Goal: Task Accomplishment & Management: Manage account settings

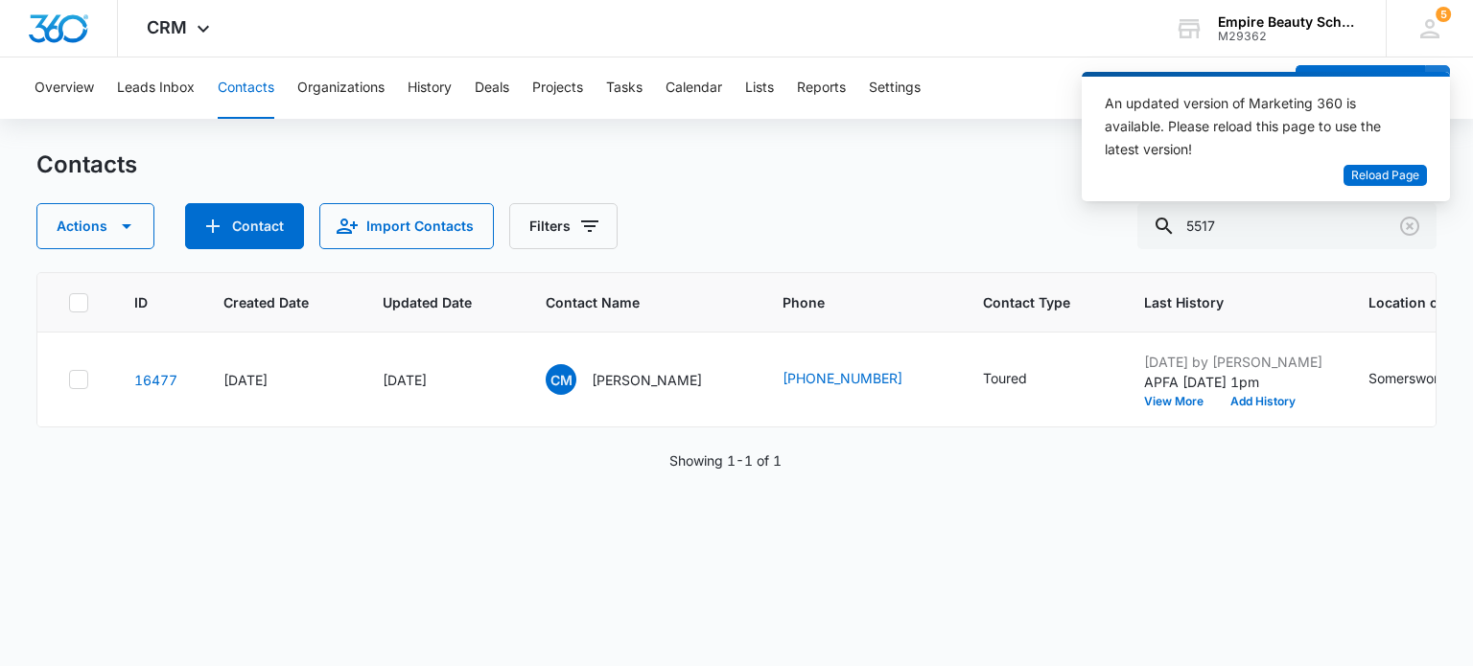
scroll to position [0, 200]
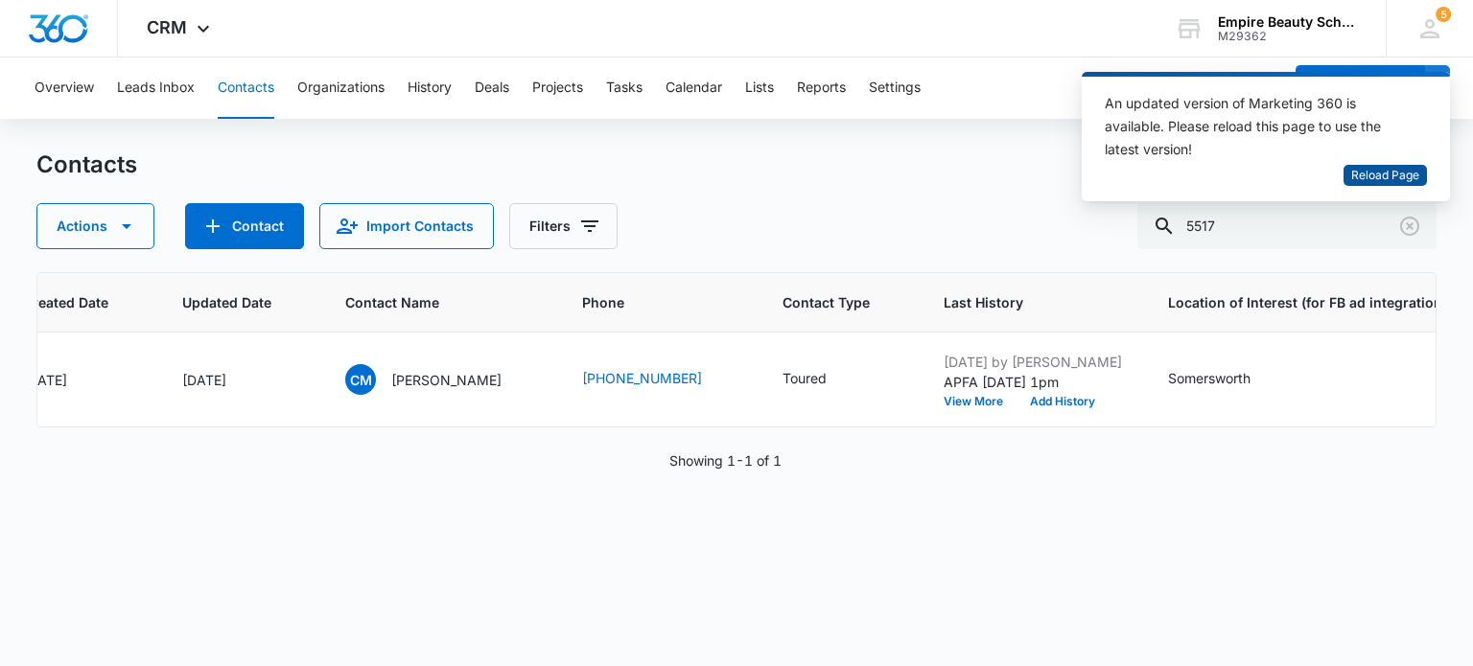
click at [1400, 185] on button "Reload Page" at bounding box center [1384, 176] width 83 height 22
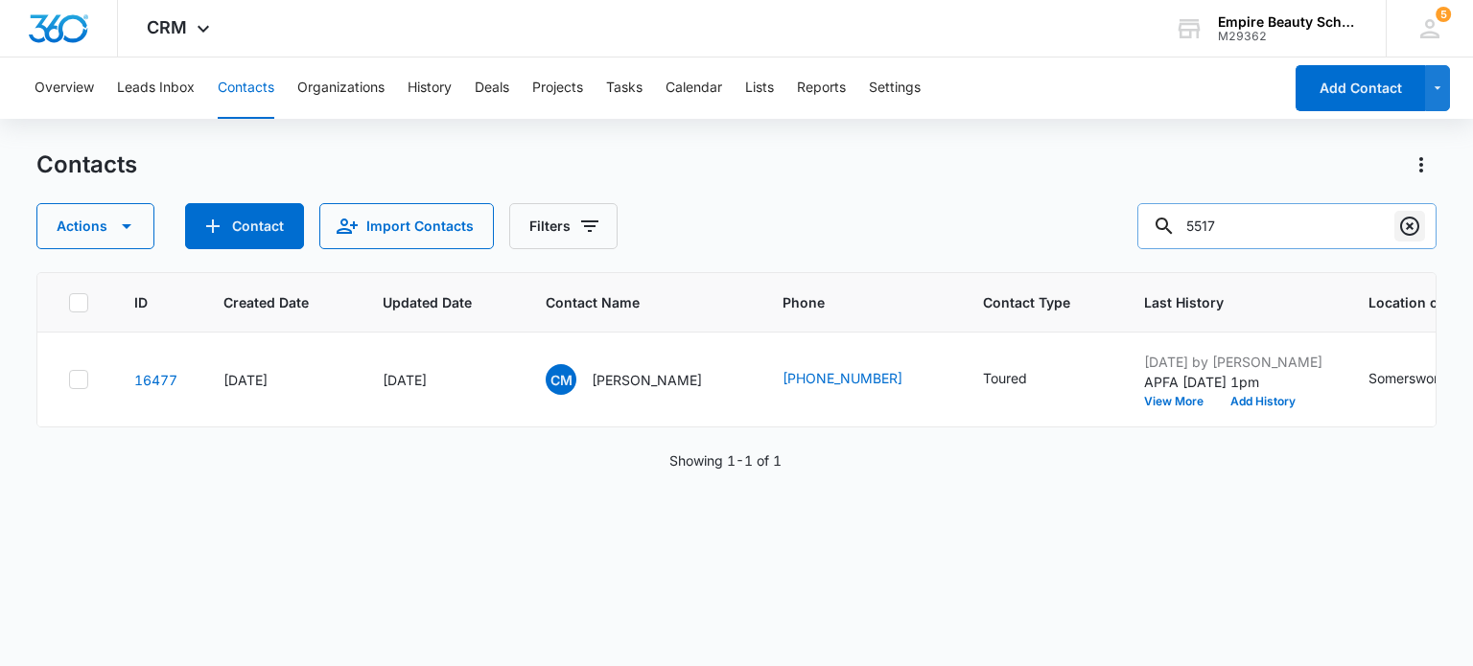
click at [1404, 226] on icon "Clear" at bounding box center [1409, 226] width 23 height 23
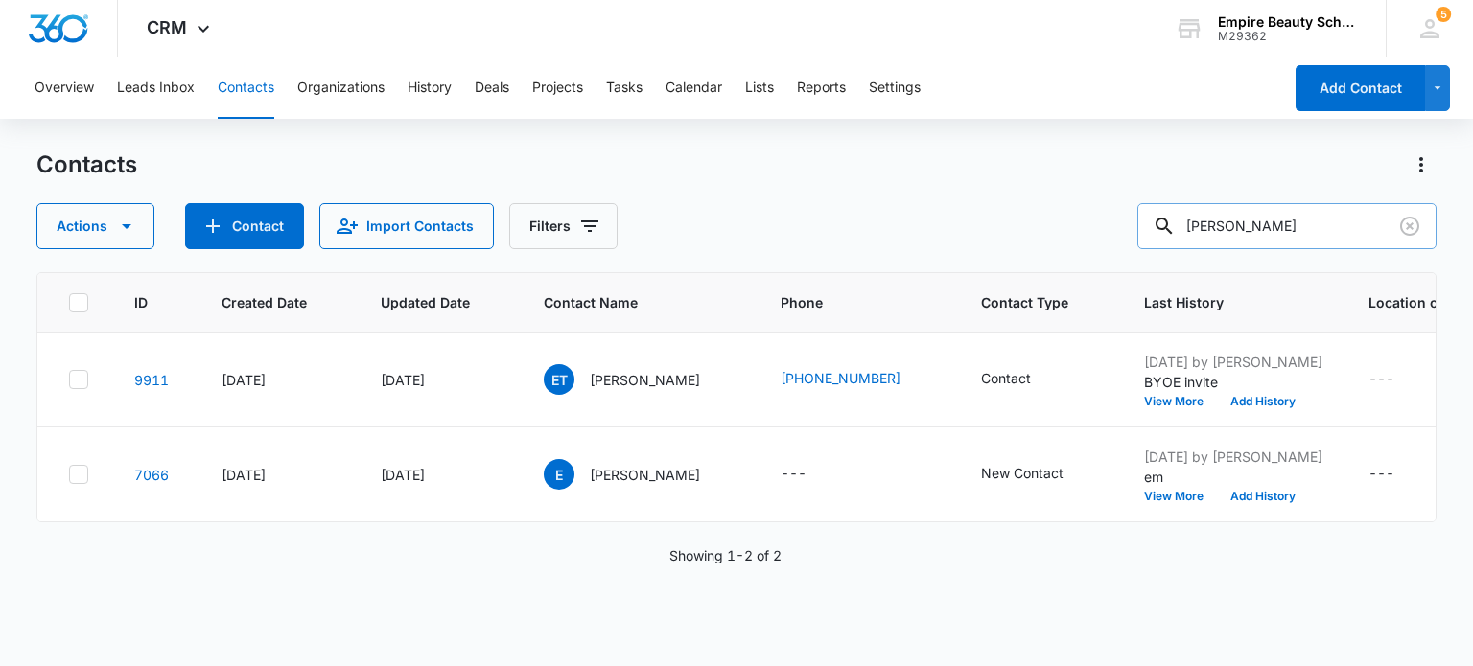
click at [1229, 233] on input "[PERSON_NAME]" at bounding box center [1286, 226] width 299 height 46
type input "[PERSON_NAME]"
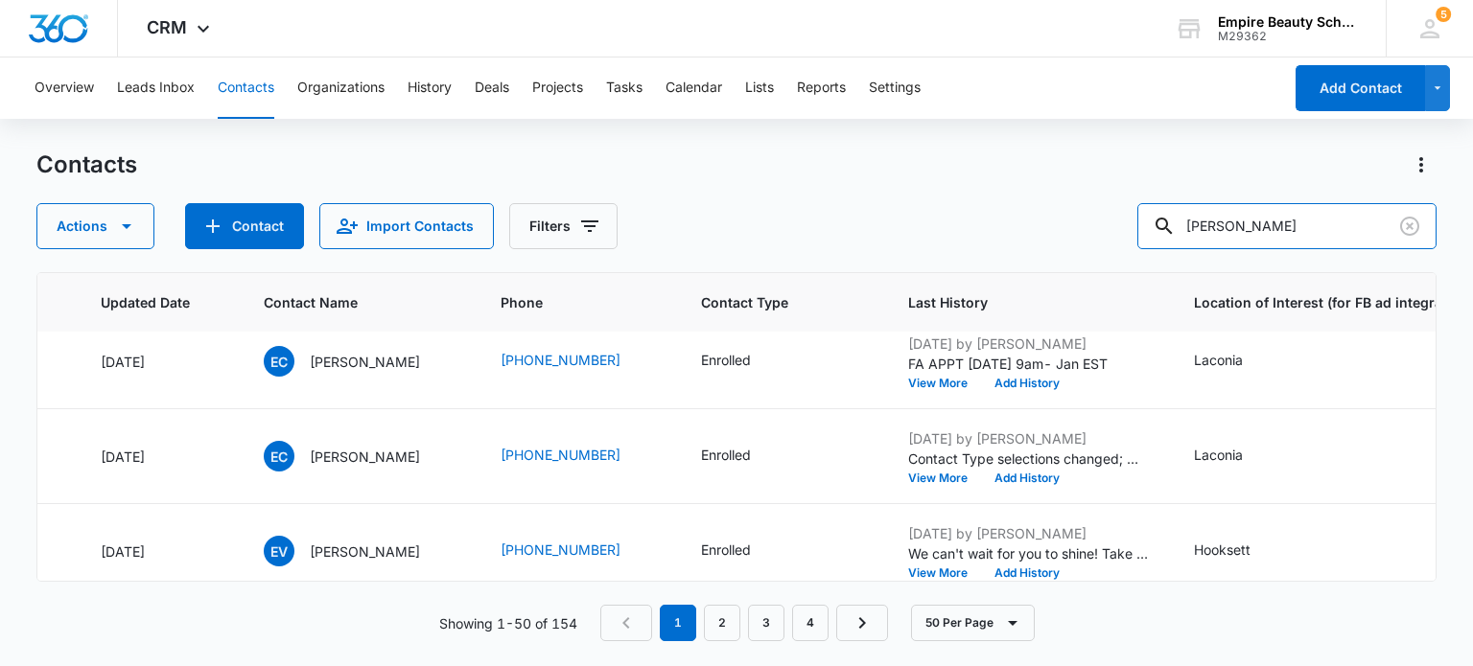
scroll to position [96, 282]
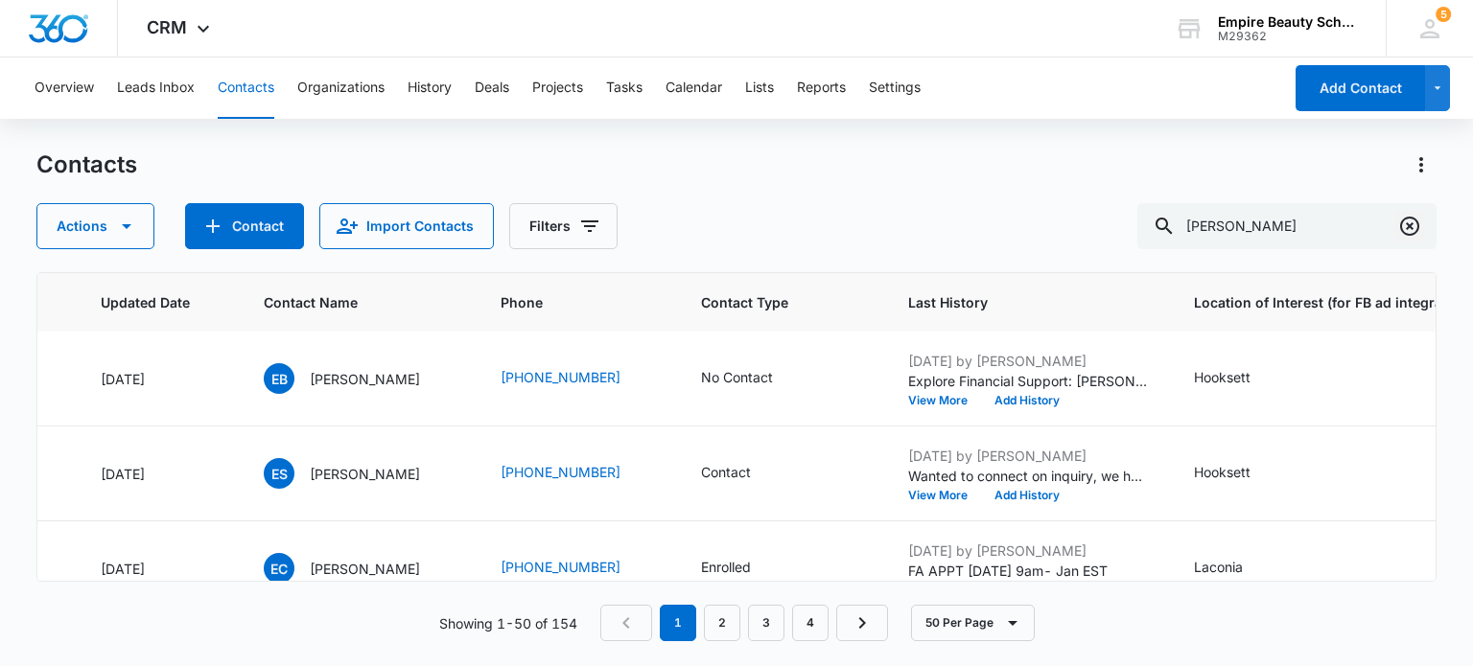
click at [1411, 225] on icon "Clear" at bounding box center [1409, 226] width 23 height 23
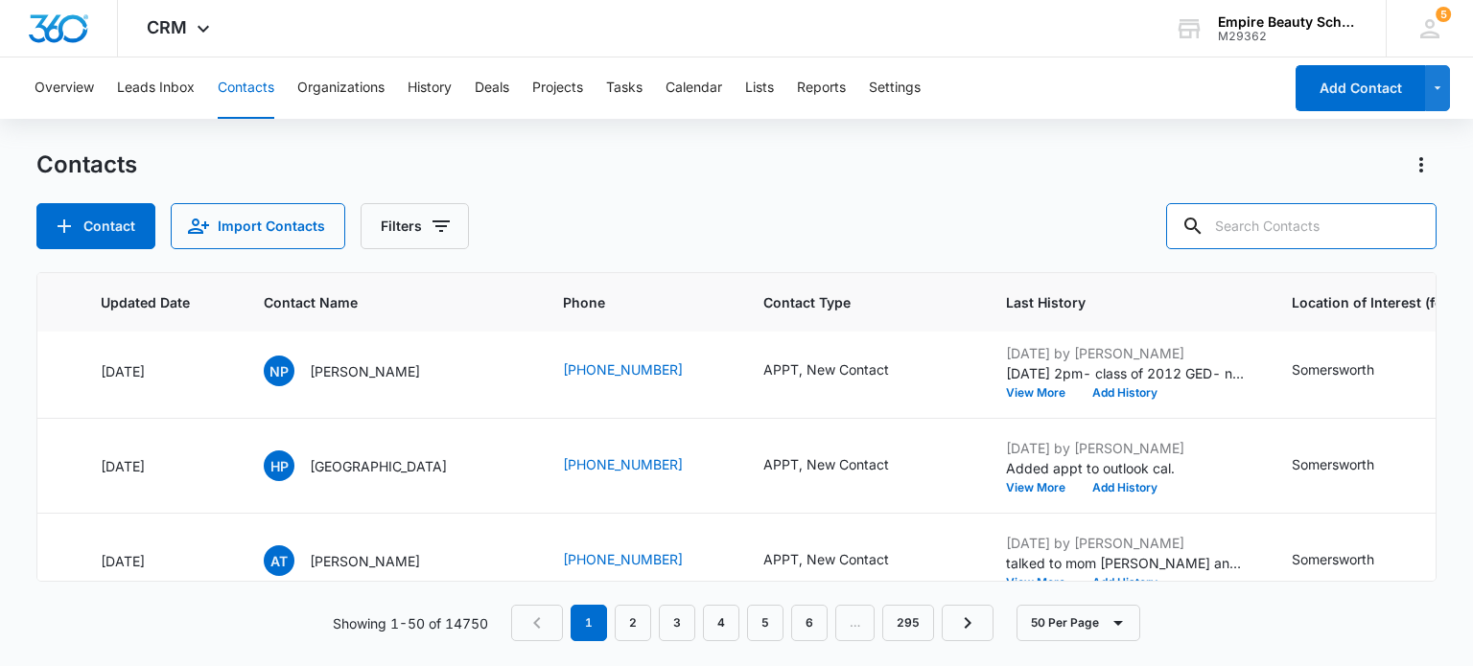
scroll to position [1246, 282]
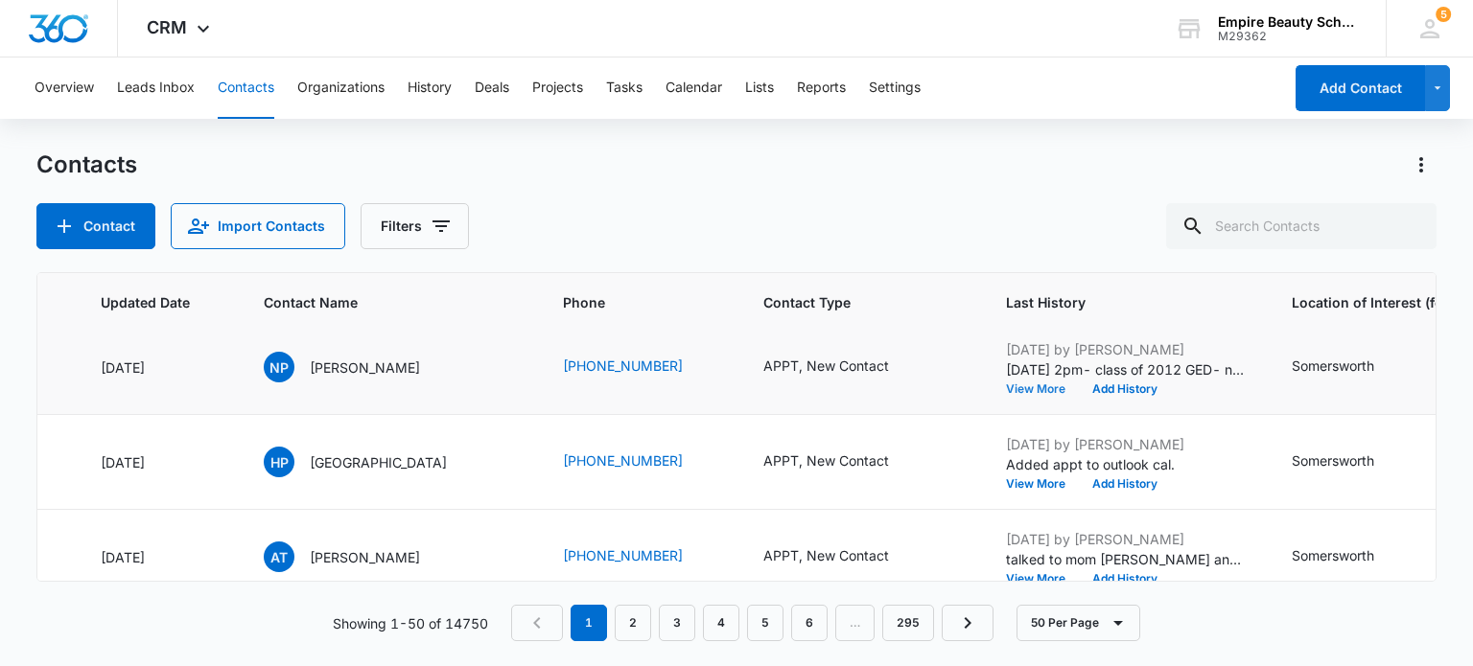
click at [1006, 385] on button "View More" at bounding box center [1042, 389] width 73 height 12
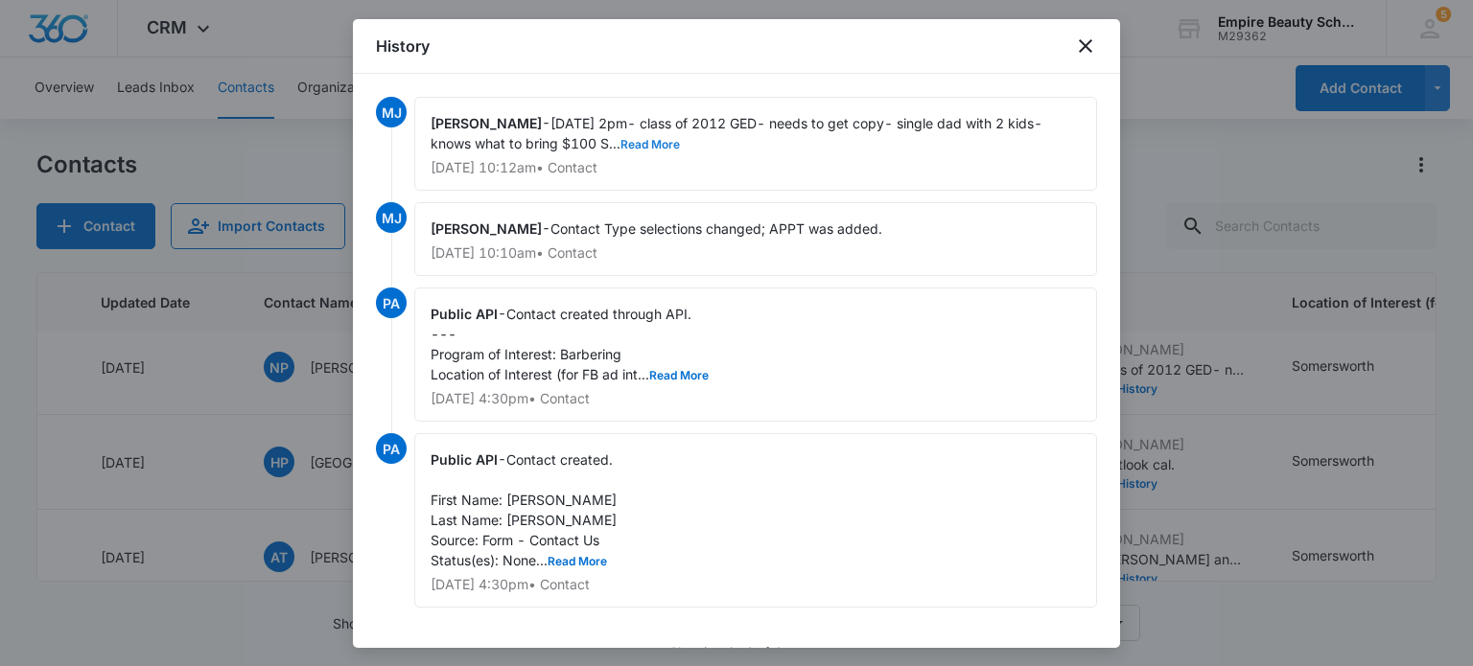
click at [664, 141] on button "Read More" at bounding box center [649, 145] width 59 height 12
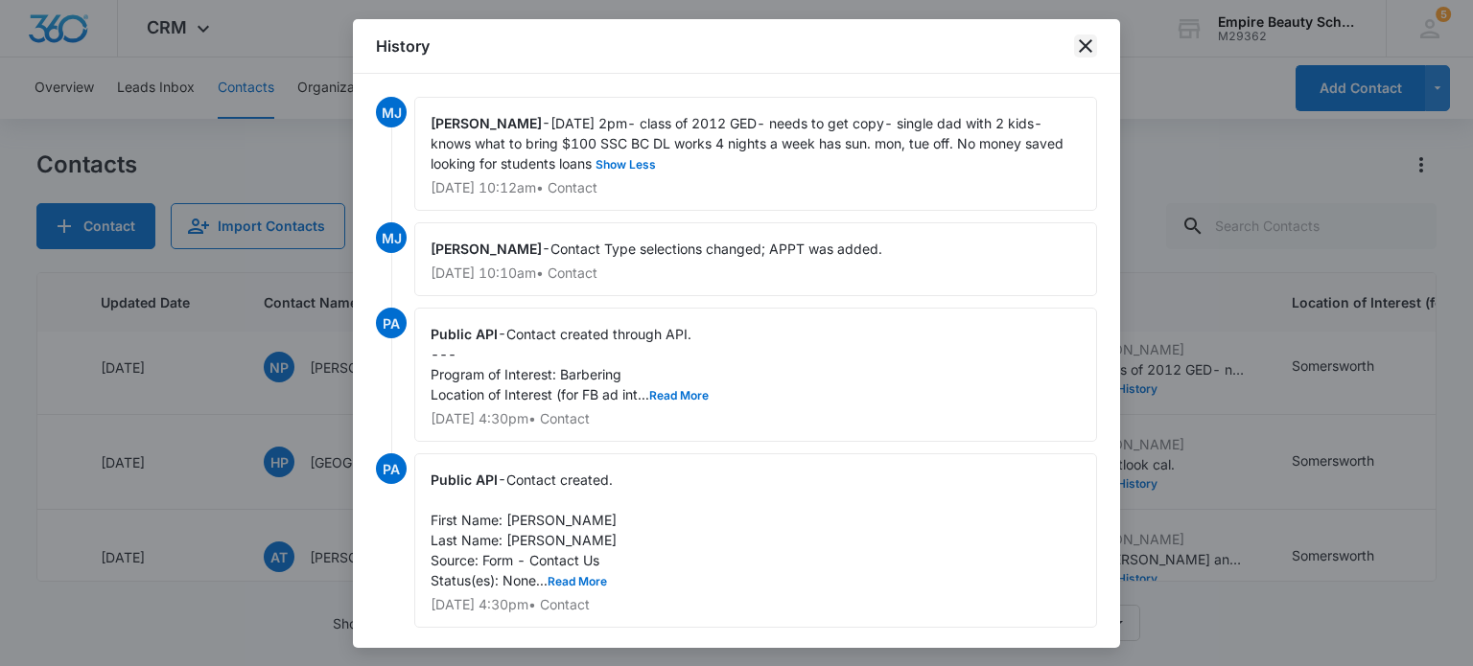
click at [1081, 37] on icon "close" at bounding box center [1085, 46] width 23 height 23
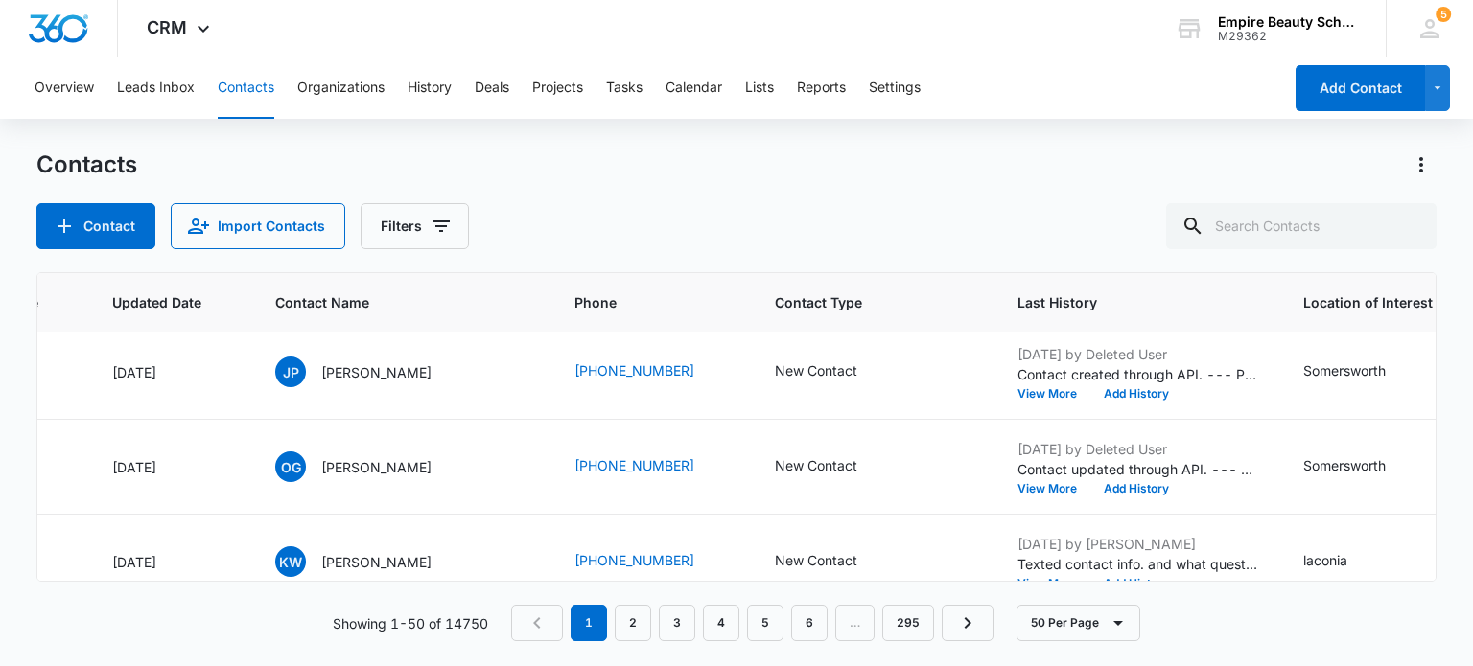
scroll to position [767, 165]
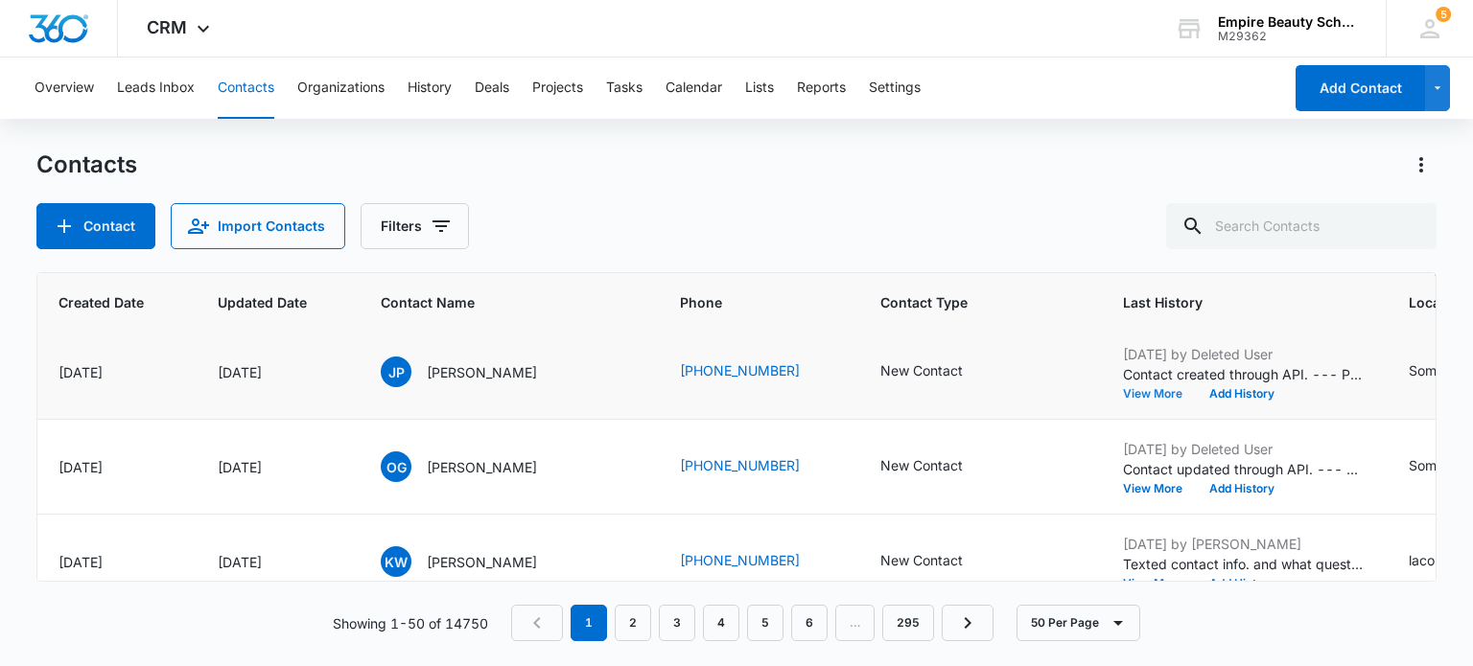
click at [1123, 391] on button "View More" at bounding box center [1159, 394] width 73 height 12
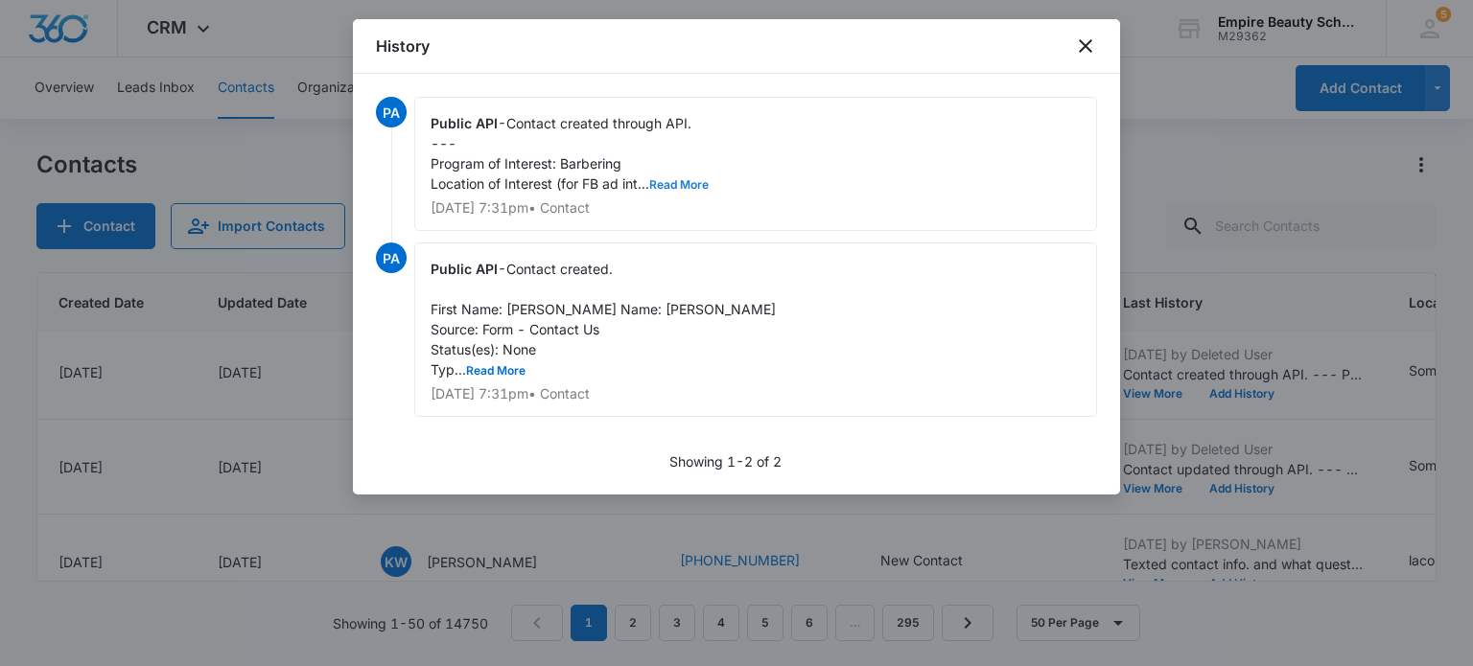
click at [679, 184] on button "Read More" at bounding box center [678, 185] width 59 height 12
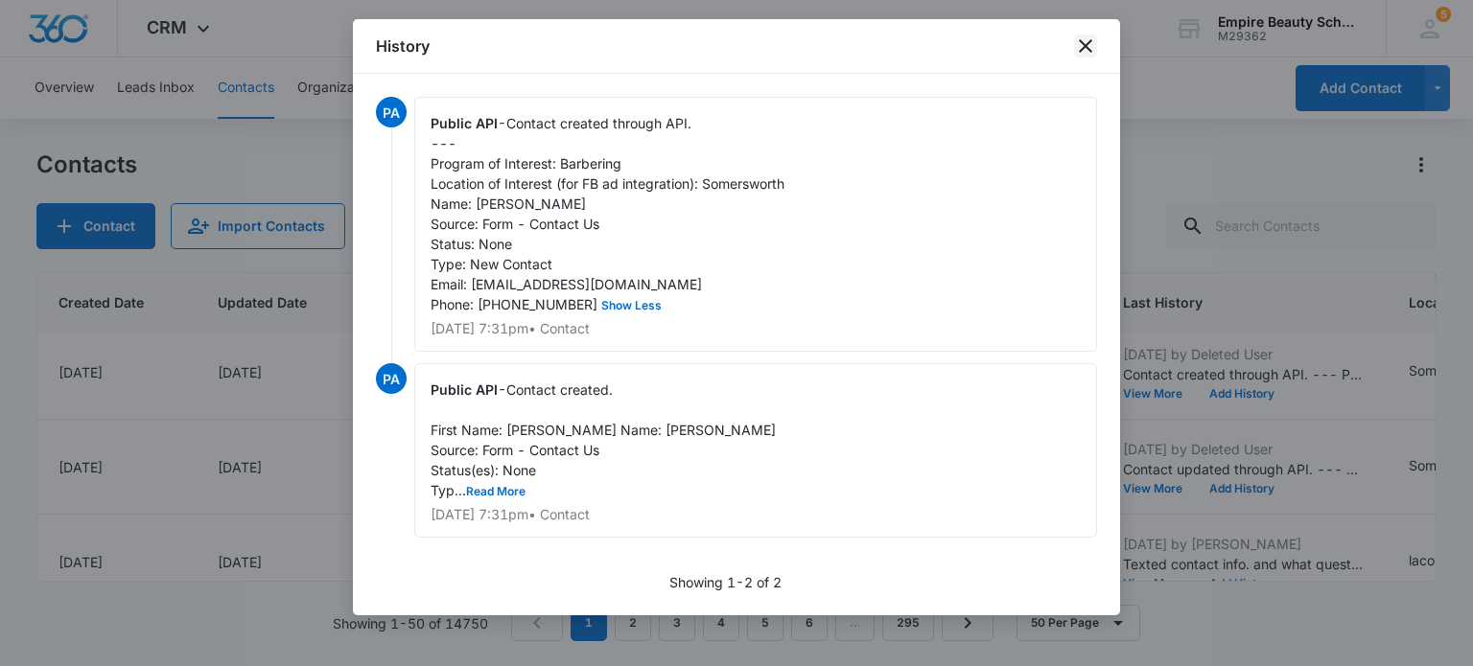
click at [1081, 40] on icon "close" at bounding box center [1085, 46] width 23 height 23
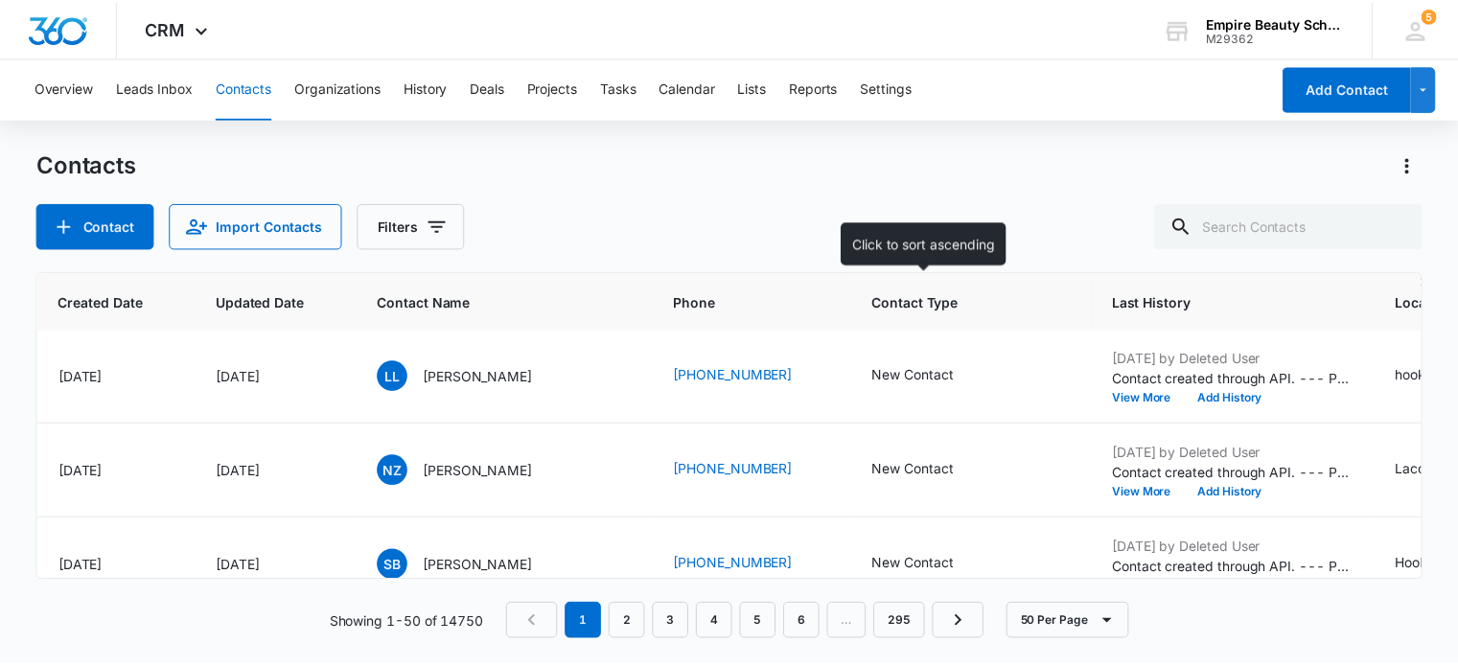
scroll to position [0, 165]
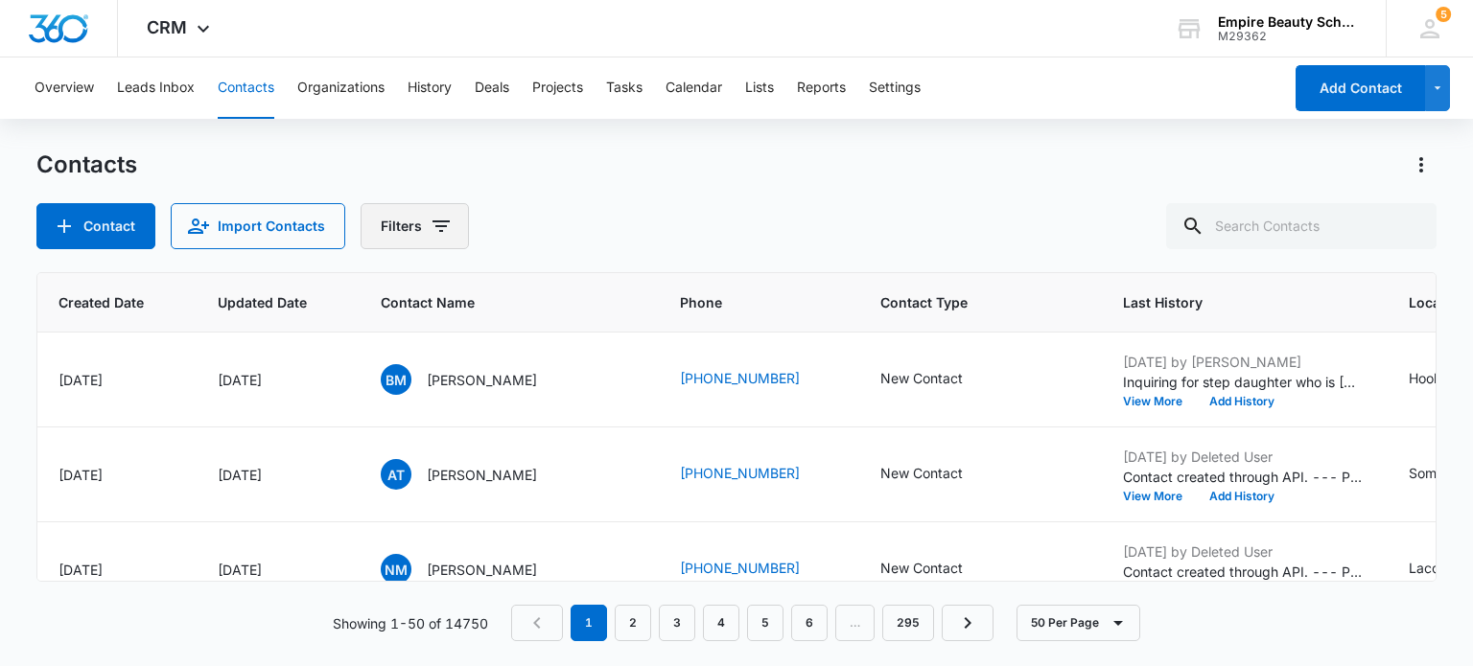
click at [435, 220] on icon "Filters" at bounding box center [440, 226] width 17 height 12
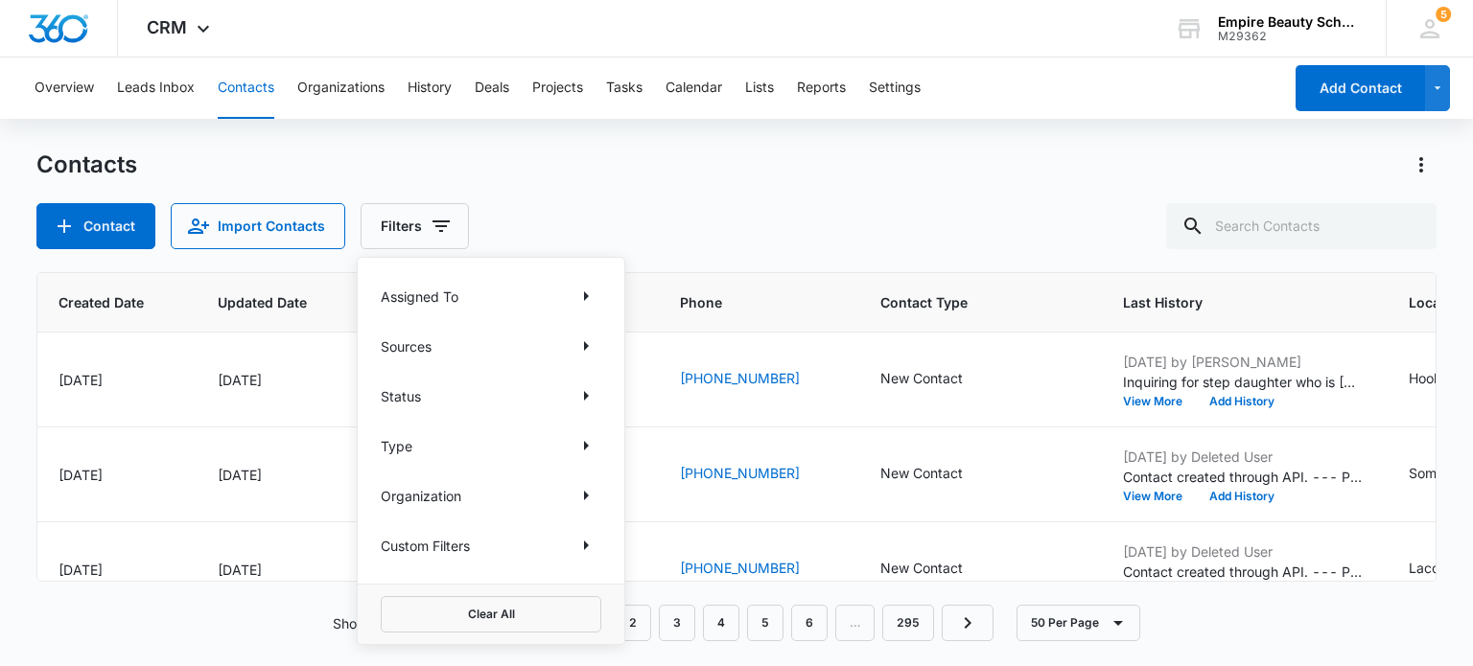
click at [455, 543] on p "Custom Filters" at bounding box center [425, 546] width 89 height 20
click at [587, 549] on icon "Show Custom Filters filters" at bounding box center [585, 545] width 23 height 23
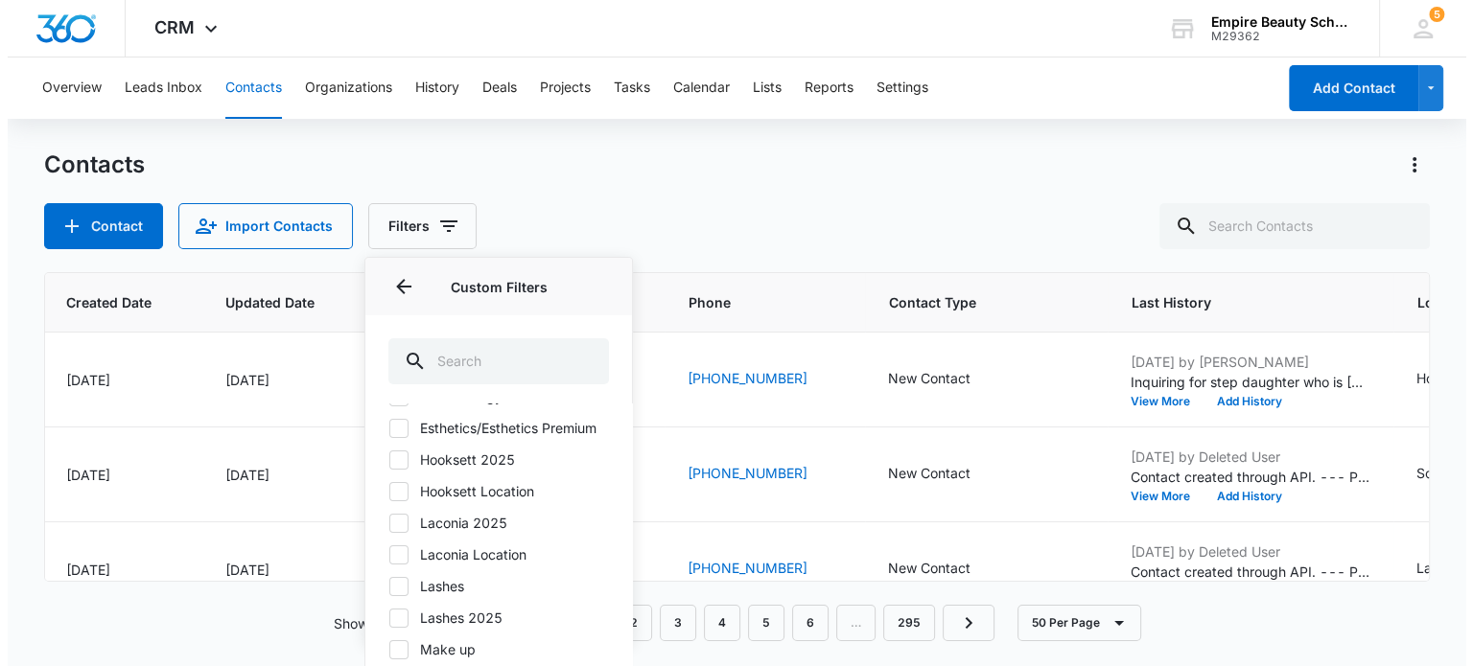
scroll to position [192, 0]
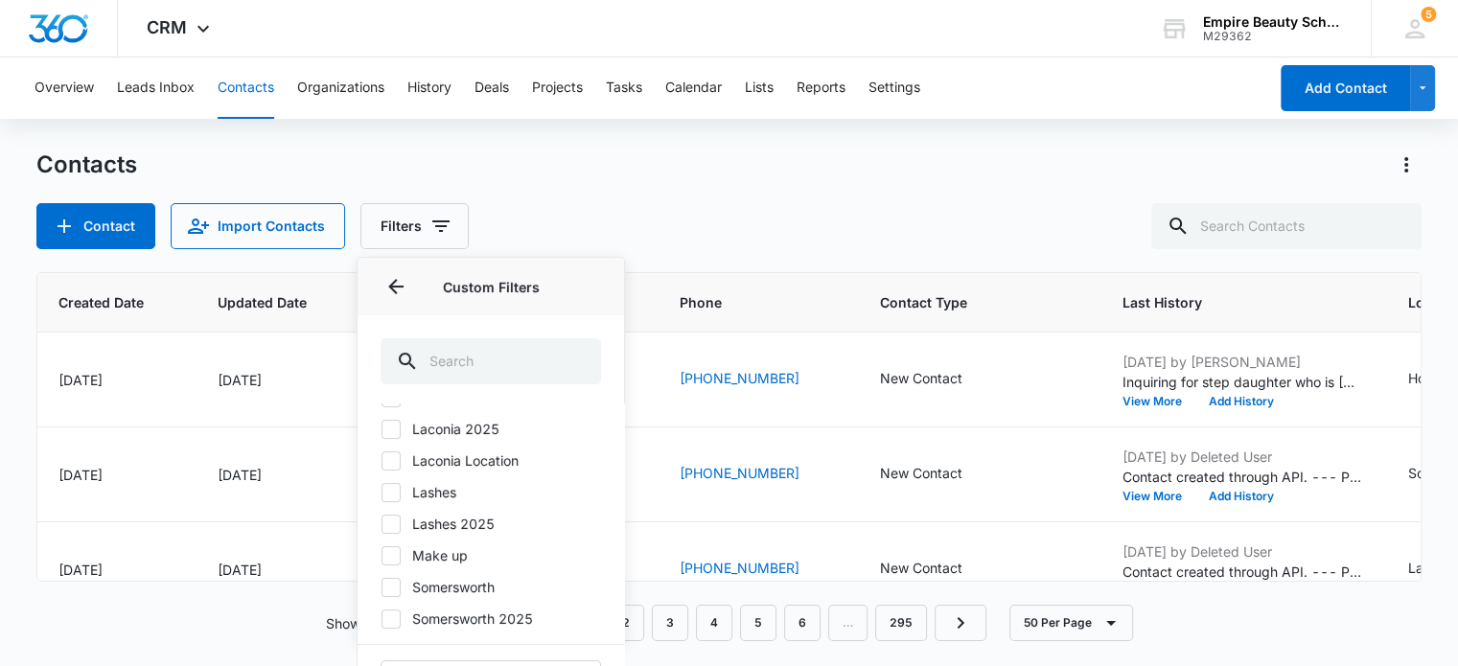
click at [471, 439] on label "Laconia 2025" at bounding box center [491, 429] width 220 height 20
click at [382, 429] on input "Laconia 2025" at bounding box center [381, 429] width 1 height 1
checkbox input "true"
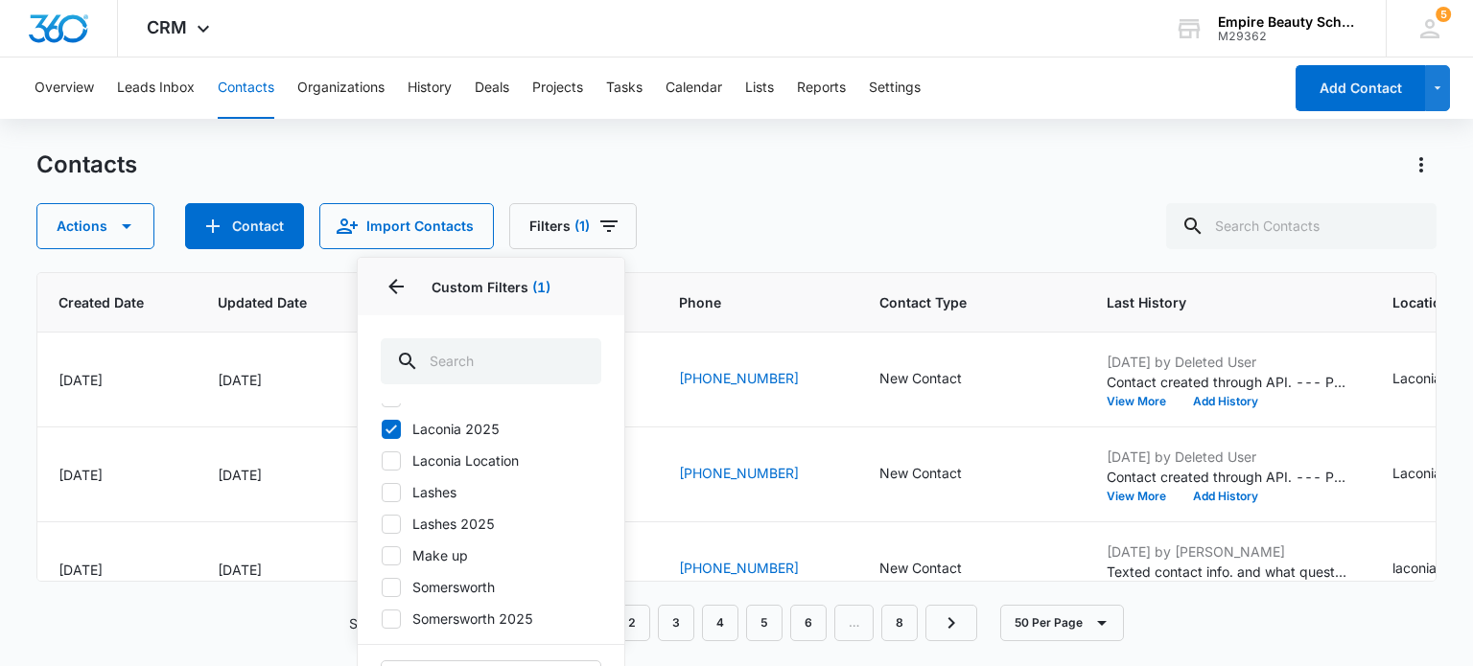
click at [831, 168] on div "Contacts" at bounding box center [735, 165] width 1399 height 31
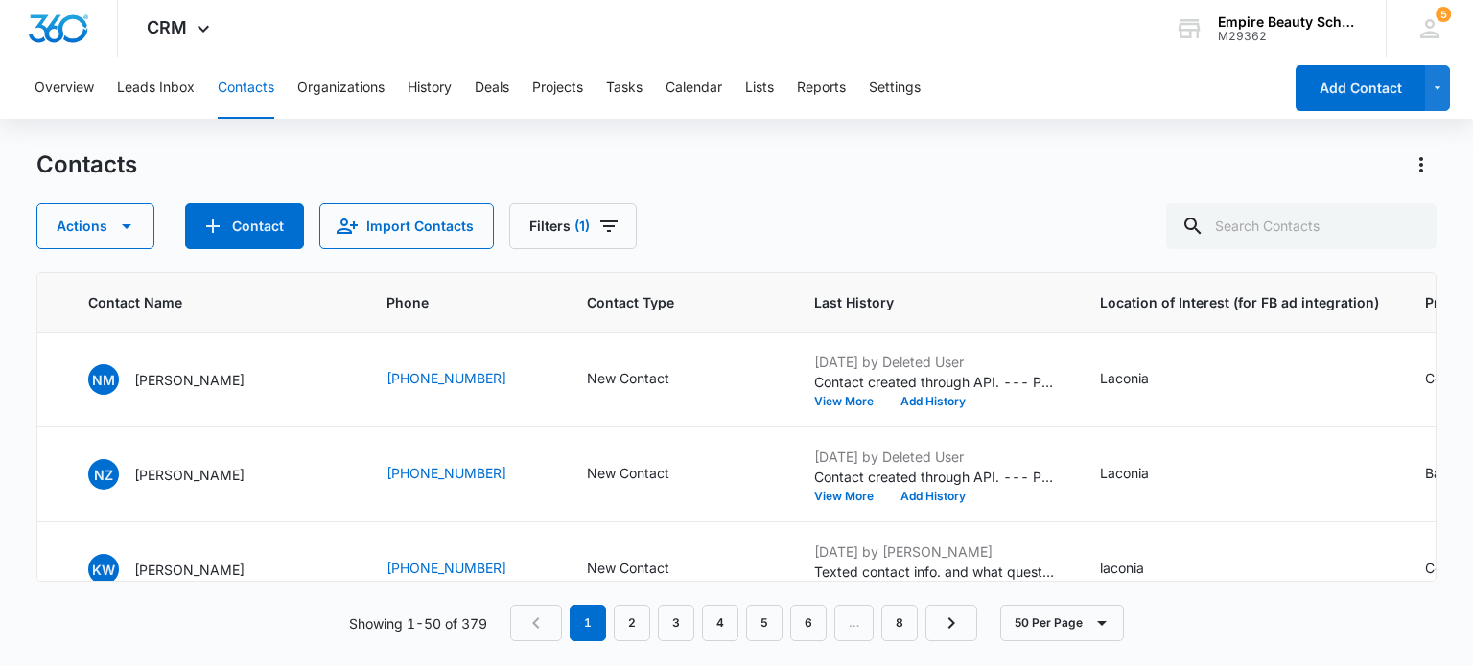
scroll to position [0, 461]
click at [883, 406] on button "Add History" at bounding box center [929, 402] width 92 height 12
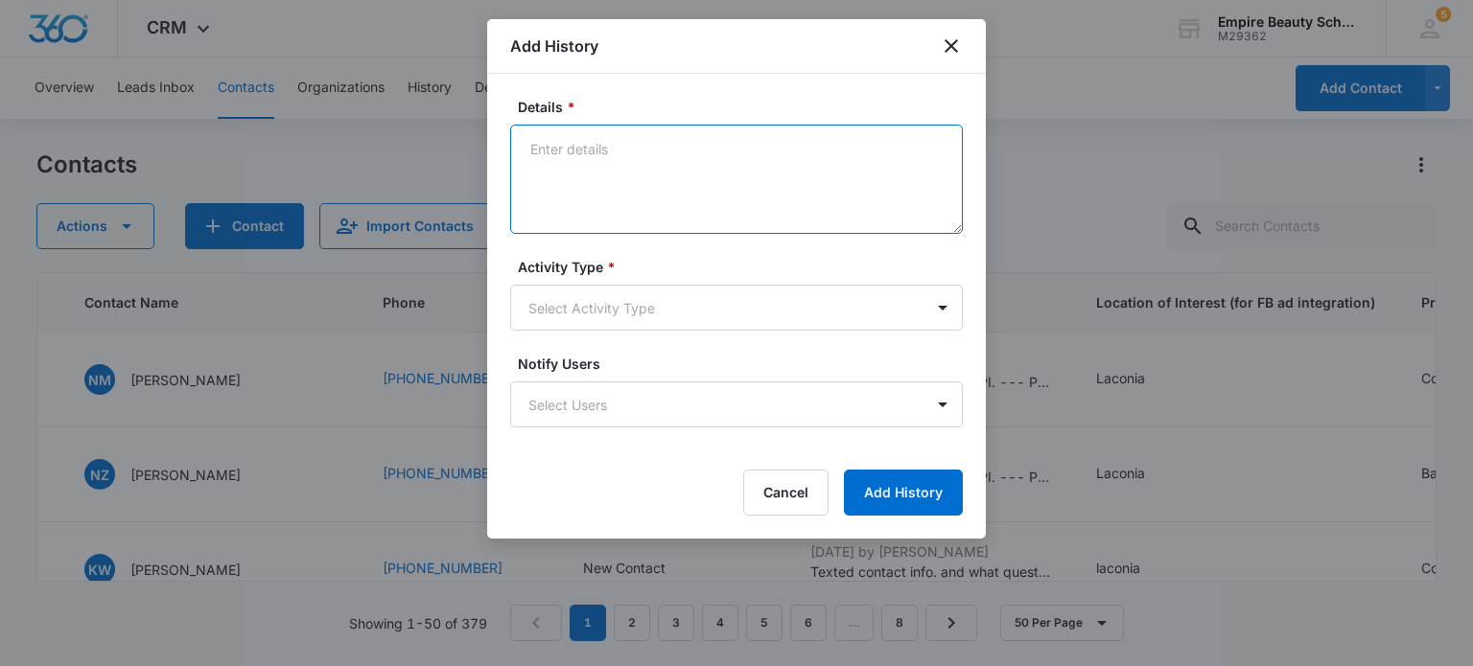
click at [662, 191] on textarea "Details *" at bounding box center [736, 179] width 452 height 109
type textarea "Call 1- lm w/ci"
click at [736, 301] on body "CRM Apps Forms CRM Email Shop Payments POS Files Brand Settings Empire Beauty S…" at bounding box center [736, 333] width 1473 height 666
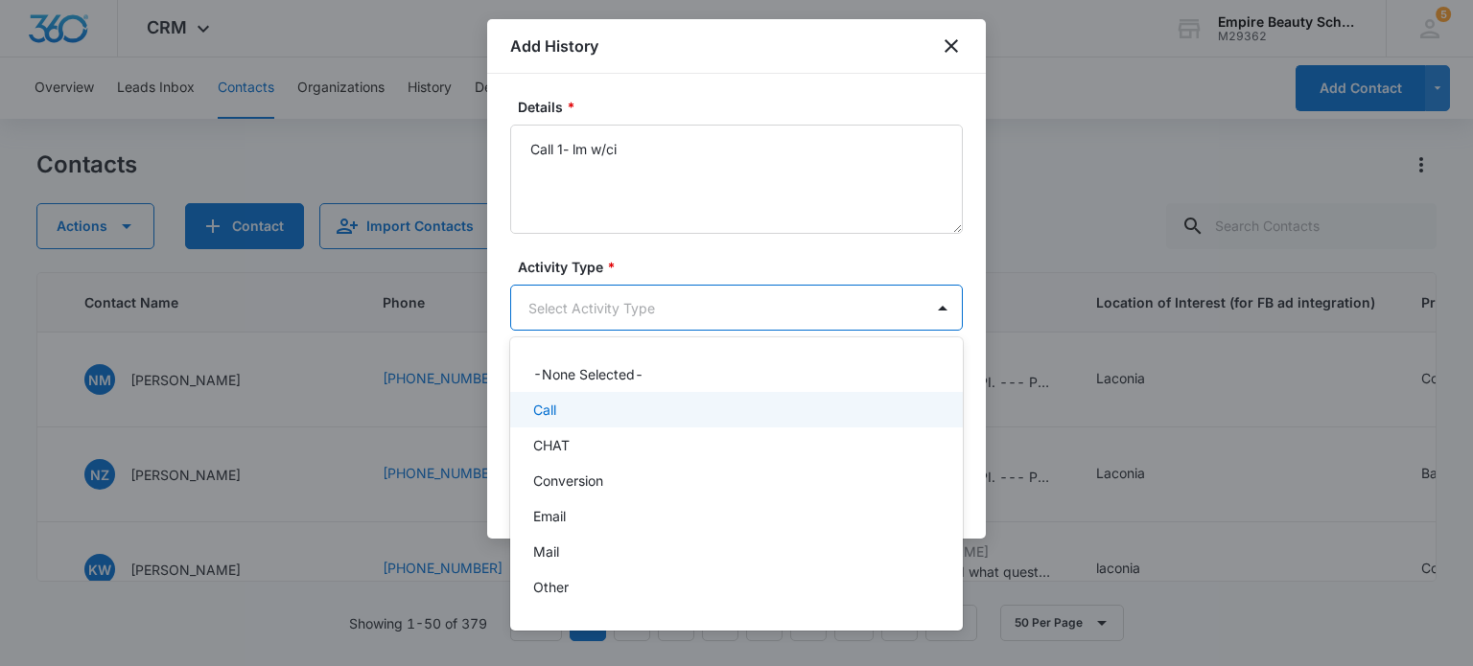
click at [681, 409] on div "Call" at bounding box center [734, 410] width 403 height 20
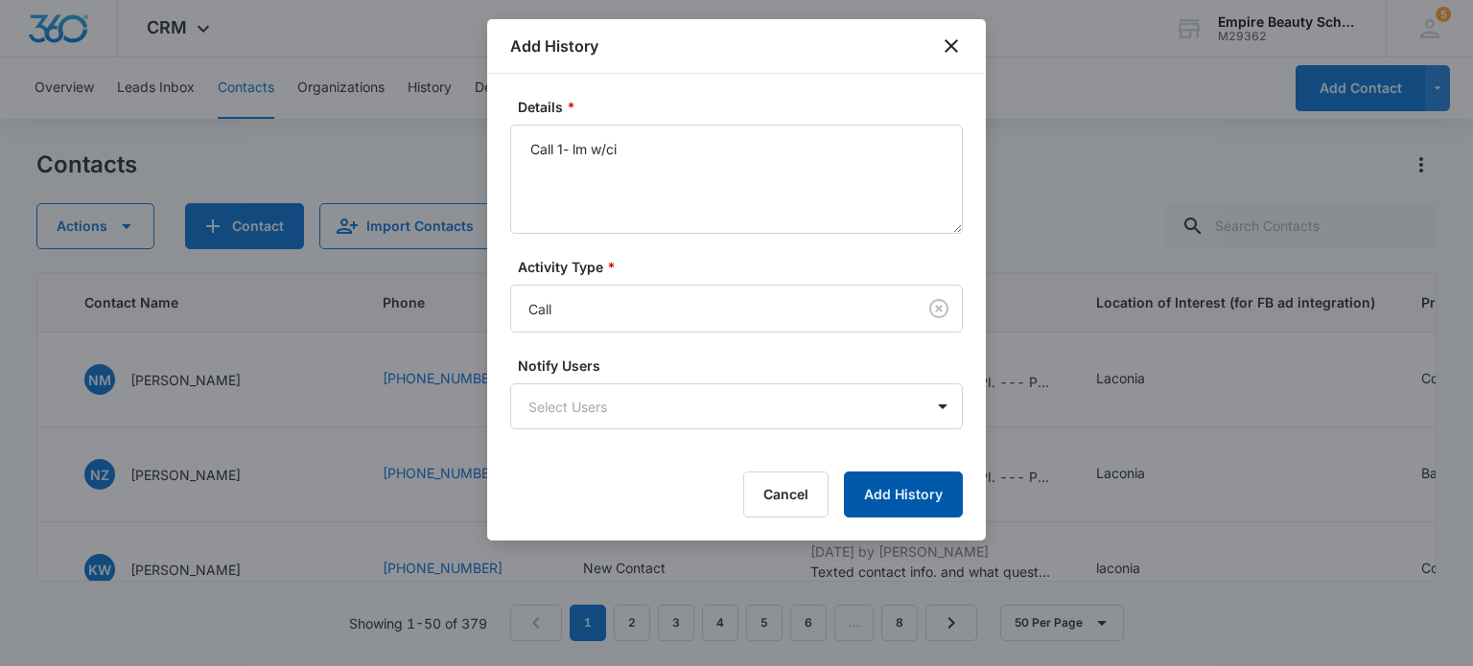
click at [918, 490] on button "Add History" at bounding box center [903, 495] width 119 height 46
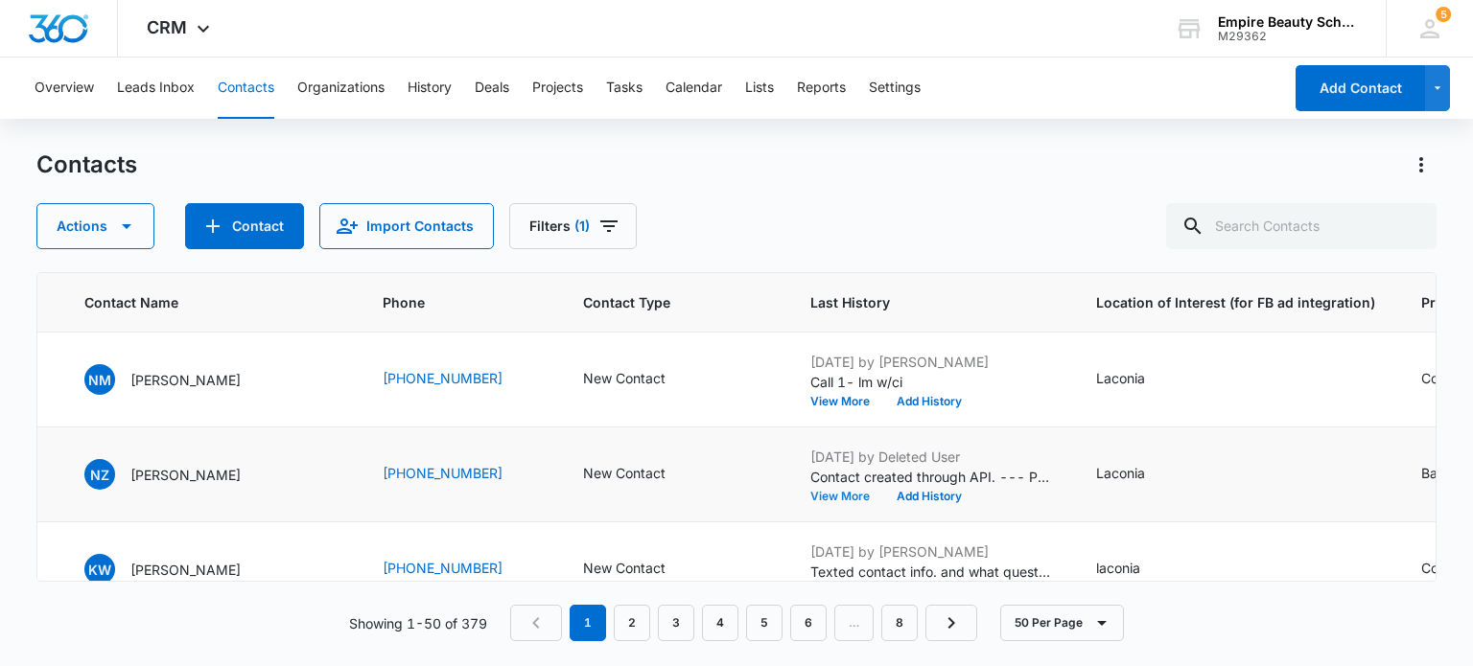
click at [810, 498] on button "View More" at bounding box center [846, 497] width 73 height 12
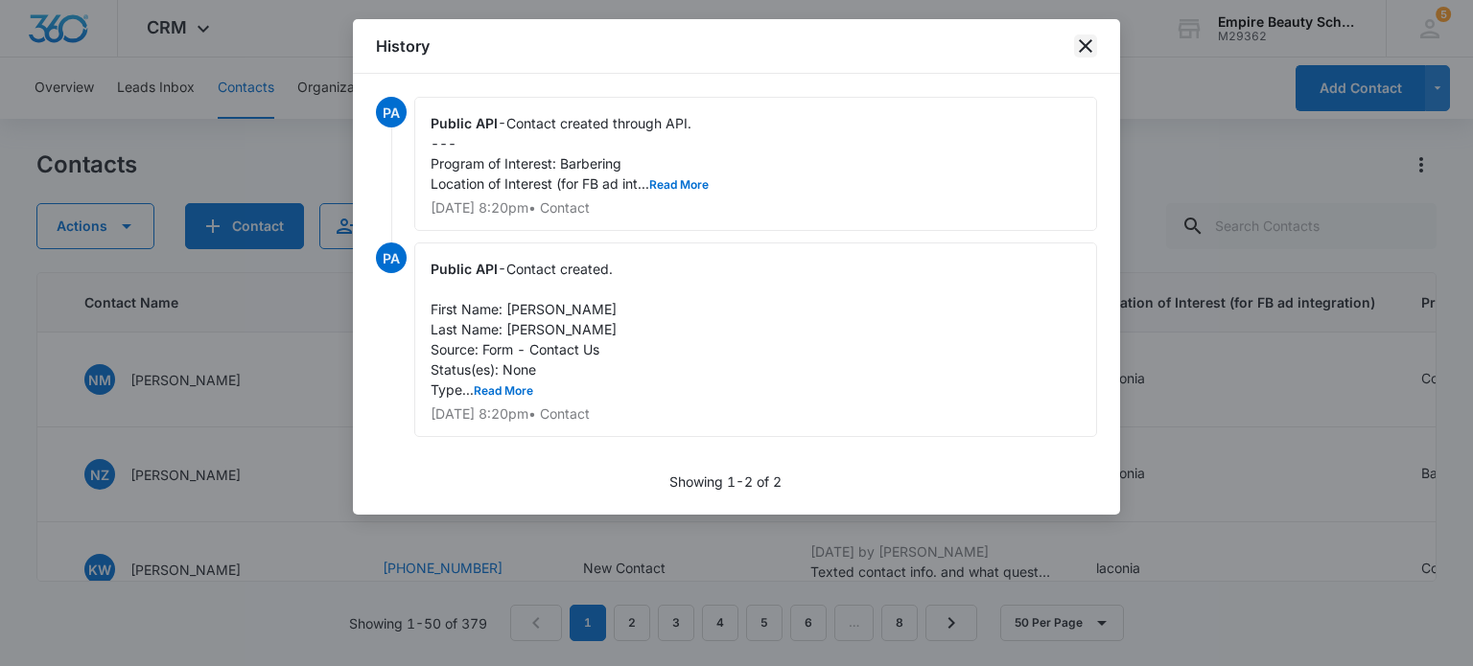
click at [1083, 49] on icon "close" at bounding box center [1085, 45] width 13 height 13
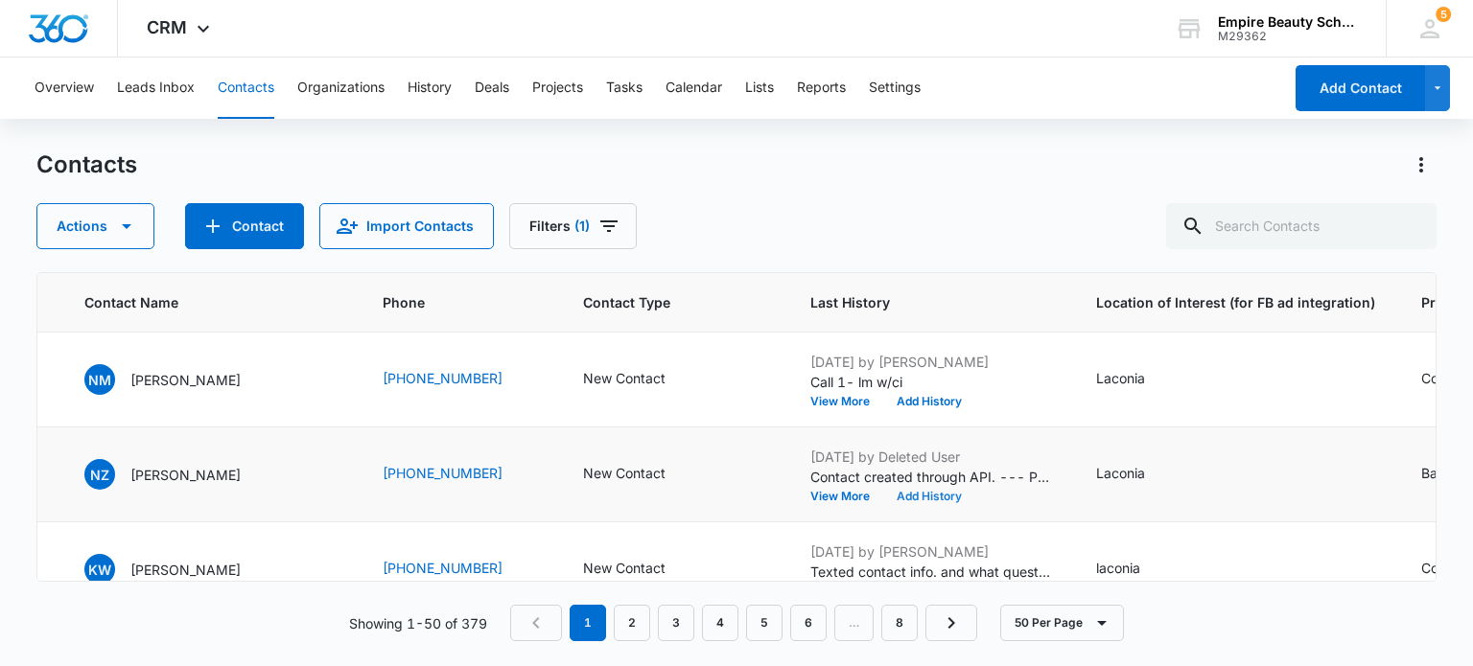
click at [883, 496] on button "Add History" at bounding box center [929, 497] width 92 height 12
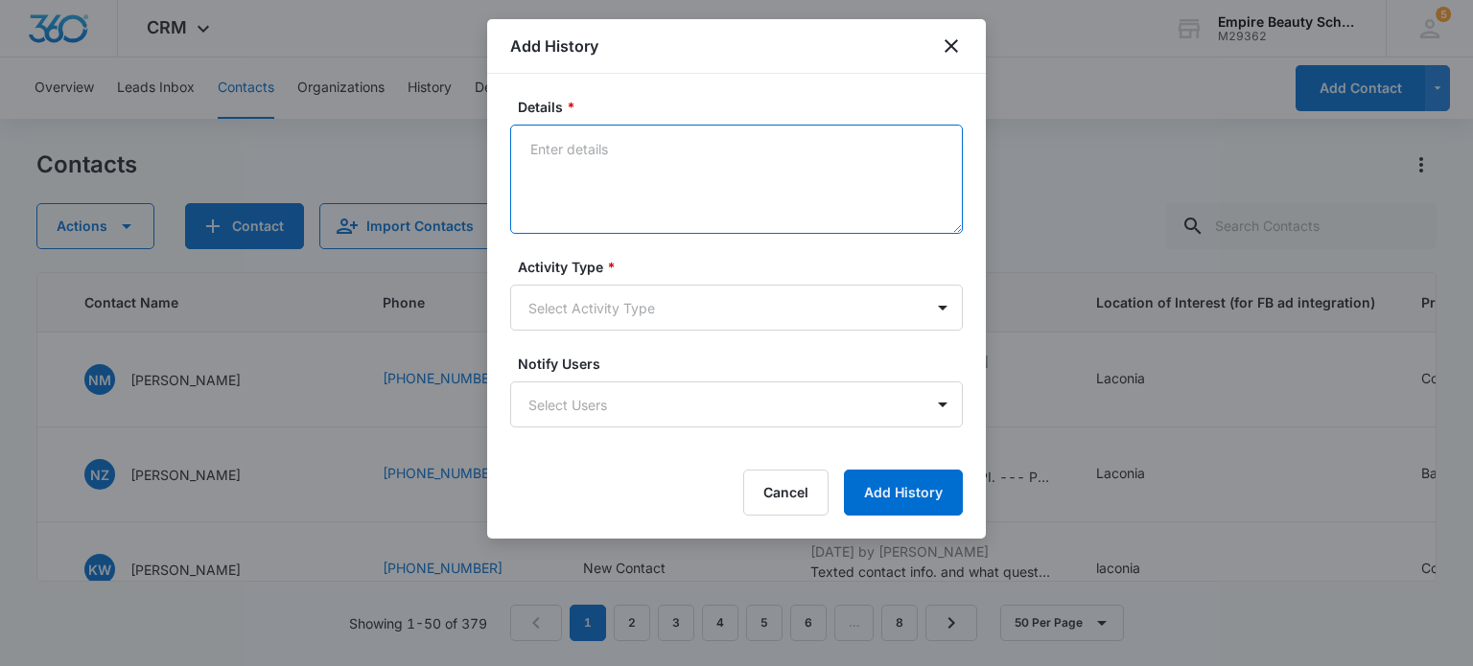
click at [548, 140] on textarea "Details *" at bounding box center [736, 179] width 452 height 109
type textarea "Call 1- sent to VM and then call dropped- sending text and will try to call aga…"
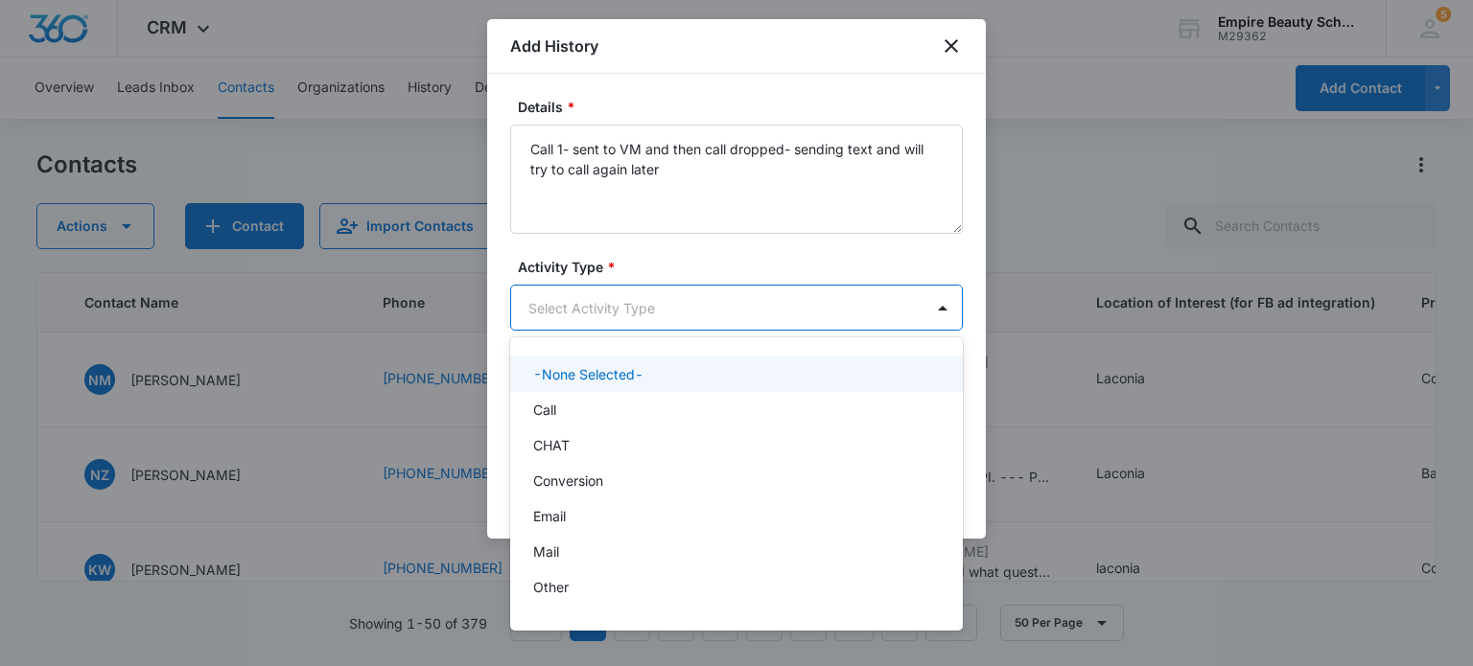
click at [824, 315] on body "CRM Apps Forms CRM Email Shop Payments POS Files Brand Settings Empire Beauty S…" at bounding box center [736, 333] width 1473 height 666
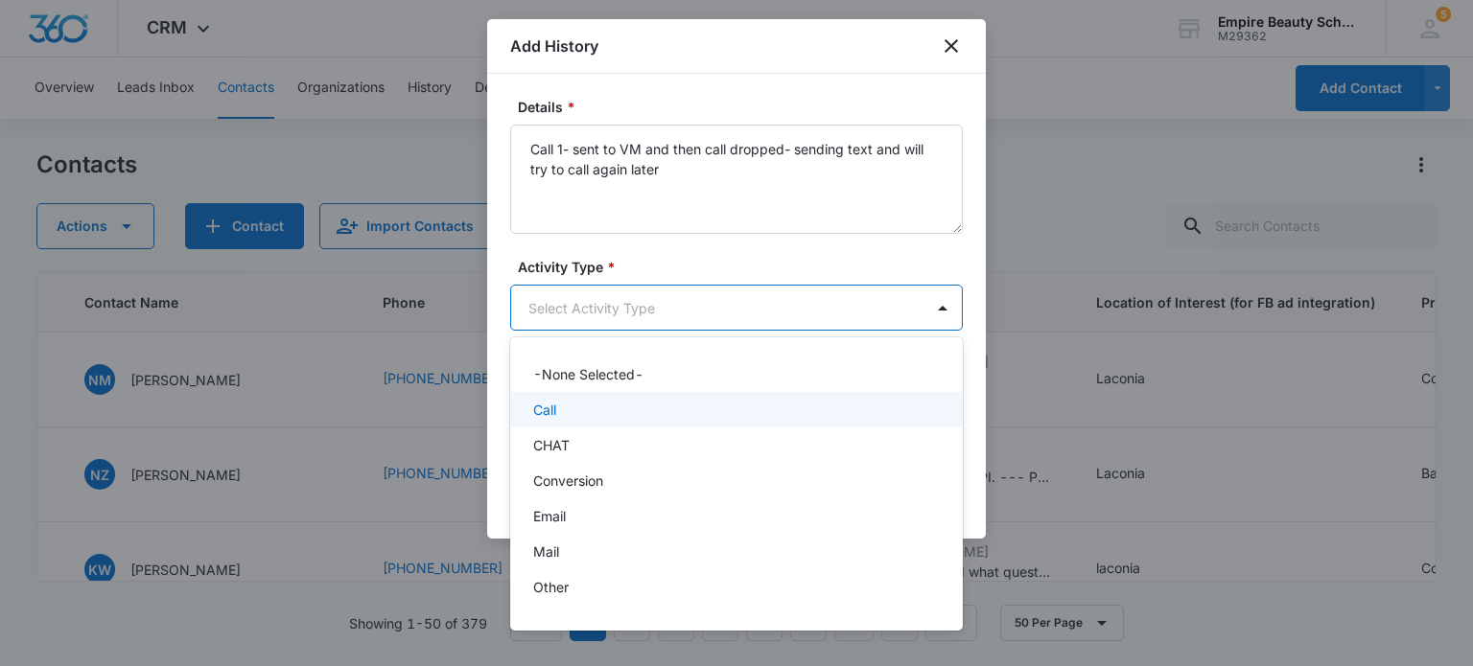
click at [688, 398] on div "Call" at bounding box center [736, 409] width 452 height 35
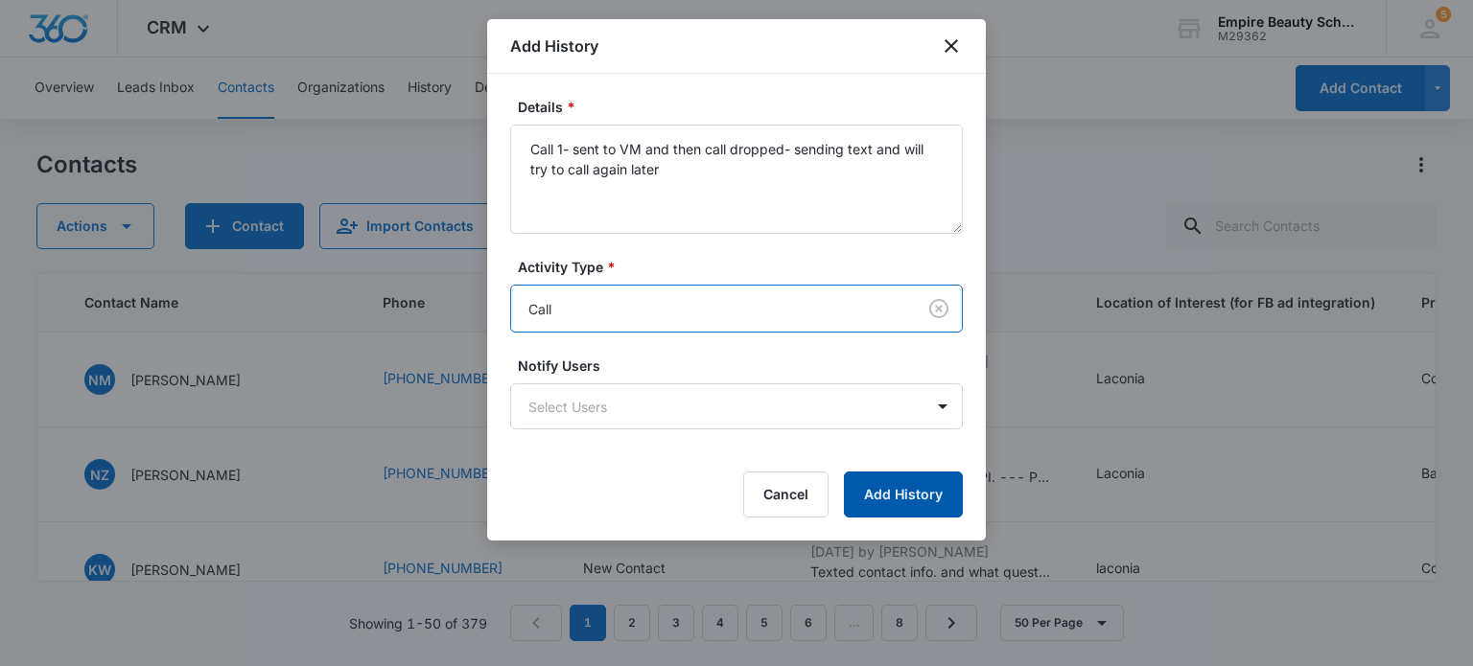
click at [871, 488] on button "Add History" at bounding box center [903, 495] width 119 height 46
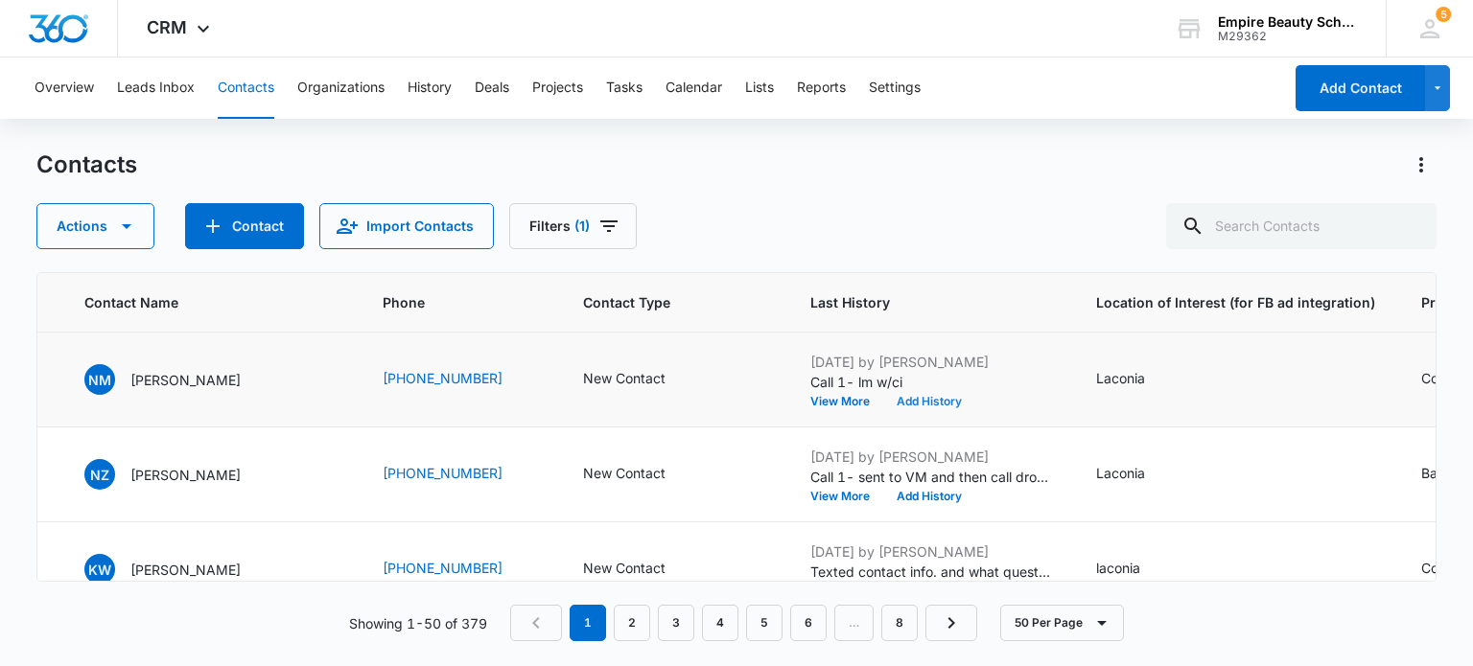
click at [883, 400] on button "Add History" at bounding box center [929, 402] width 92 height 12
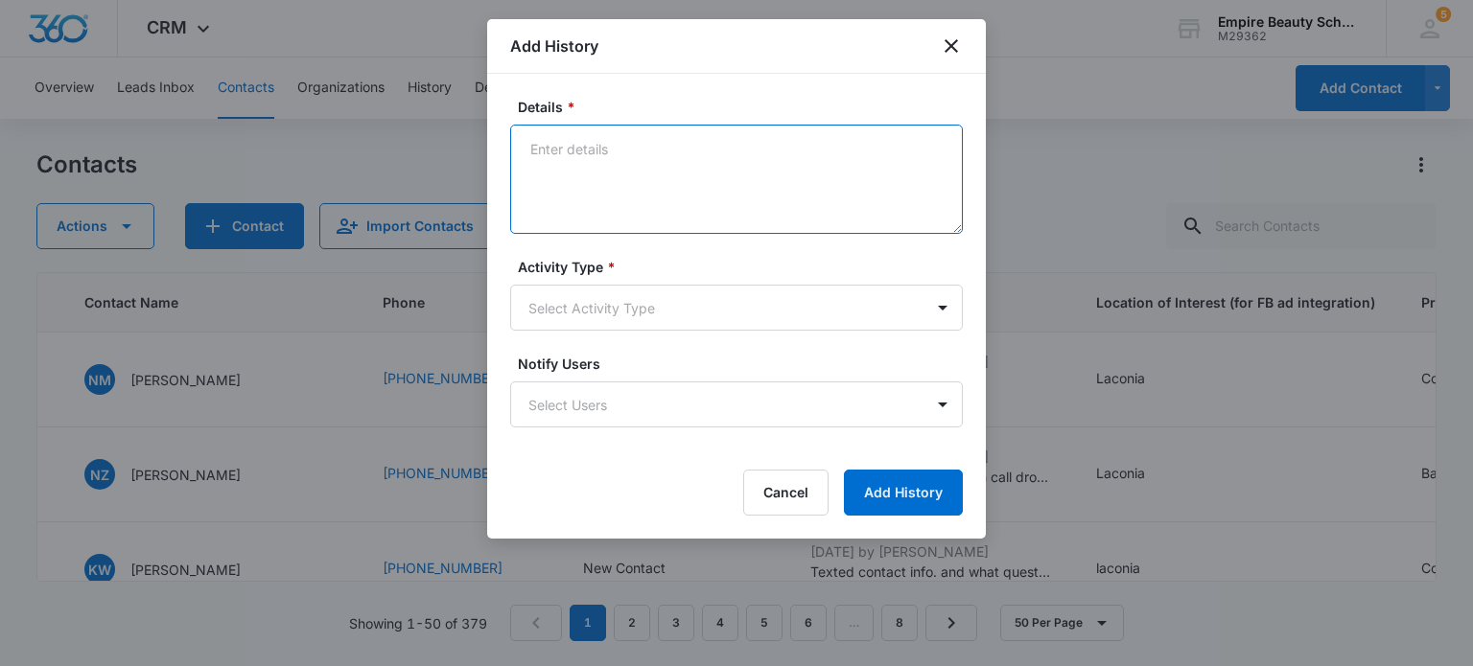
click at [663, 183] on textarea "Details *" at bounding box center [736, 179] width 452 height 109
type textarea "Text 1 - ? you have"
click at [637, 307] on body "CRM Apps Forms CRM Email Shop Payments POS Files Brand Settings Empire Beauty S…" at bounding box center [736, 333] width 1473 height 666
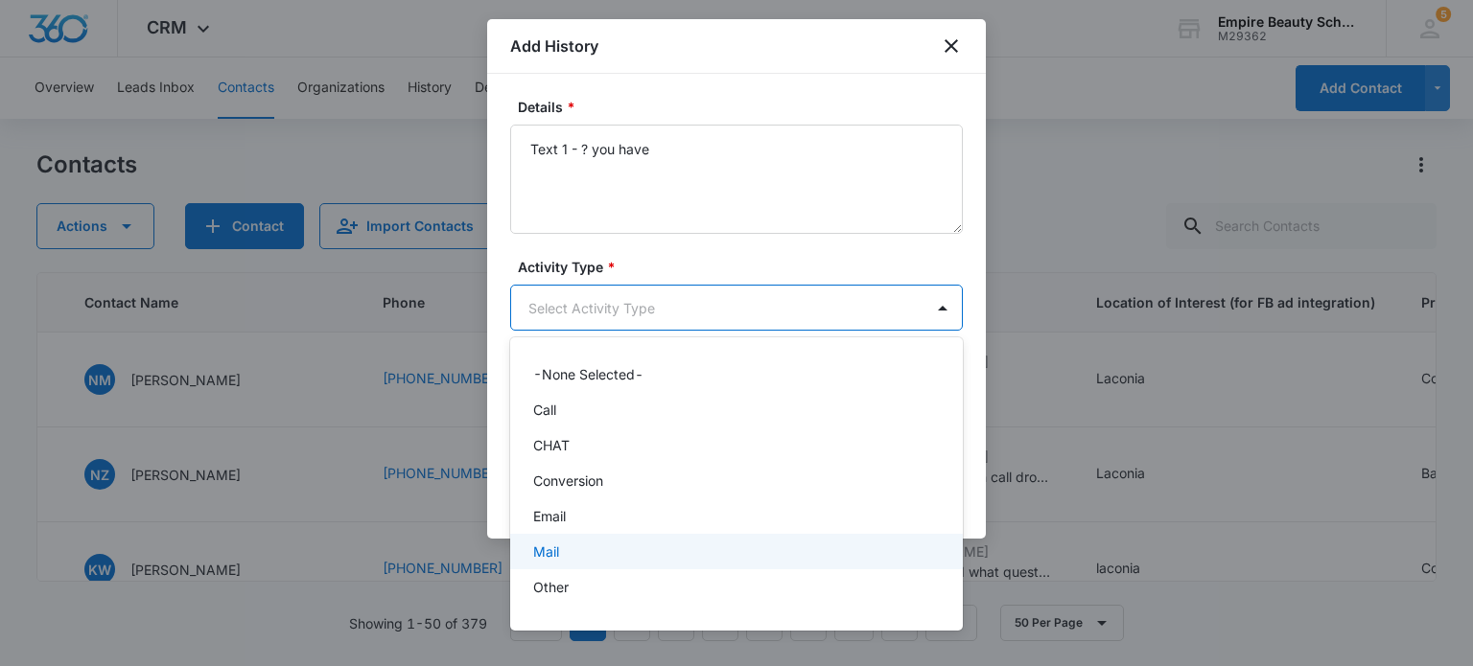
scroll to position [100, 0]
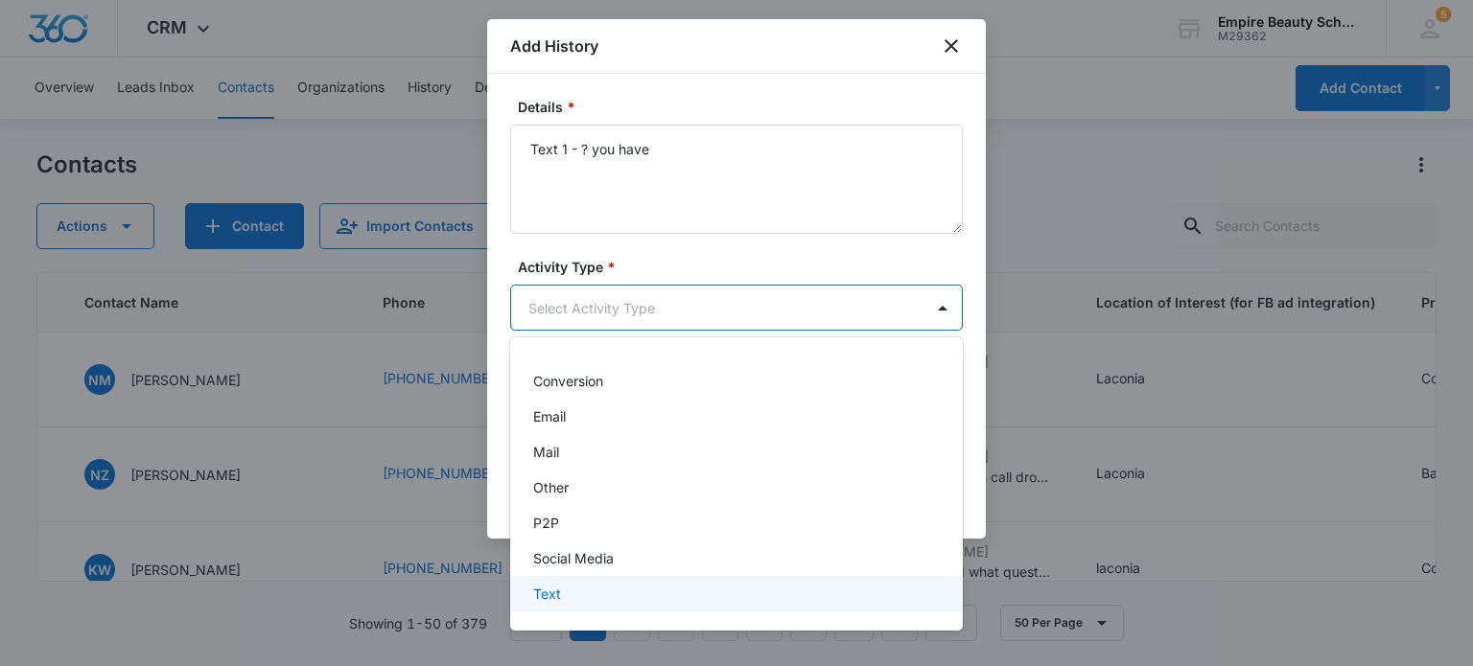
click at [595, 586] on div "Text" at bounding box center [734, 594] width 403 height 20
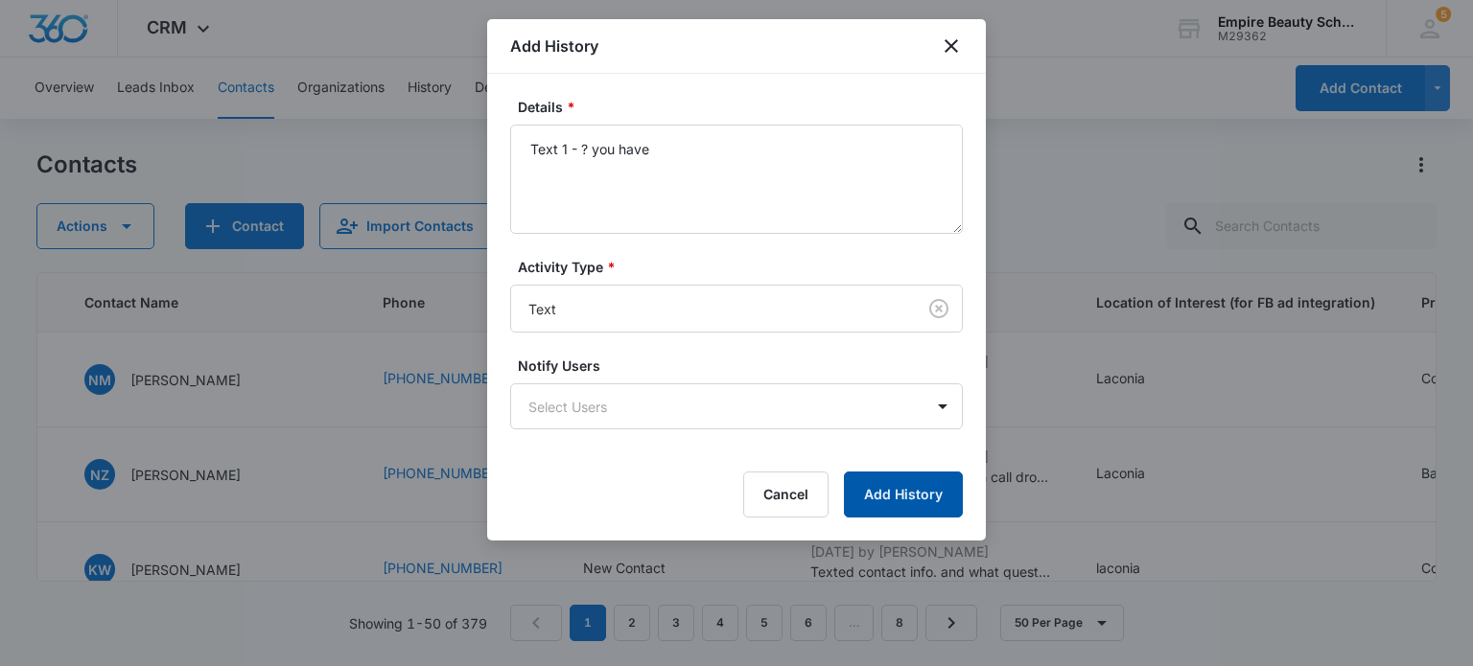
click at [929, 503] on button "Add History" at bounding box center [903, 495] width 119 height 46
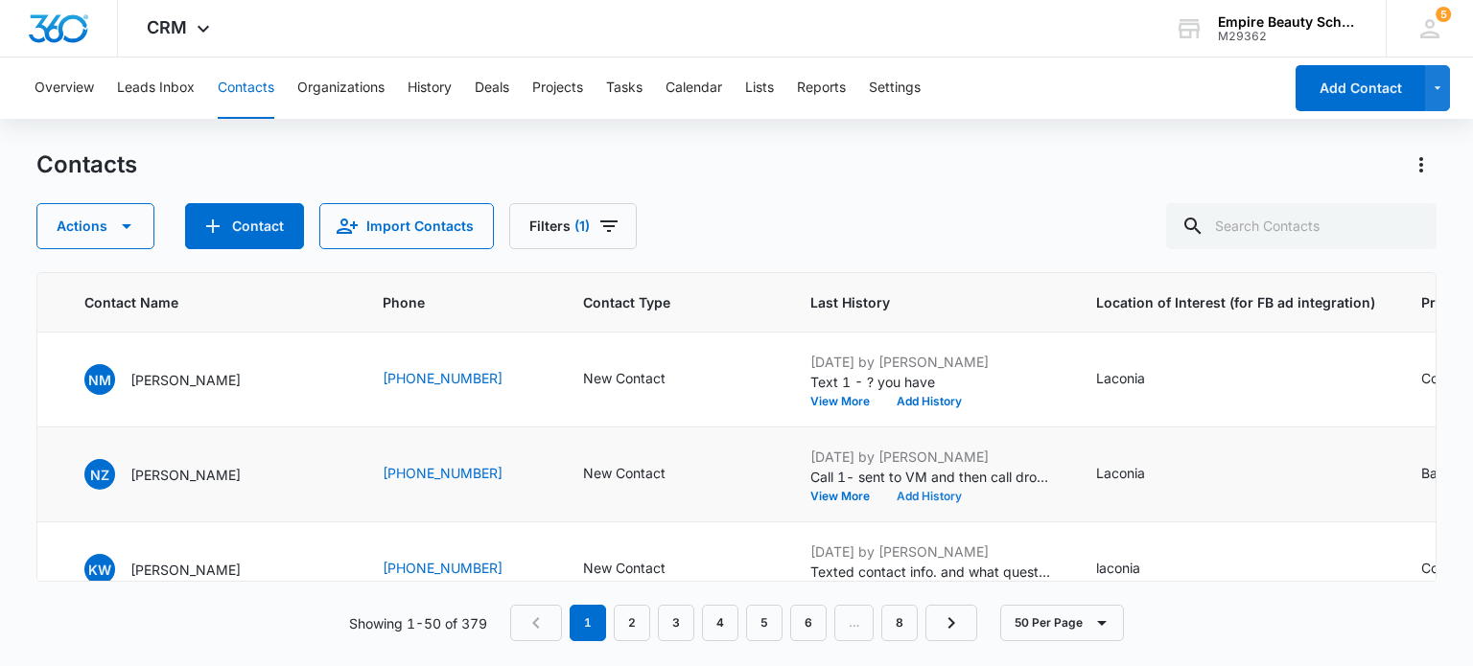
click at [883, 500] on button "Add History" at bounding box center [929, 497] width 92 height 12
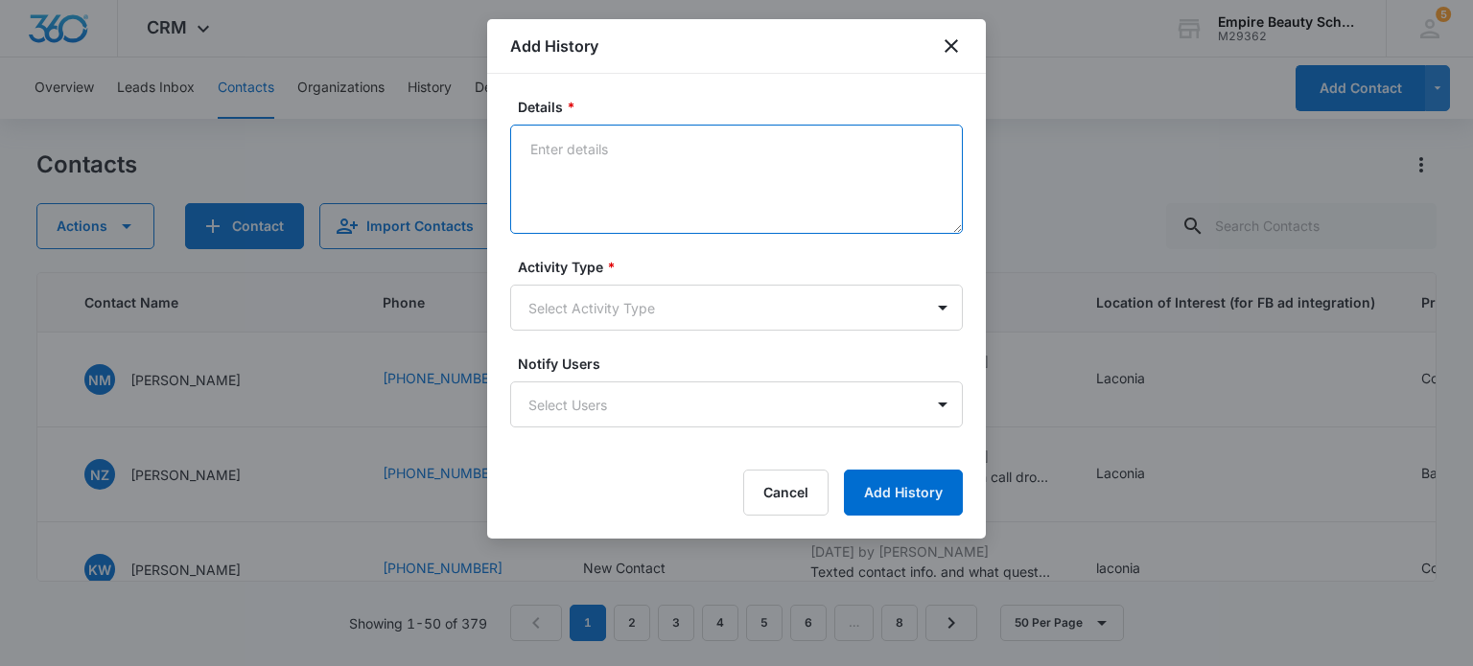
click at [778, 179] on textarea "Details *" at bounding box center [736, 179] width 452 height 109
type textarea "Text 1- ? you have"
click at [846, 307] on body "CRM Apps Forms CRM Email Shop Payments POS Files Brand Settings Empire Beauty S…" at bounding box center [736, 333] width 1473 height 666
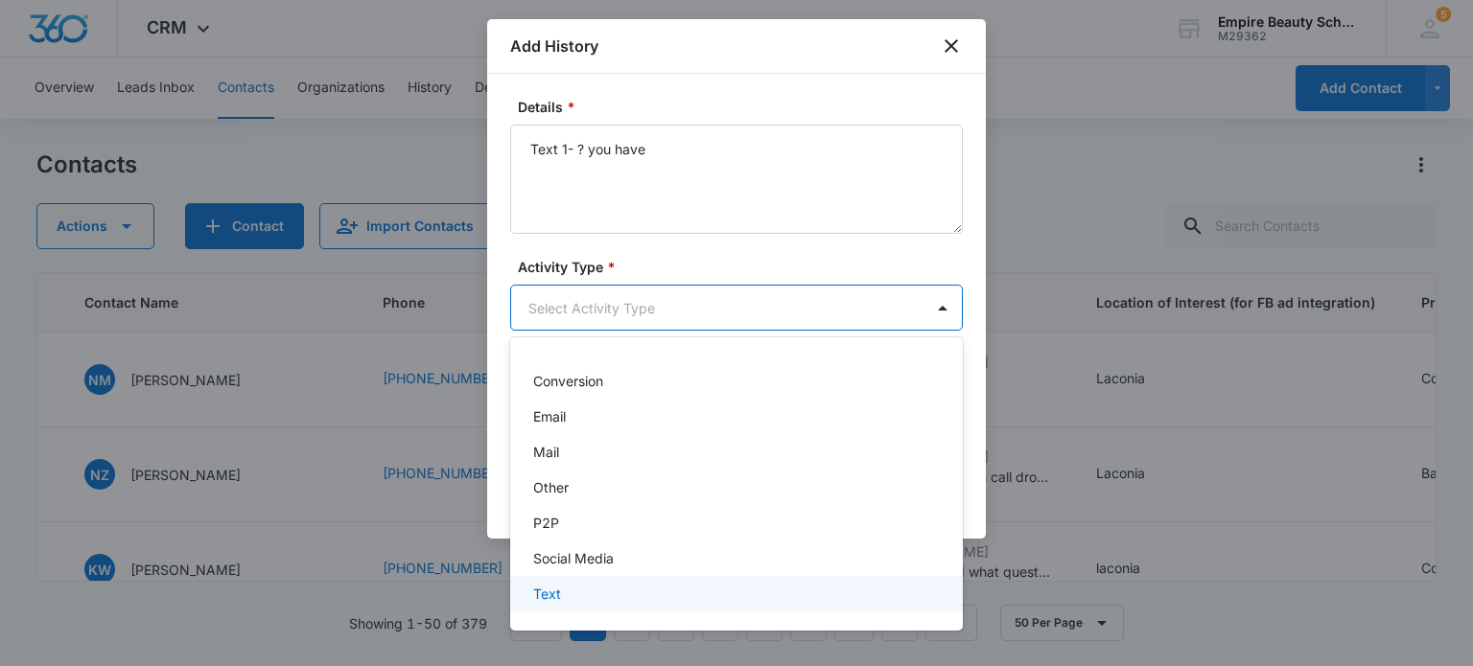
click at [580, 601] on div "Text" at bounding box center [734, 594] width 403 height 20
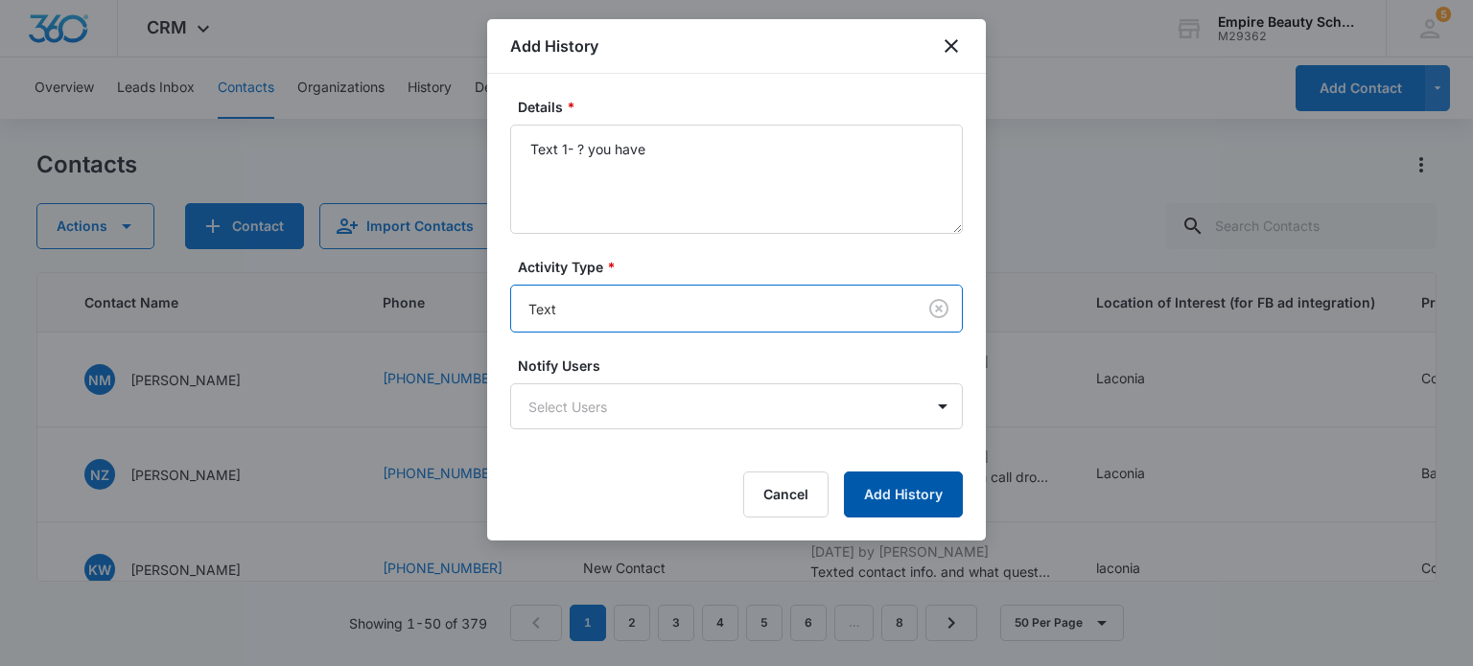
click at [917, 493] on button "Add History" at bounding box center [903, 495] width 119 height 46
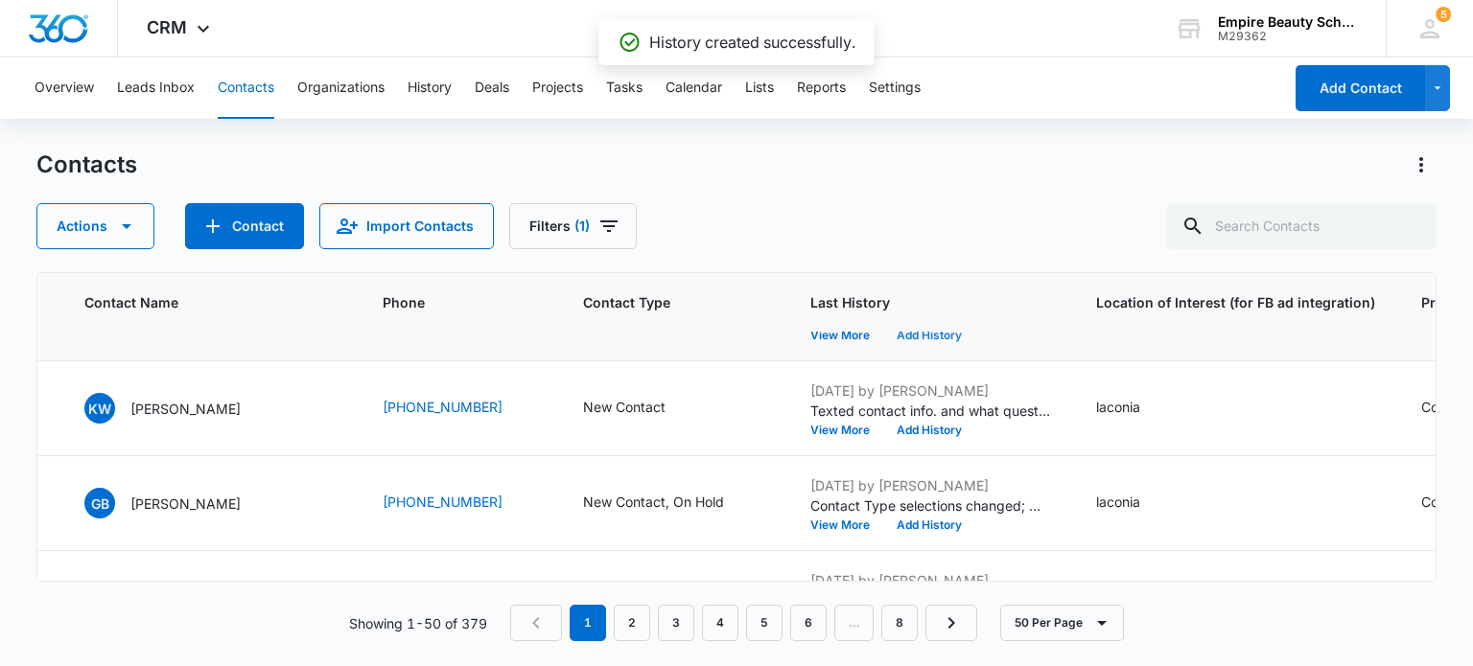
scroll to position [192, 461]
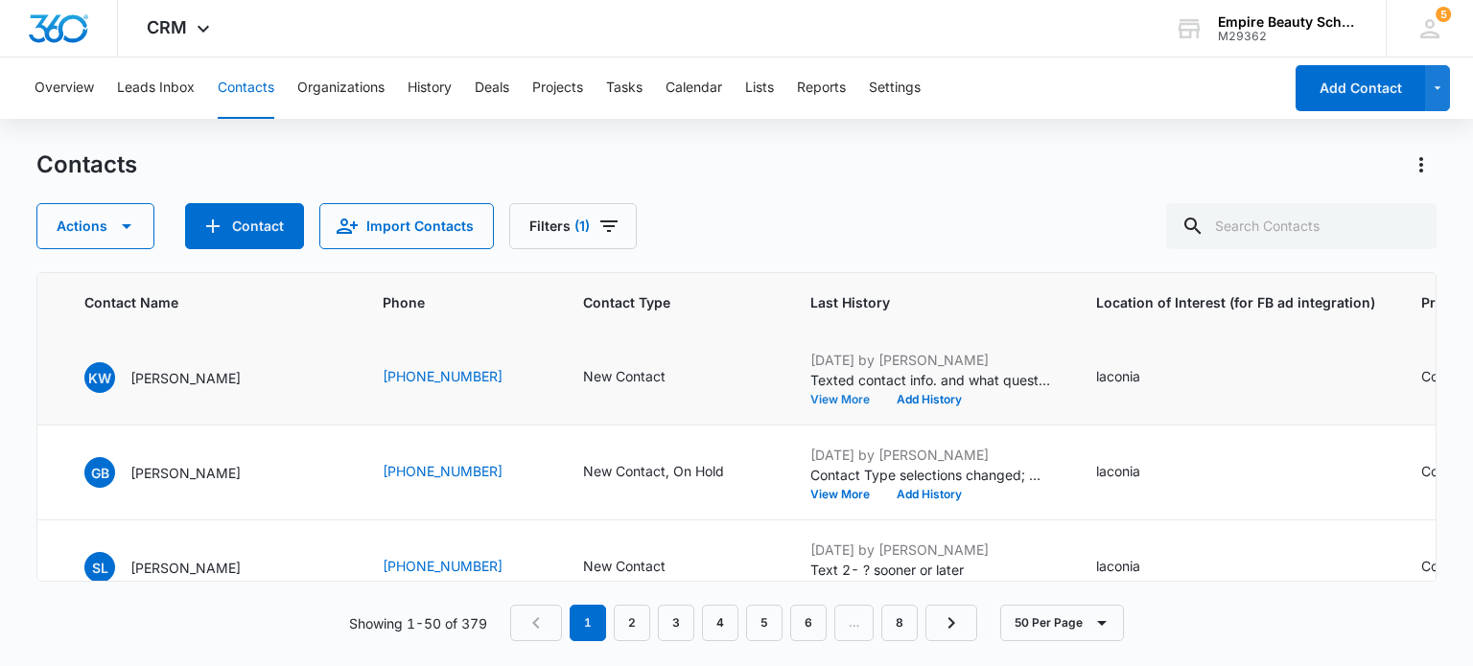
click at [815, 399] on button "View More" at bounding box center [846, 400] width 73 height 12
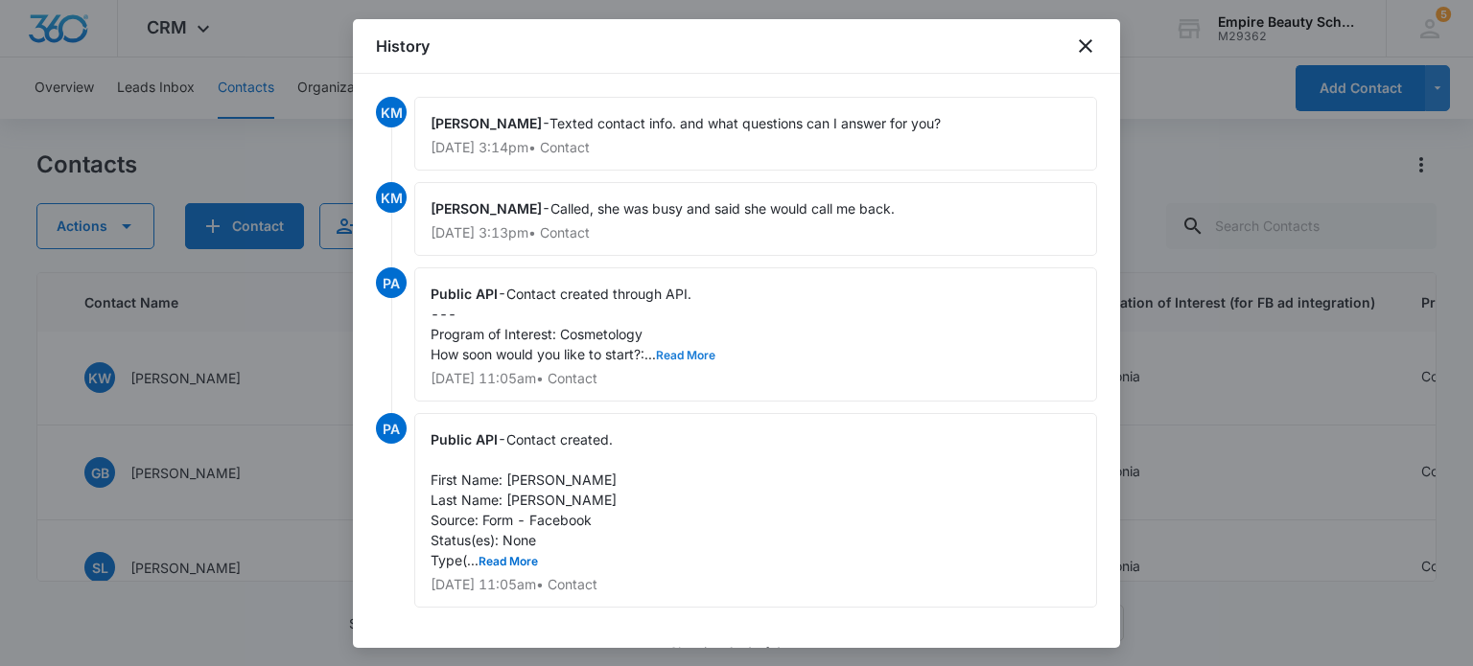
click at [676, 350] on button "Read More" at bounding box center [685, 356] width 59 height 12
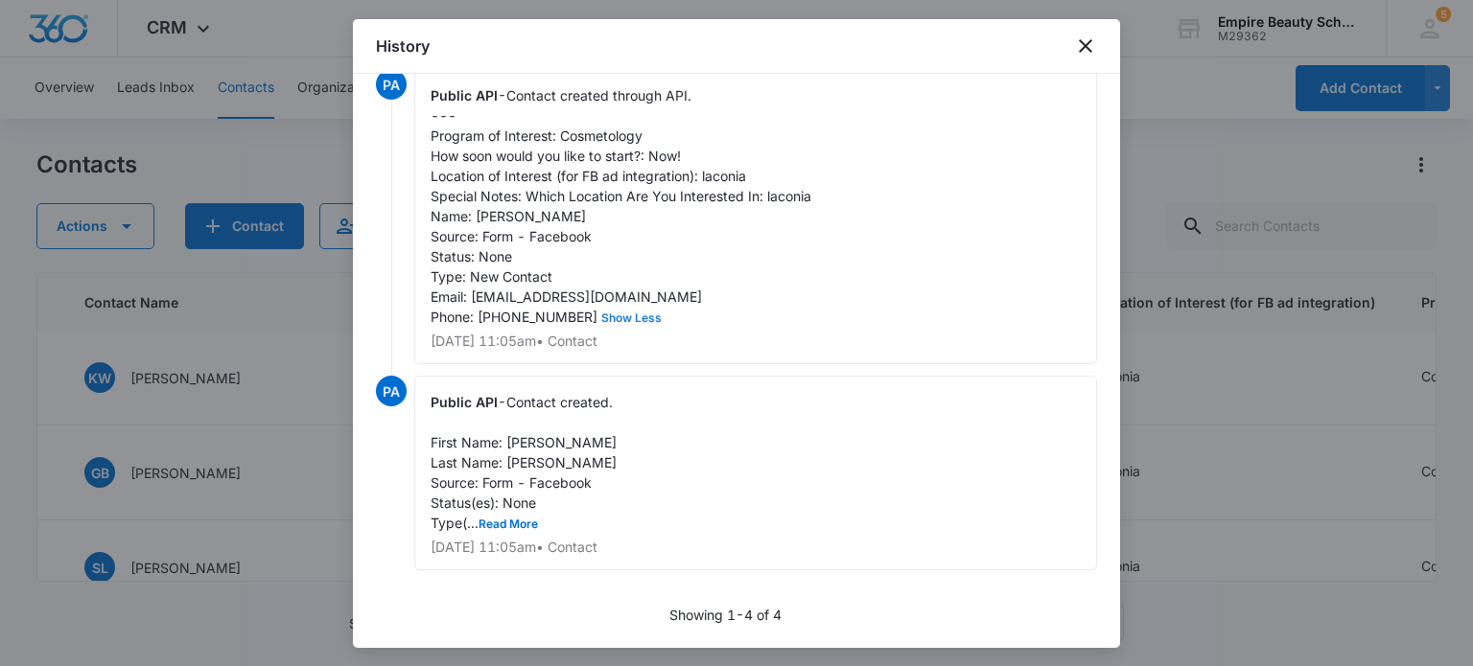
scroll to position [217, 0]
click at [1083, 51] on icon "close" at bounding box center [1085, 46] width 23 height 23
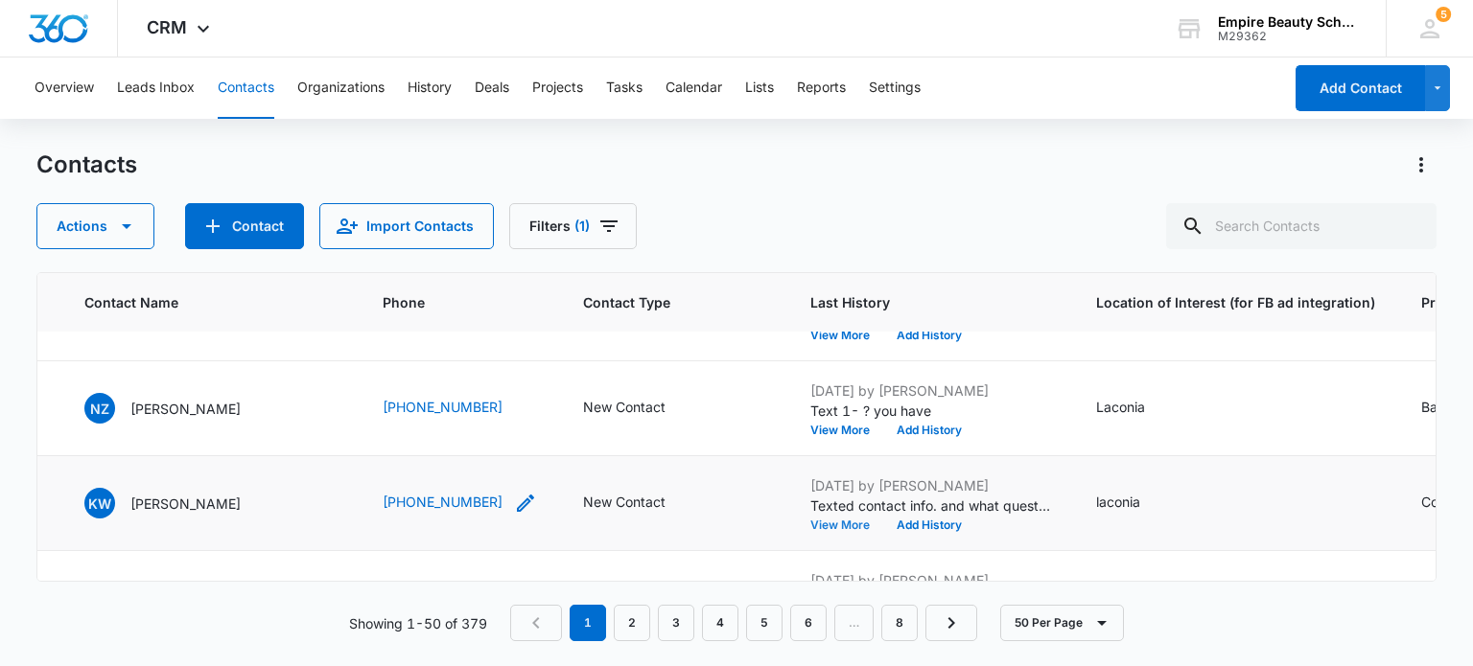
scroll to position [0, 461]
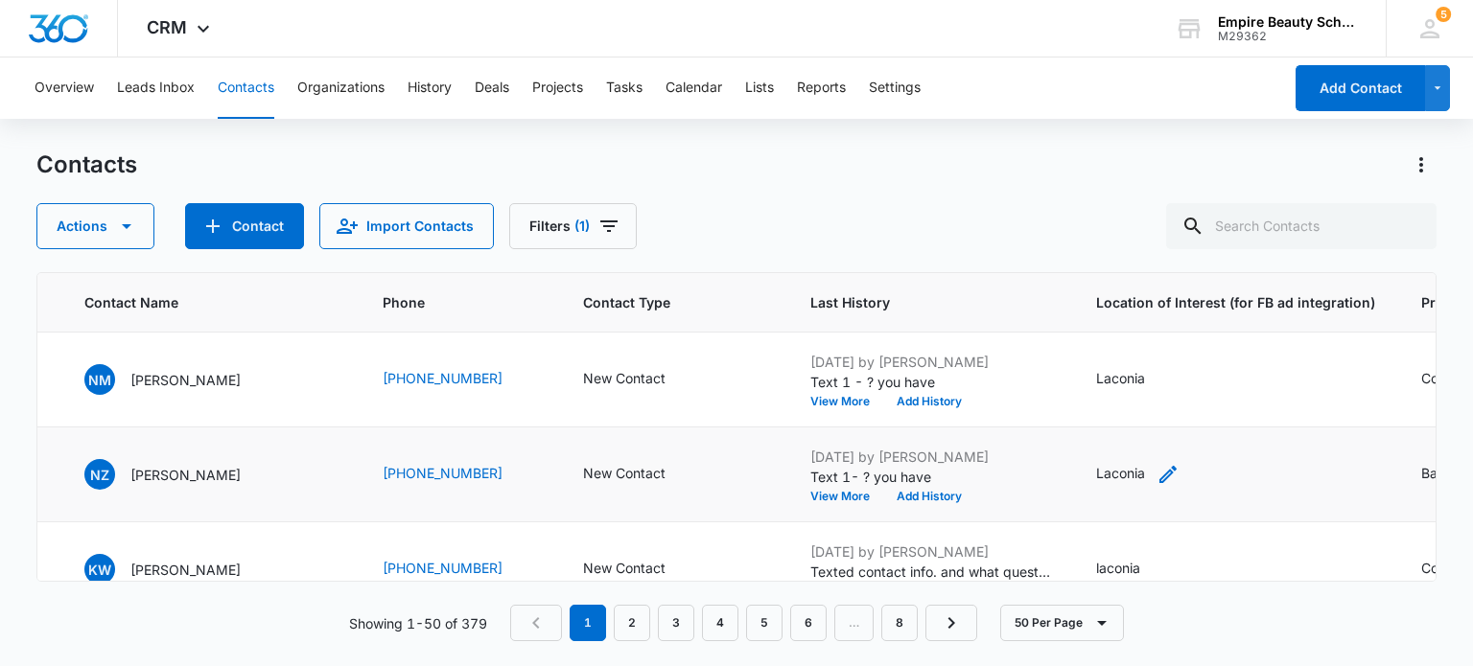
click at [1096, 474] on div "Laconia" at bounding box center [1120, 473] width 49 height 20
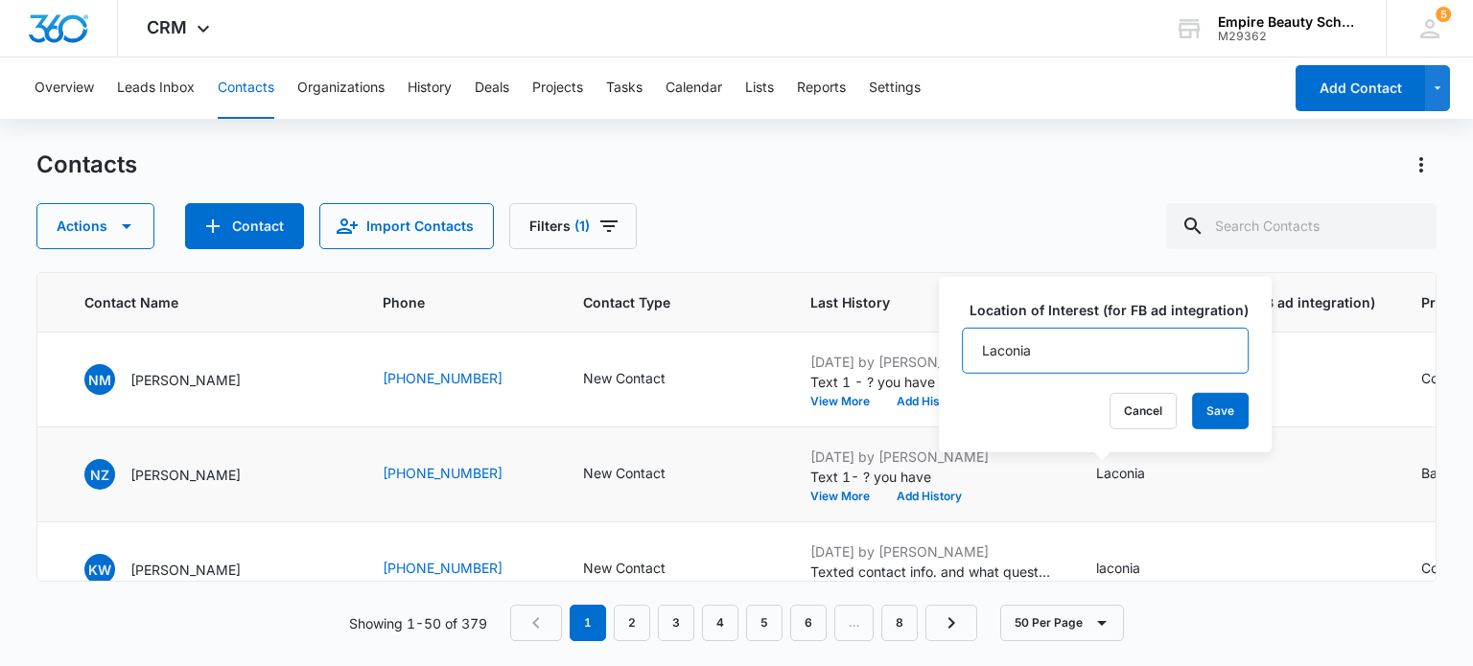
click at [1074, 350] on input "Laconia" at bounding box center [1105, 351] width 287 height 46
drag, startPoint x: 1074, startPoint y: 350, endPoint x: 888, endPoint y: 362, distance: 186.4
drag, startPoint x: 1063, startPoint y: 356, endPoint x: 977, endPoint y: 352, distance: 86.4
click at [977, 352] on input "Laconia" at bounding box center [1105, 351] width 287 height 46
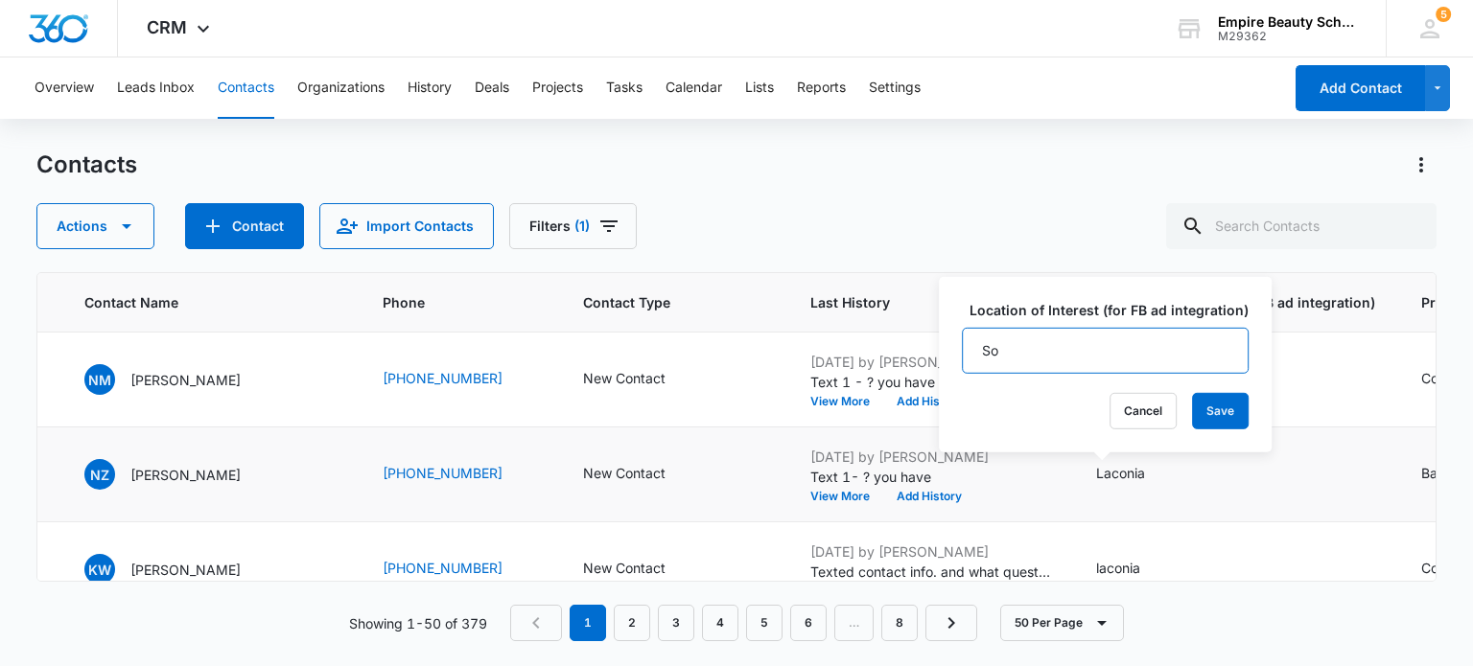
type input "Somersworth"
click at [1201, 413] on button "Save" at bounding box center [1220, 411] width 57 height 36
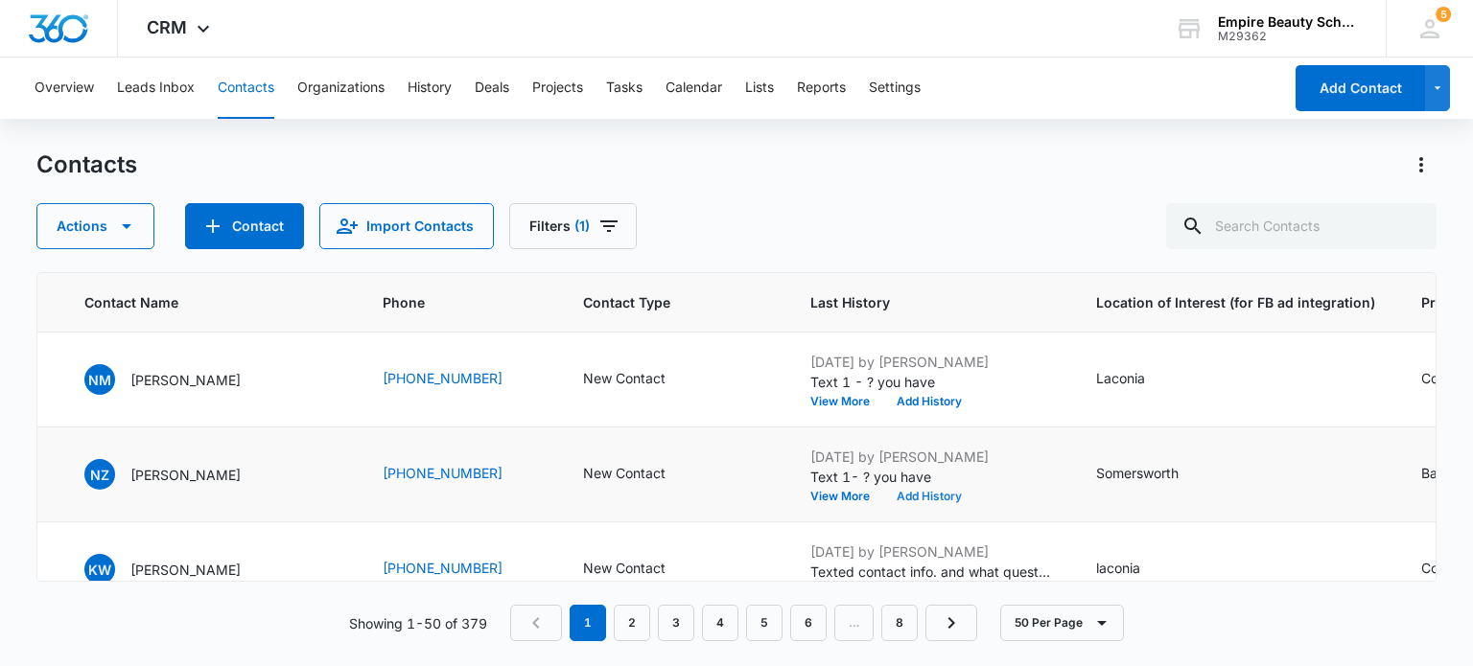
click at [883, 497] on button "Add History" at bounding box center [929, 497] width 92 height 12
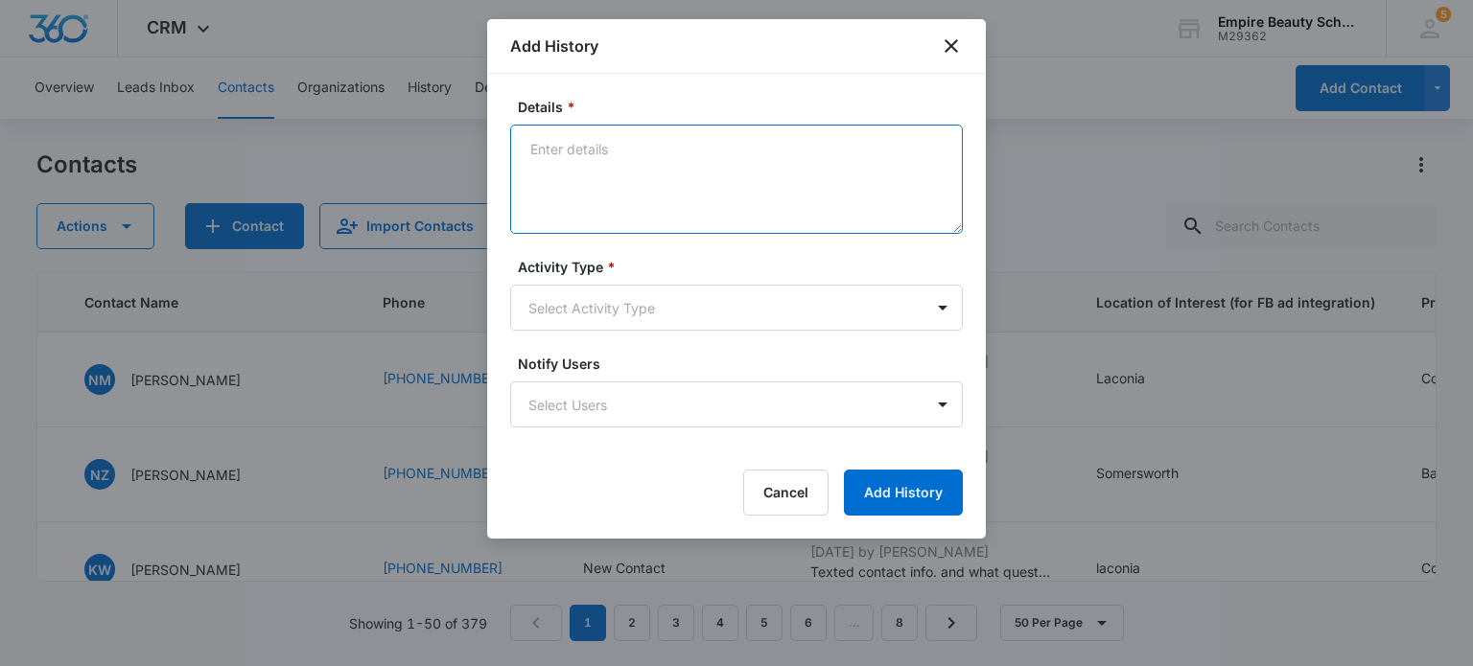
click at [576, 163] on textarea "Details *" at bounding box center [736, 179] width 452 height 109
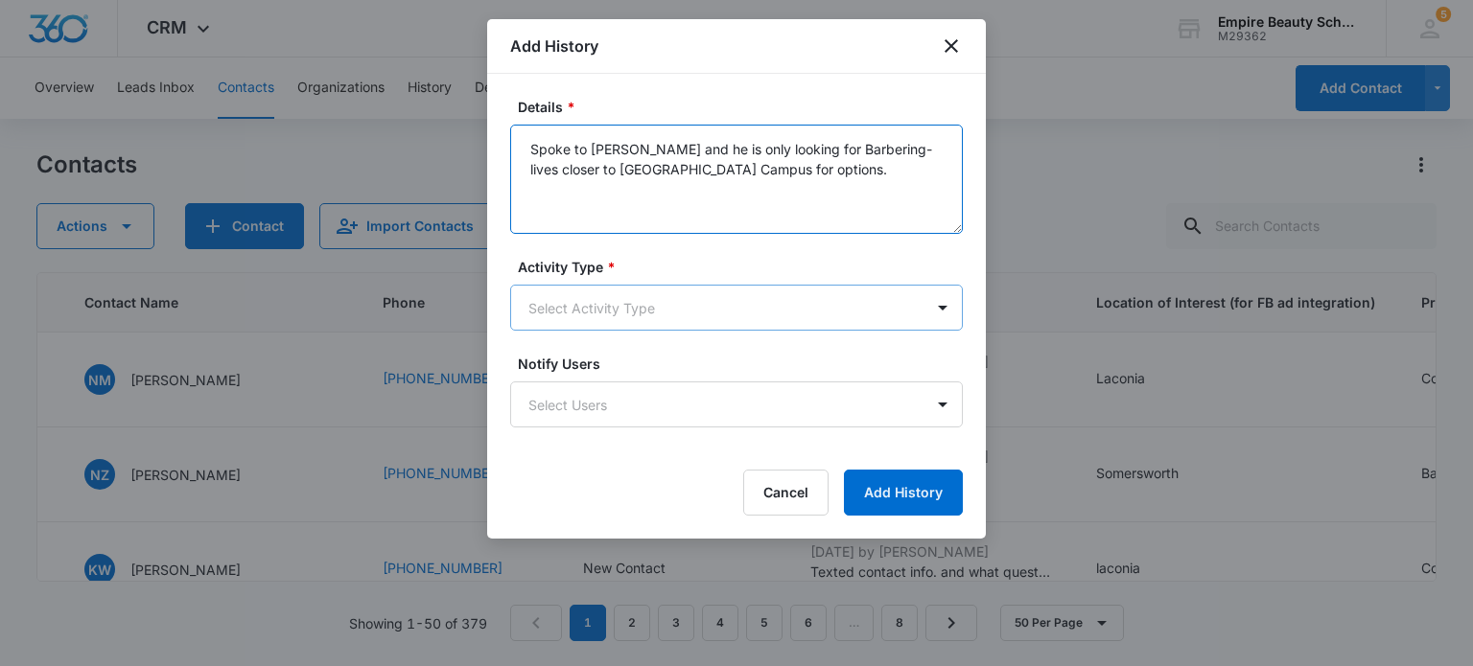
type textarea "Spoke to Nathan and he is only looking for Barbering- lives closer to Somerswor…"
click at [704, 306] on body "CRM Apps Forms CRM Email Shop Payments POS Files Brand Settings Empire Beauty S…" at bounding box center [736, 333] width 1473 height 666
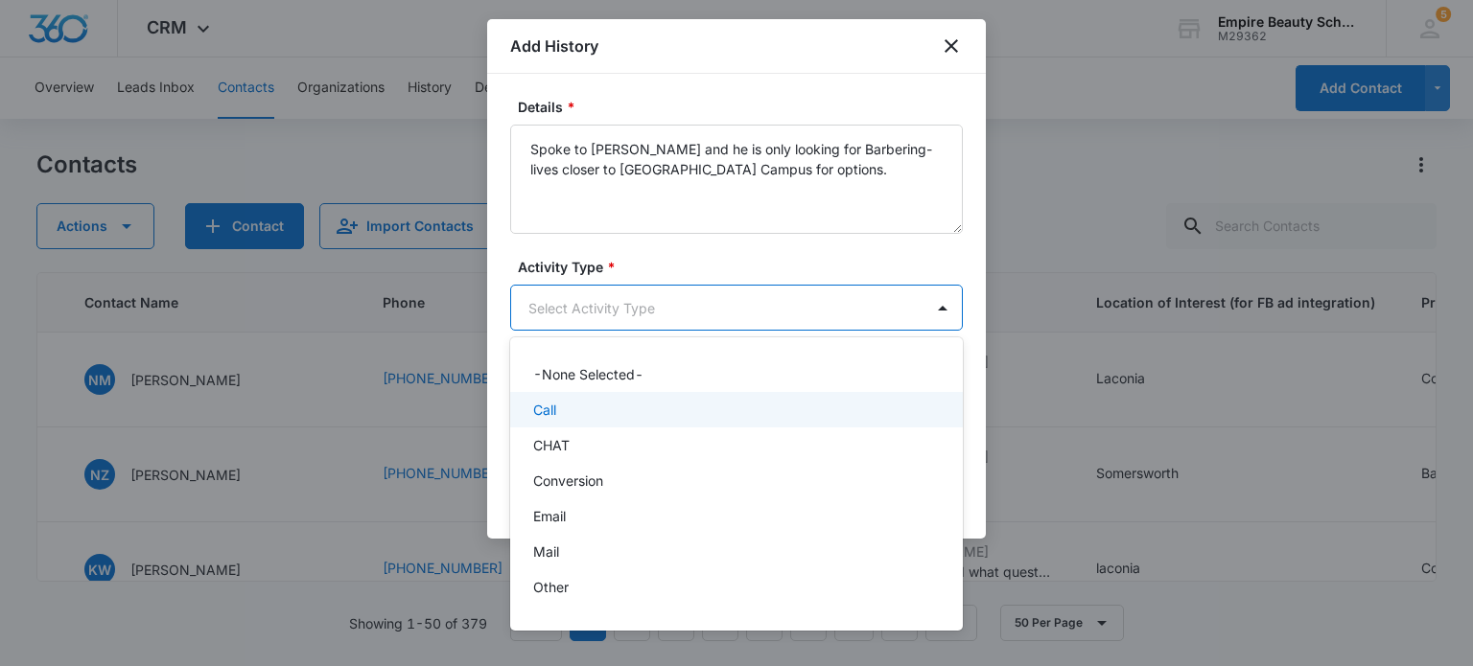
click at [613, 413] on div "Call" at bounding box center [734, 410] width 403 height 20
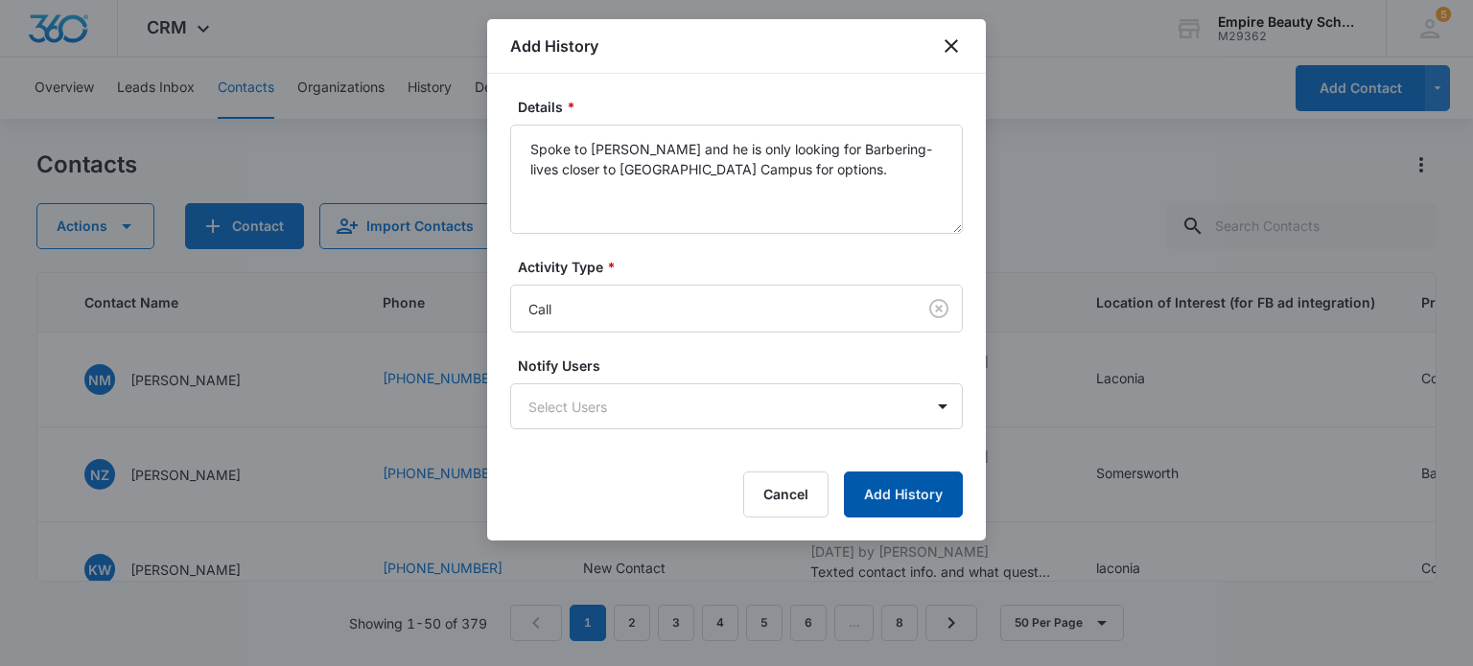
click at [906, 507] on button "Add History" at bounding box center [903, 495] width 119 height 46
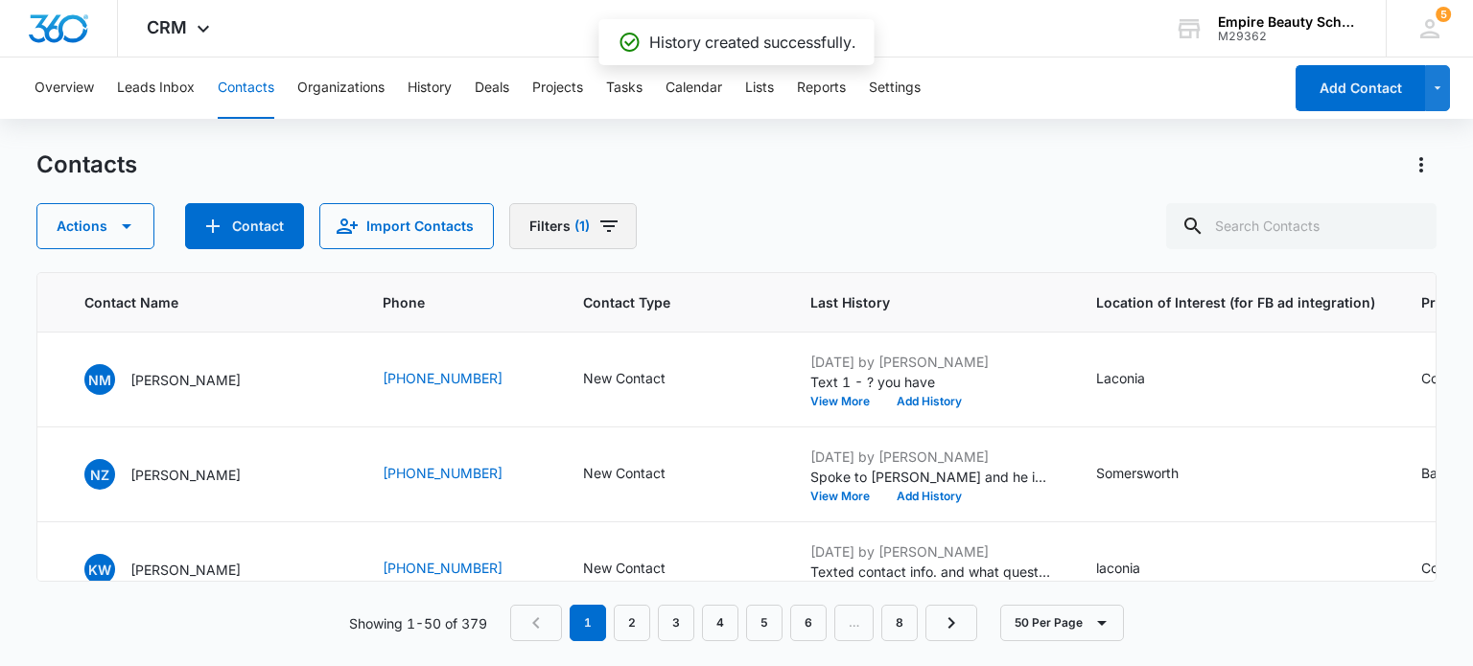
click at [600, 225] on icon "Filters" at bounding box center [608, 226] width 17 height 12
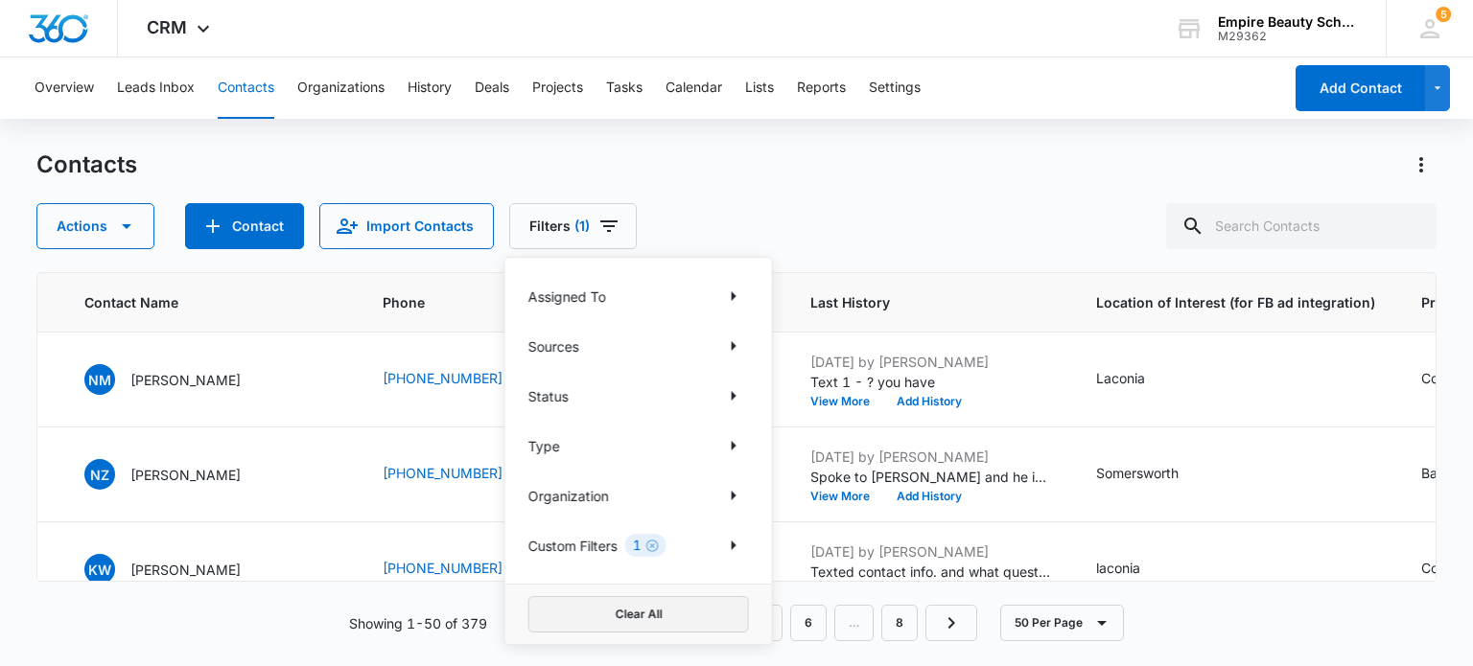
click at [625, 609] on button "Clear All" at bounding box center [638, 614] width 220 height 36
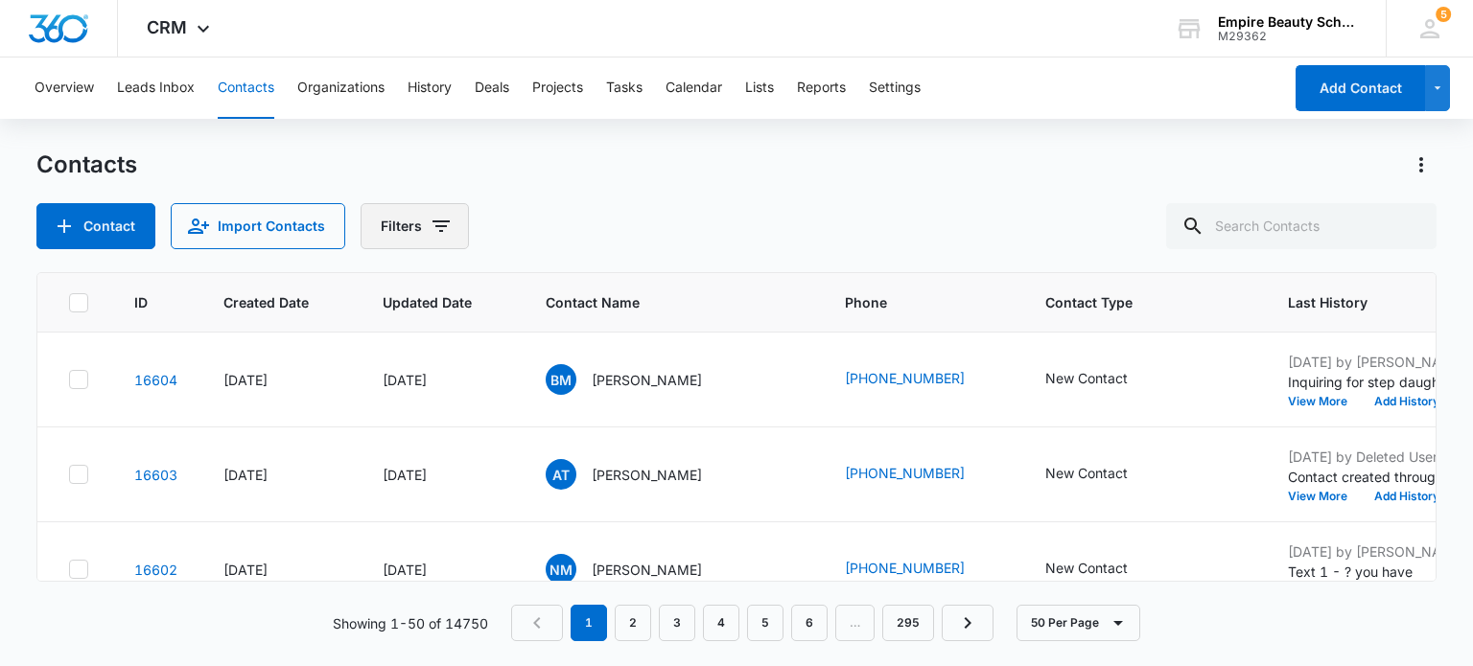
click at [430, 233] on icon "Filters" at bounding box center [440, 226] width 23 height 23
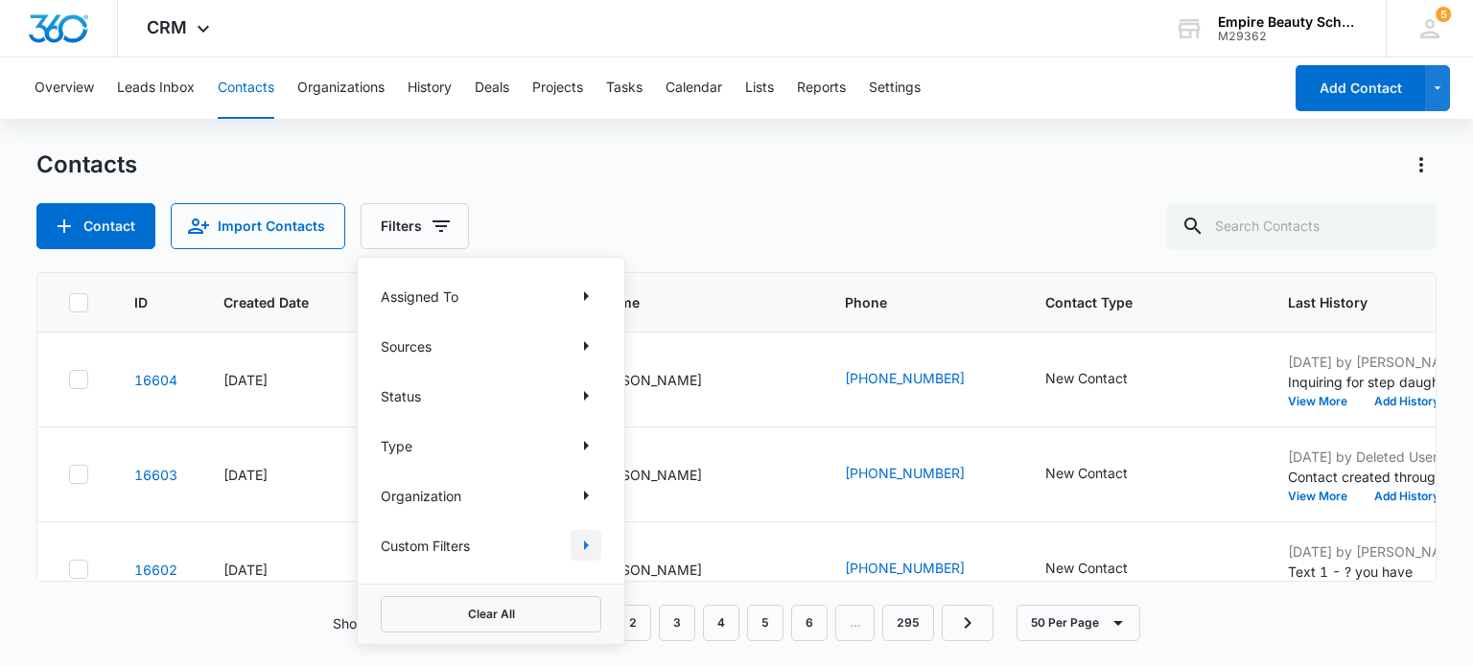
click at [578, 545] on icon "Show Custom Filters filters" at bounding box center [585, 545] width 23 height 23
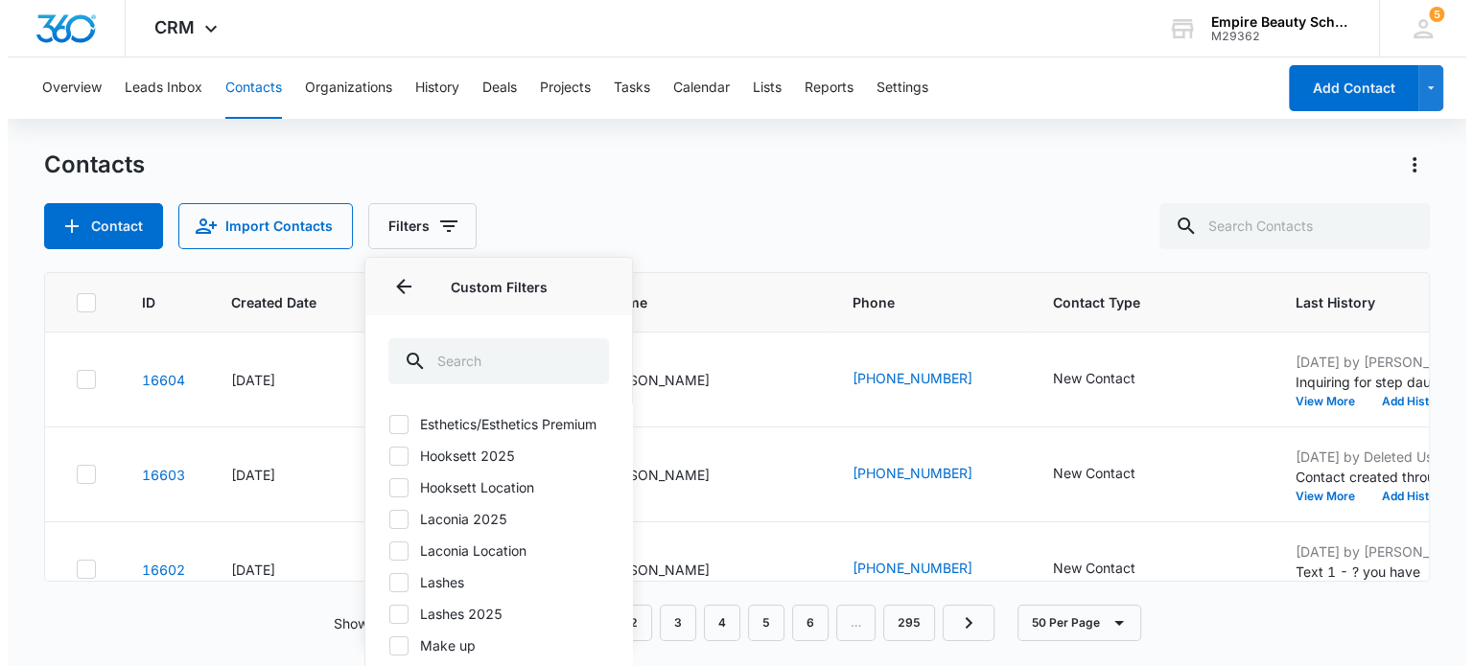
scroll to position [192, 0]
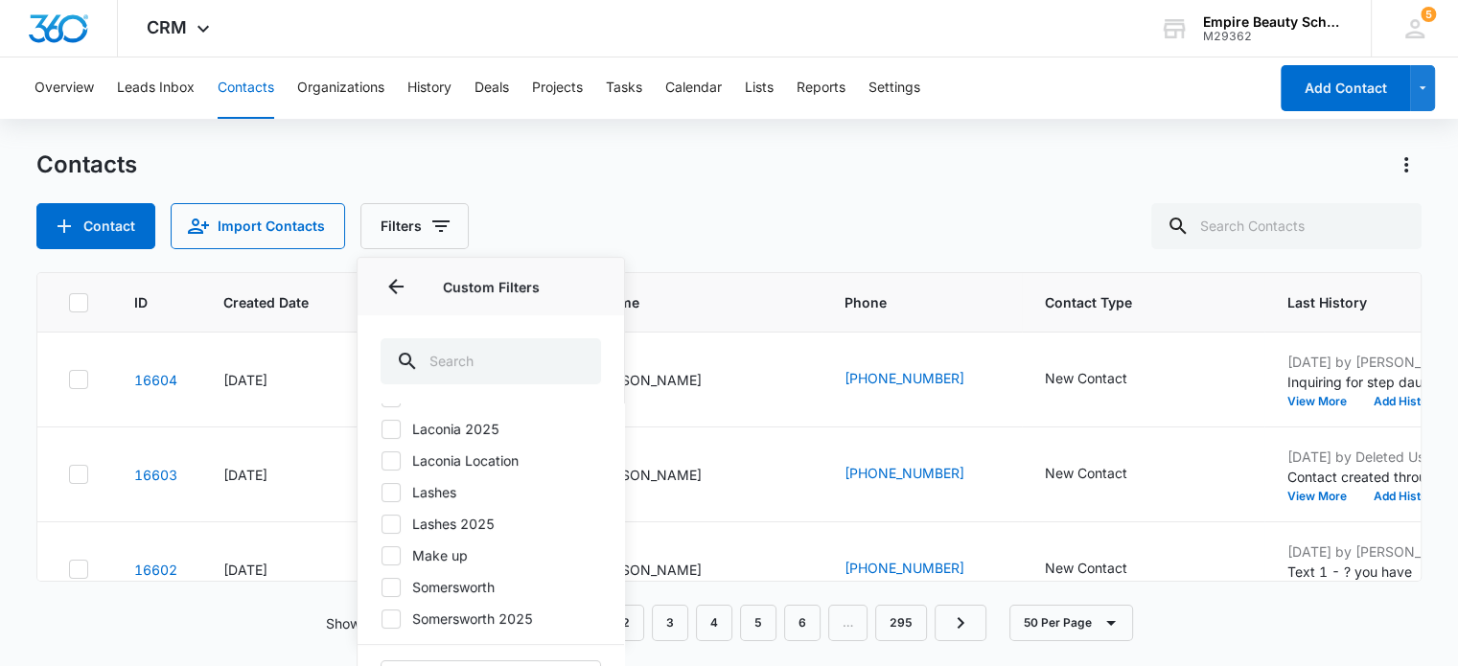
click at [387, 433] on icon at bounding box center [391, 429] width 12 height 9
click at [382, 429] on input "Laconia 2025" at bounding box center [381, 429] width 1 height 1
checkbox input "true"
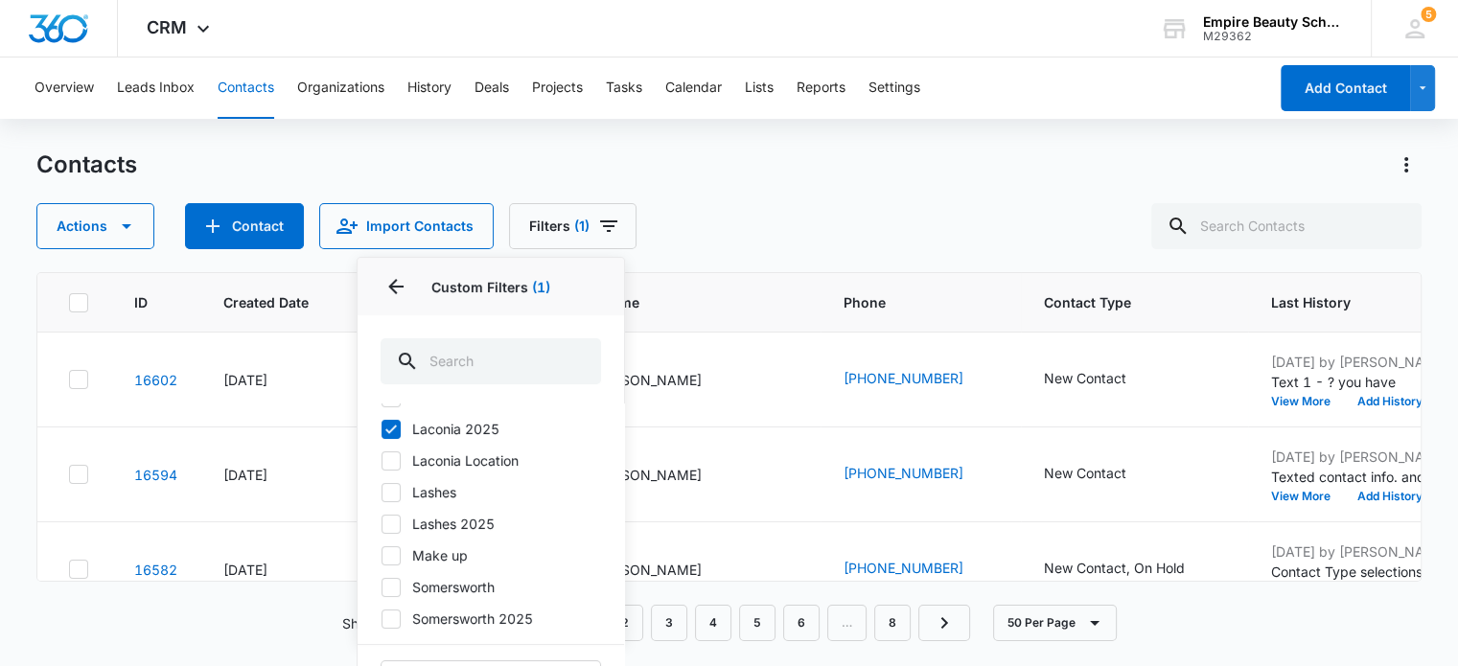
click at [854, 194] on div "Contacts Actions Contact Import Contacts Filters (1) Assigned To Sources Status…" at bounding box center [728, 200] width 1385 height 100
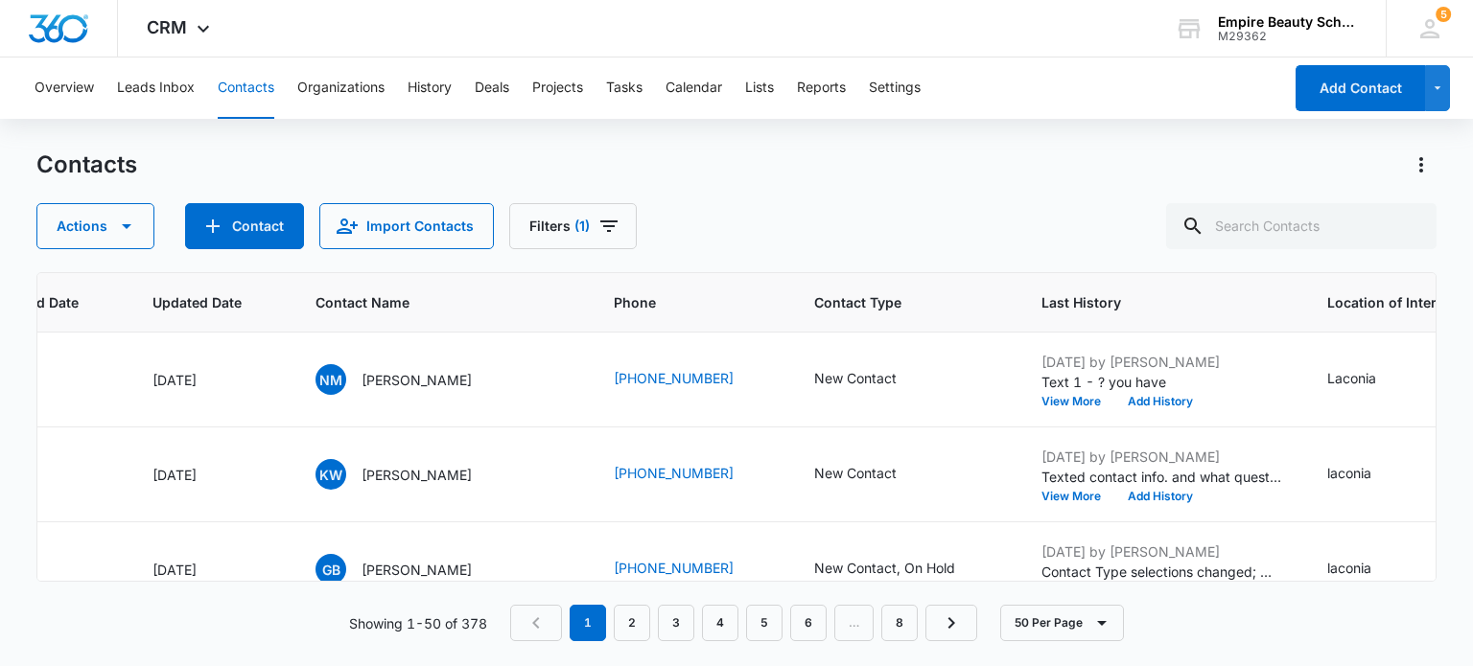
scroll to position [0, 58]
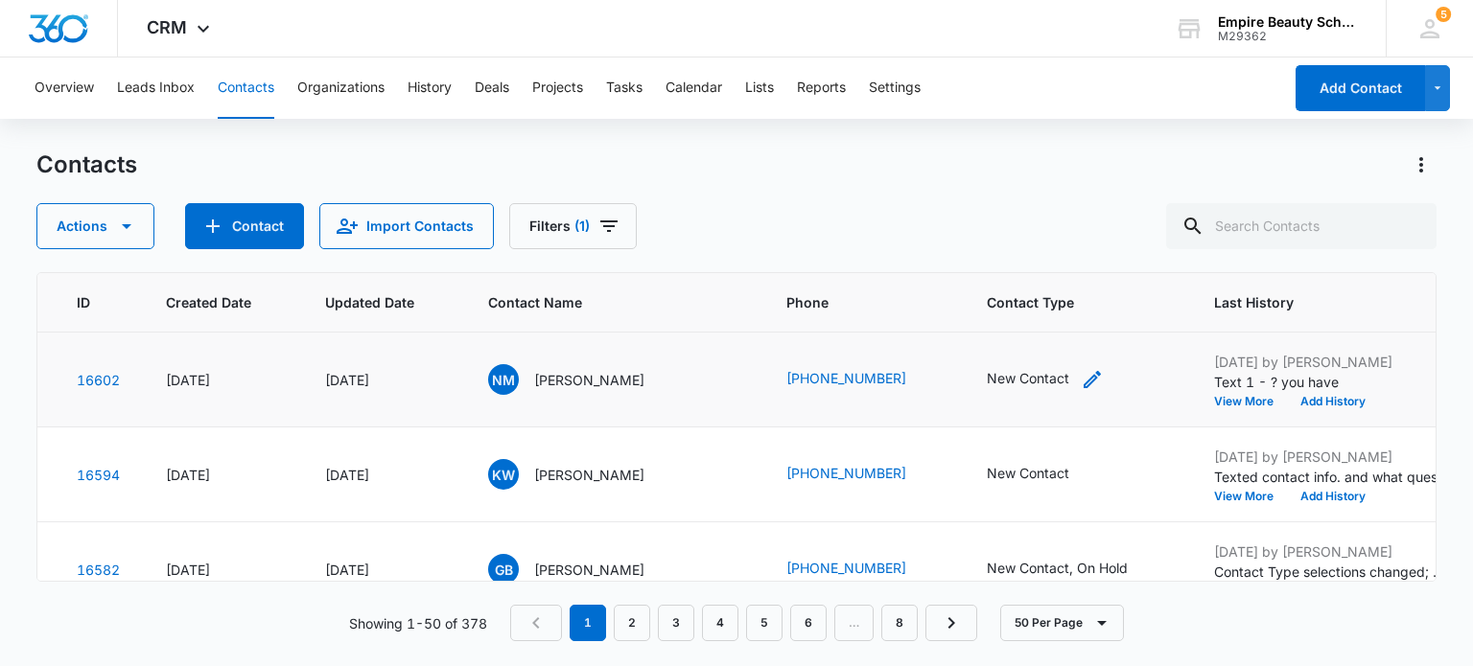
click at [1029, 385] on div "New Contact" at bounding box center [1027, 378] width 82 height 20
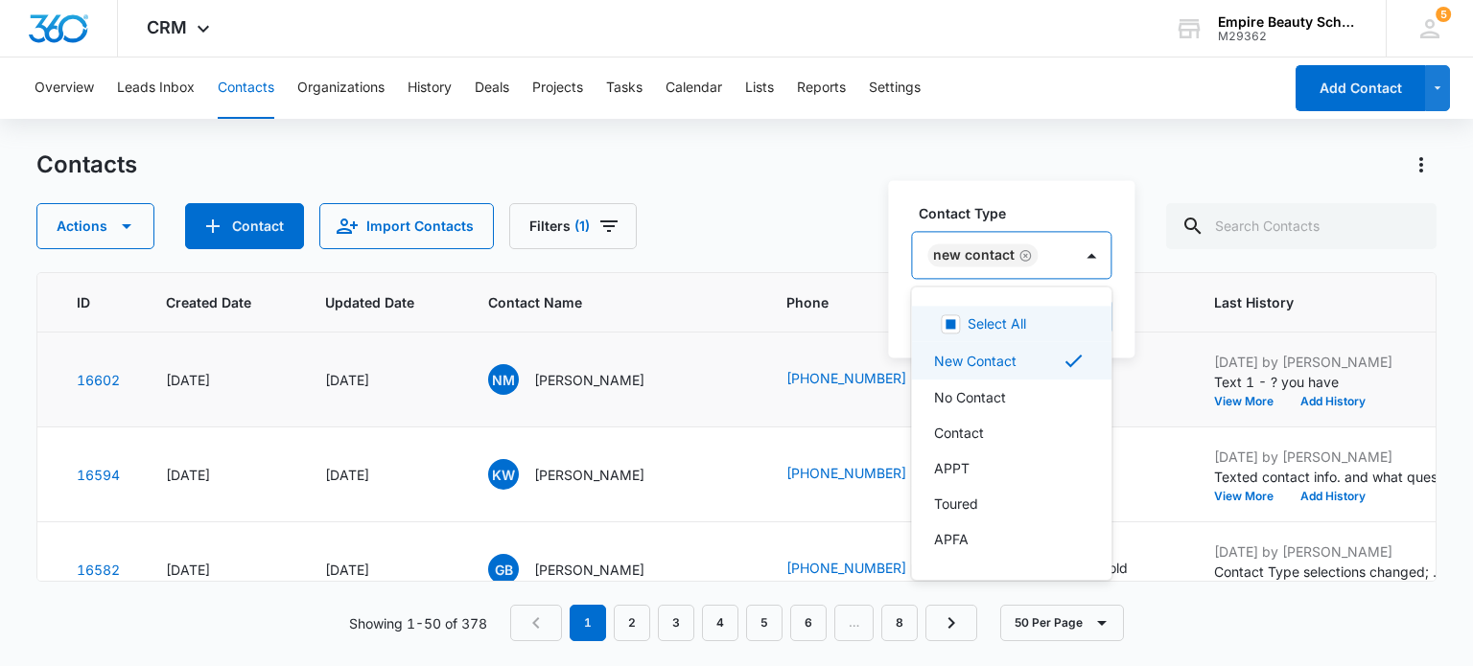
click at [1039, 249] on div "New Contact" at bounding box center [992, 255] width 160 height 46
click at [962, 431] on p "Contact" at bounding box center [959, 433] width 50 height 20
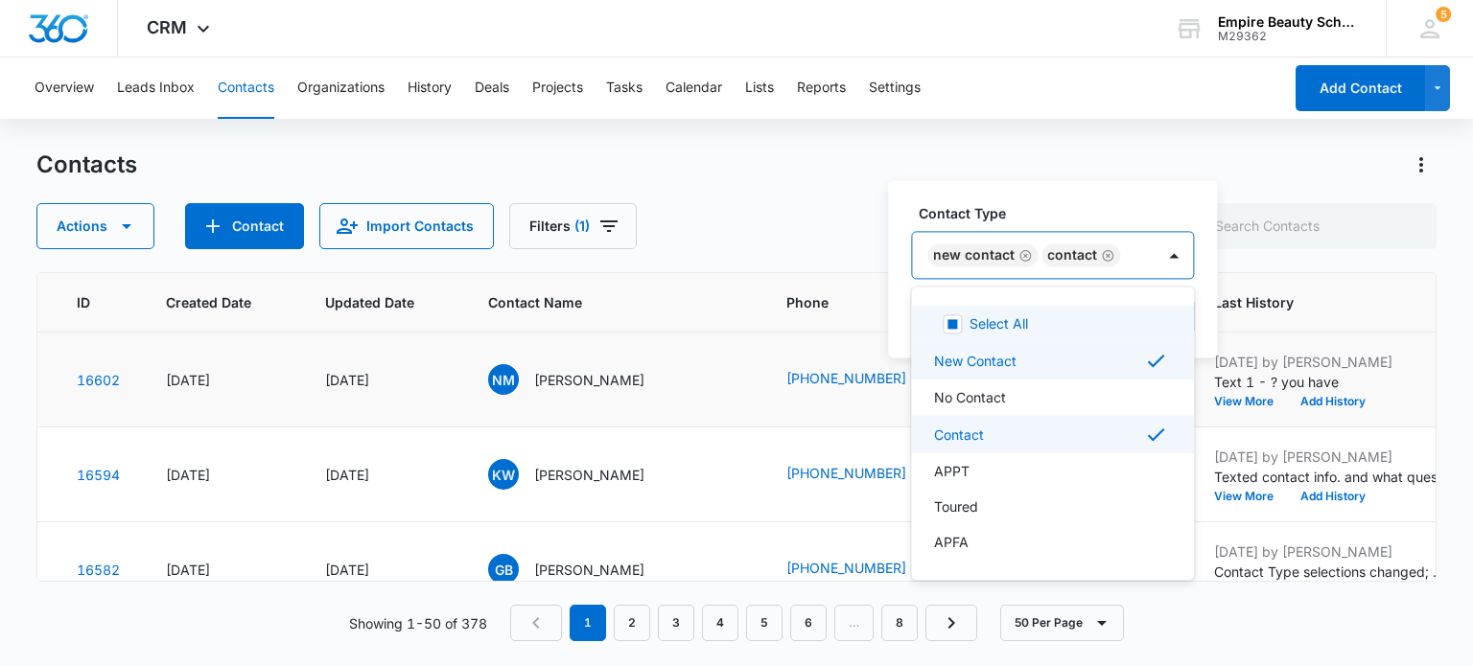
click at [1141, 250] on div "New Contact Contact" at bounding box center [1033, 255] width 243 height 46
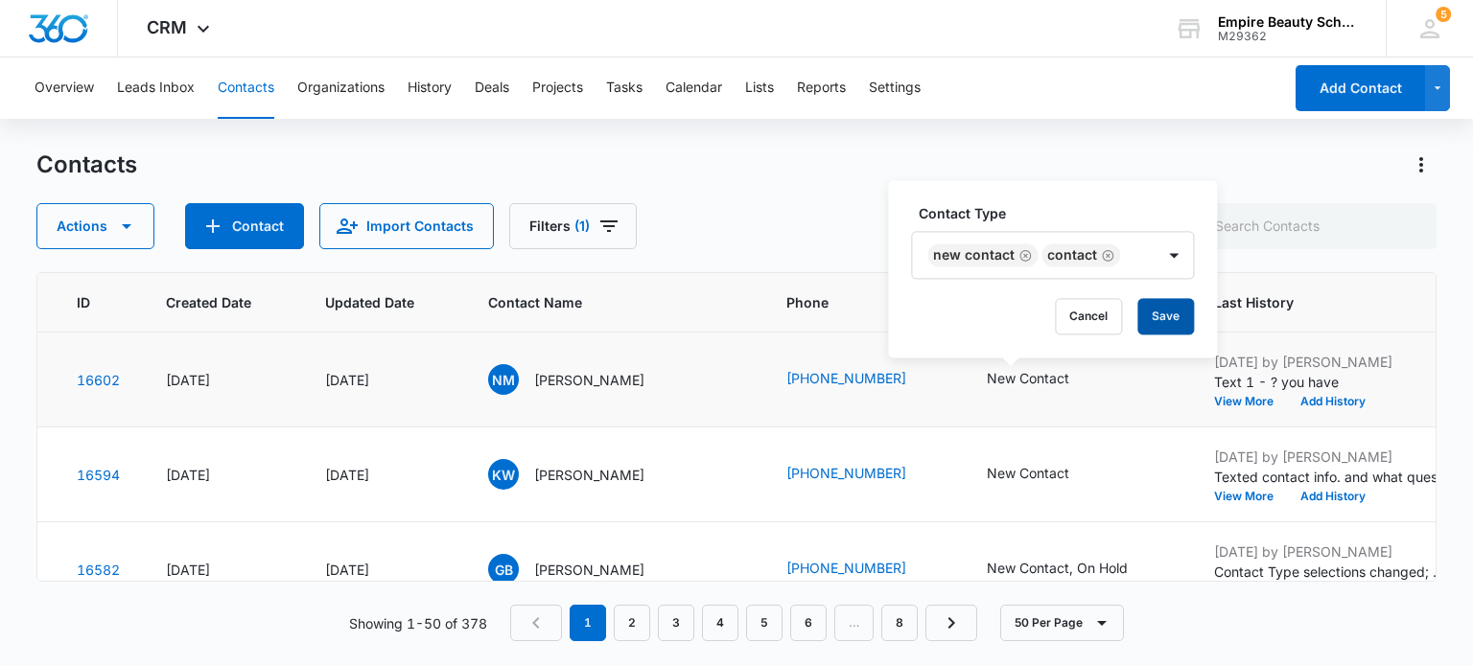
click at [1149, 320] on button "Save" at bounding box center [1165, 316] width 57 height 36
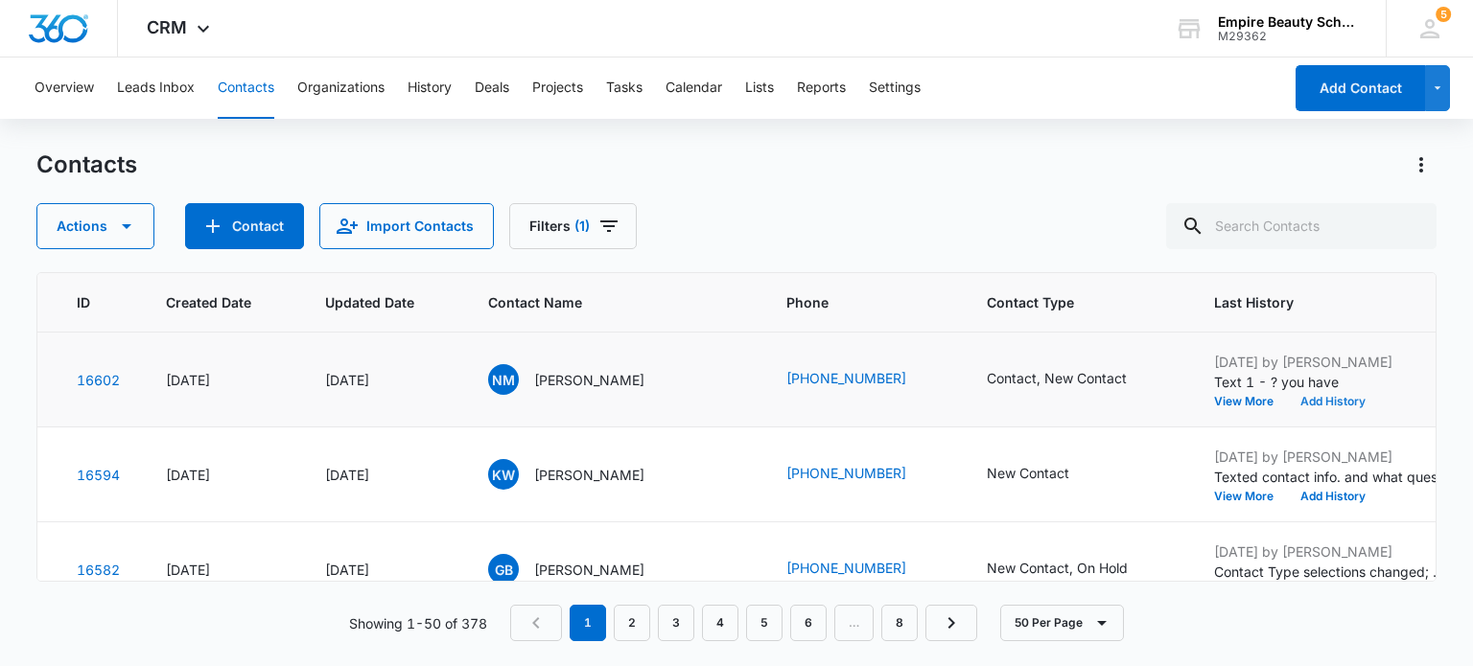
click at [1308, 400] on button "Add History" at bounding box center [1333, 402] width 92 height 12
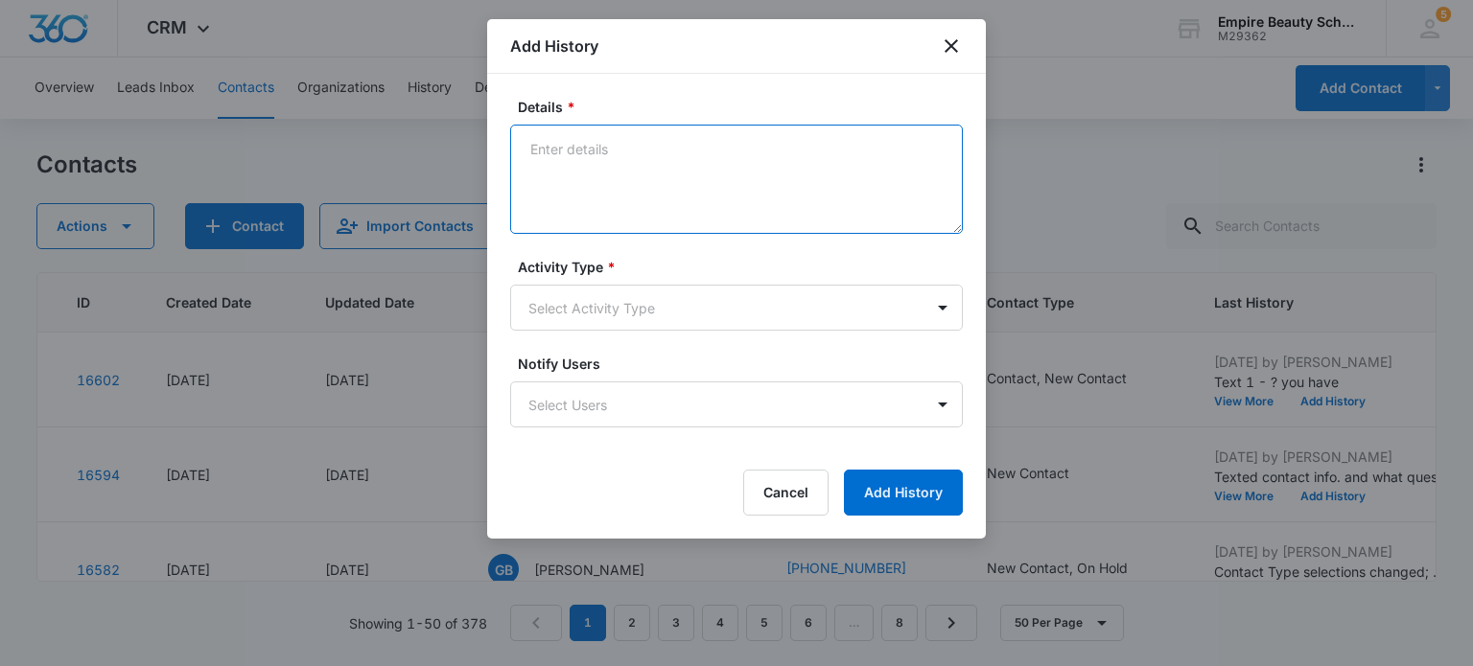
click at [631, 168] on textarea "Details *" at bounding box center [736, 179] width 452 height 109
type textarea "Responded to text- looking for class start dates"
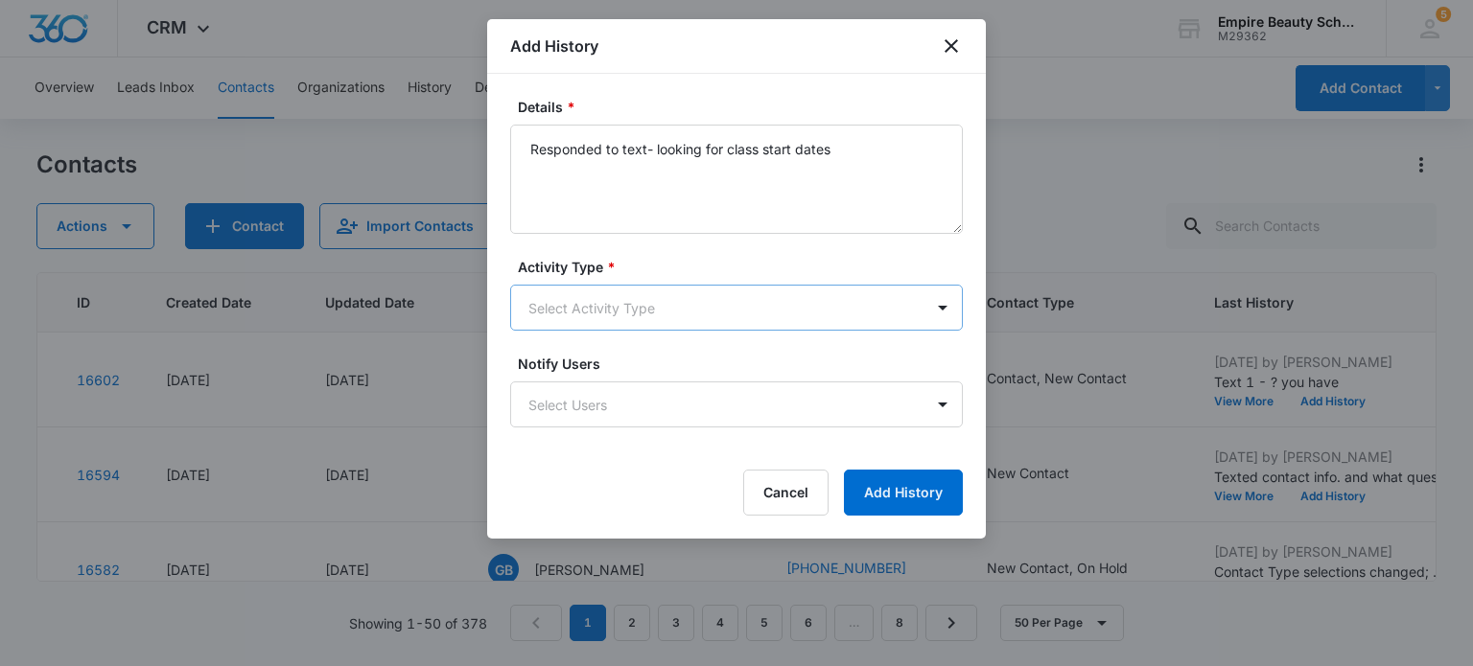
click at [661, 288] on body "CRM Apps Forms CRM Email Shop Payments POS Files Brand Settings Empire Beauty S…" at bounding box center [736, 333] width 1473 height 666
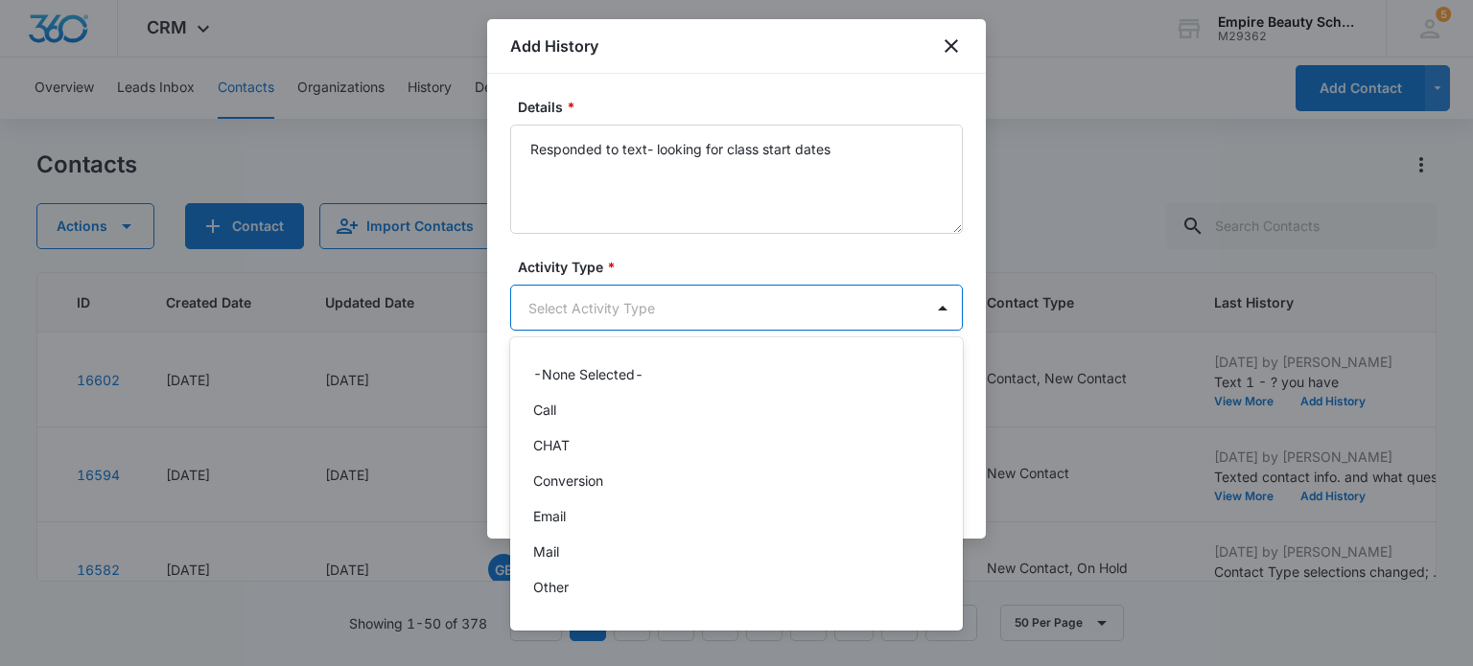
scroll to position [100, 0]
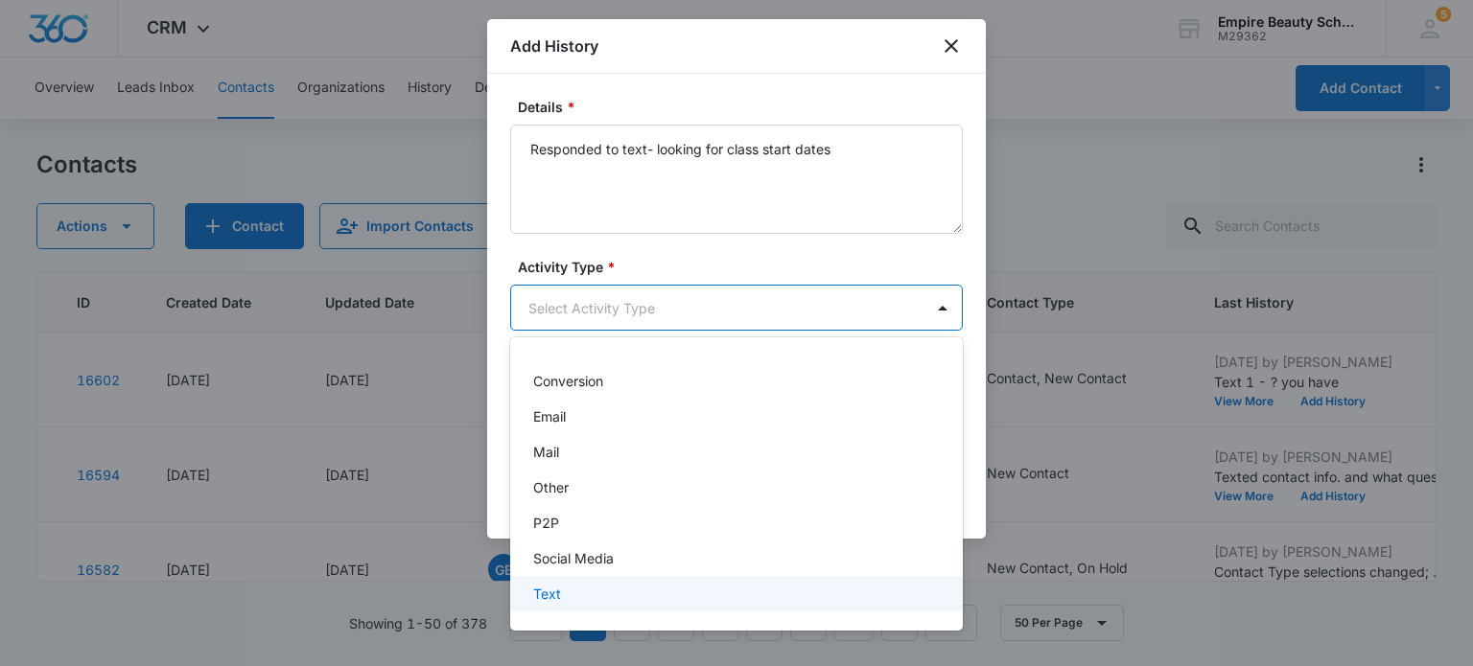
click at [571, 589] on div "Text" at bounding box center [734, 594] width 403 height 20
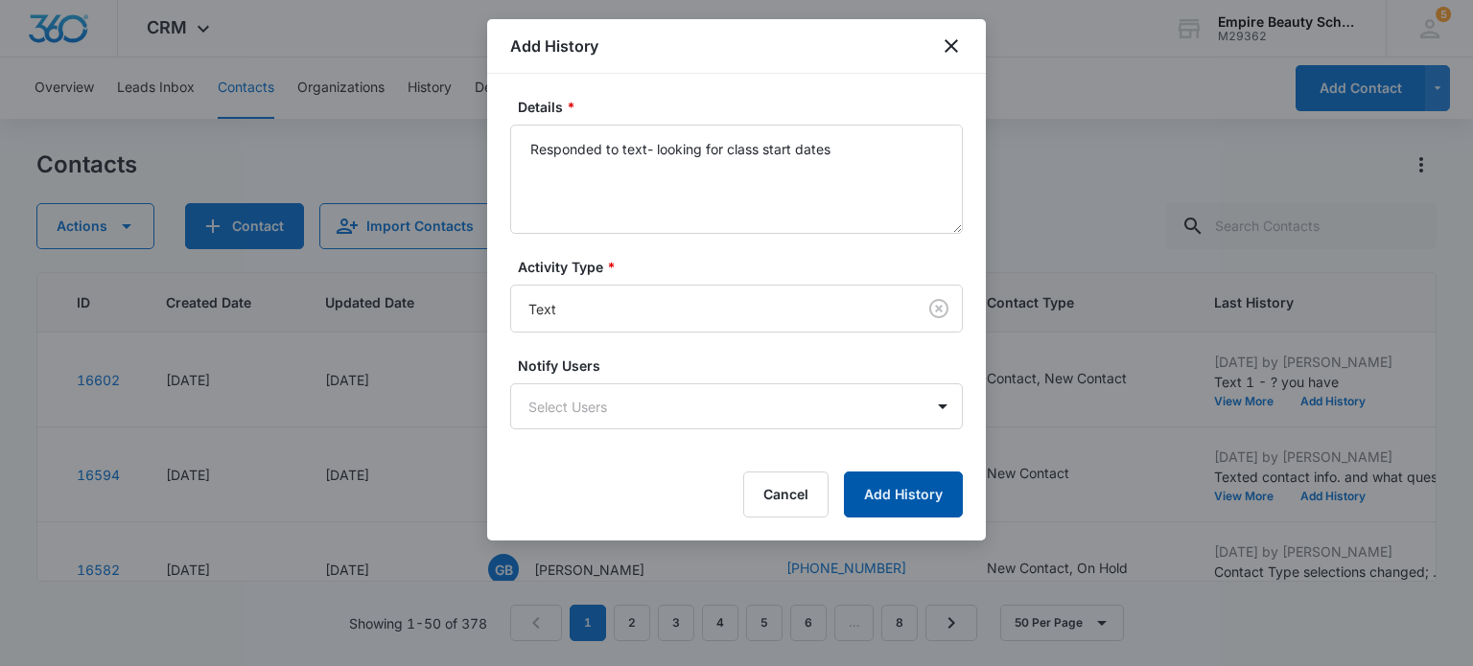
click at [905, 498] on button "Add History" at bounding box center [903, 495] width 119 height 46
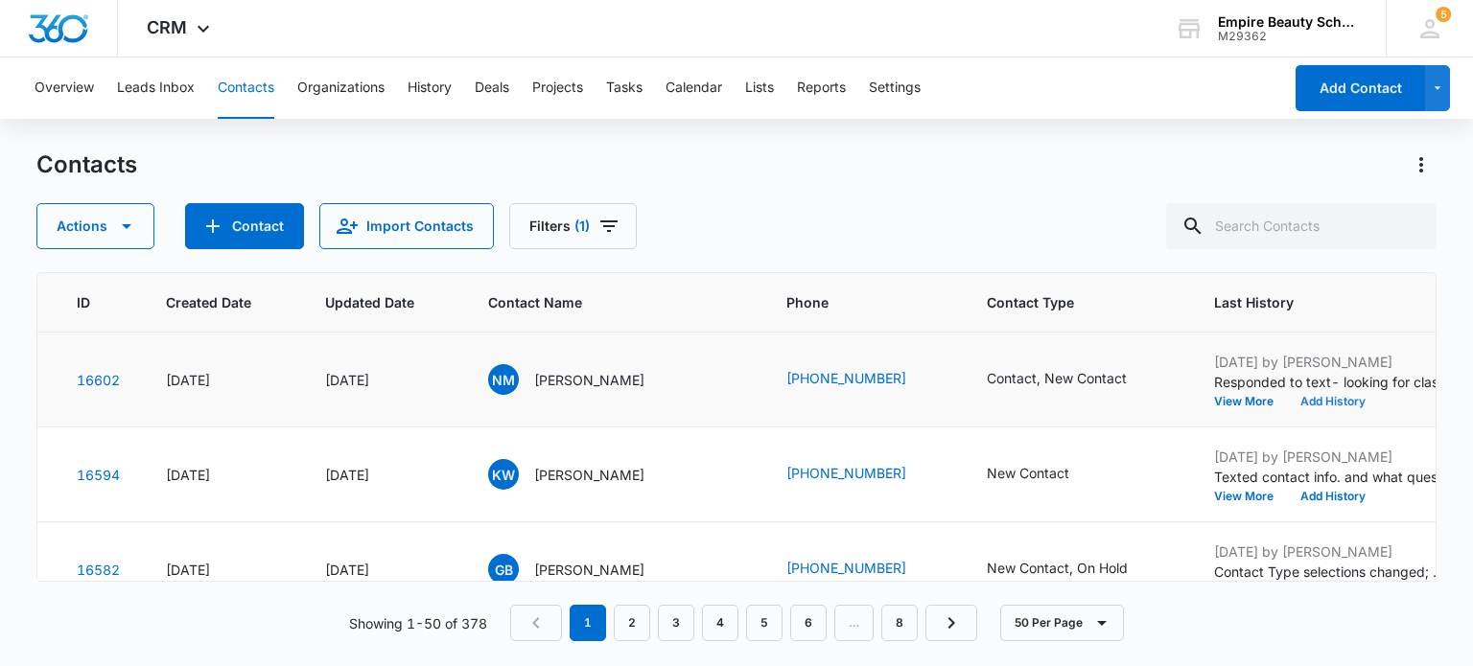
click at [1288, 403] on button "Add History" at bounding box center [1333, 402] width 92 height 12
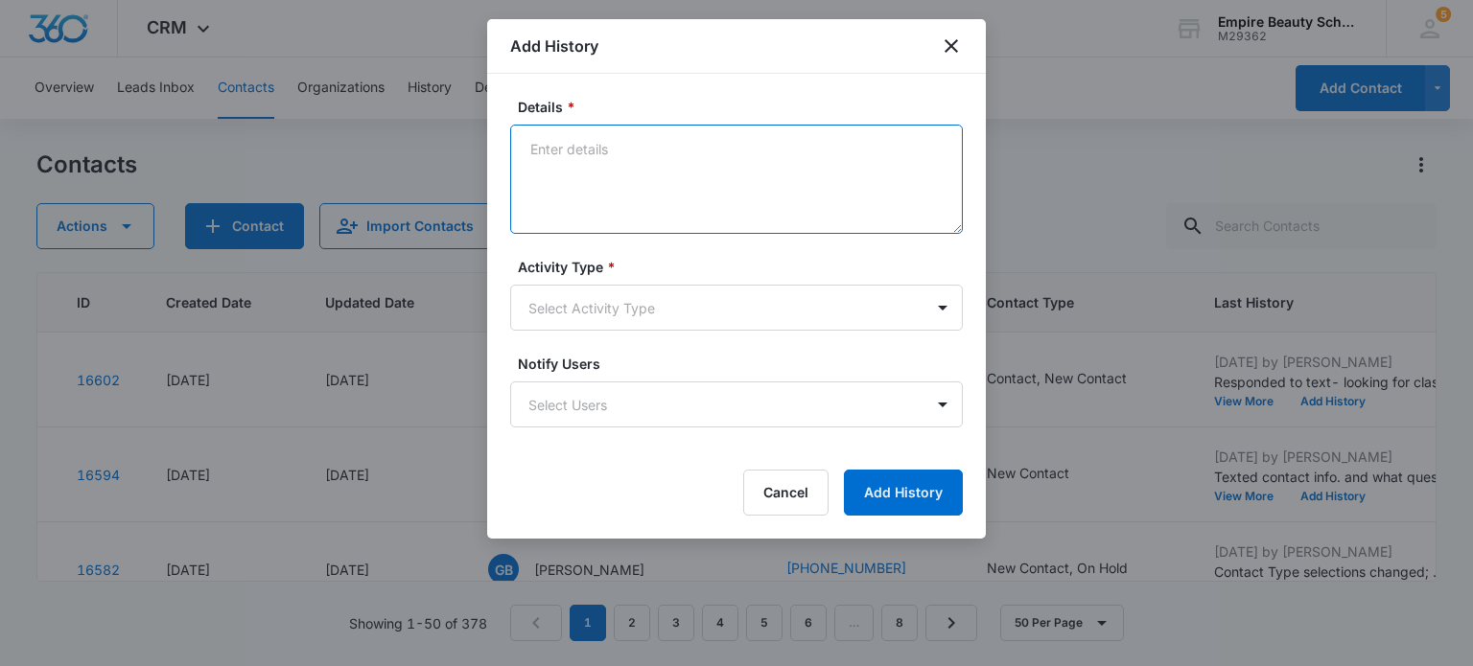
click at [609, 156] on textarea "Details *" at bounding box center [736, 179] width 452 height 109
type textarea "Has saved some money"
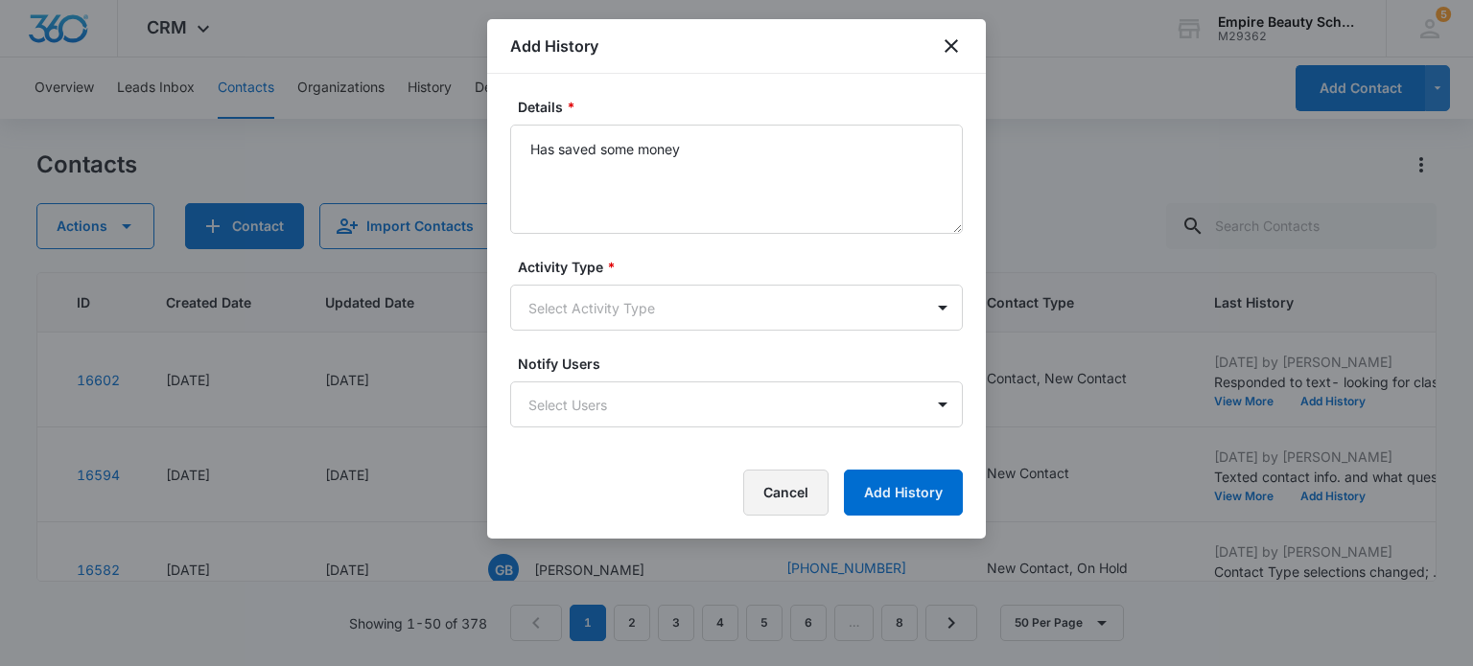
click at [754, 484] on button "Cancel" at bounding box center [785, 493] width 85 height 46
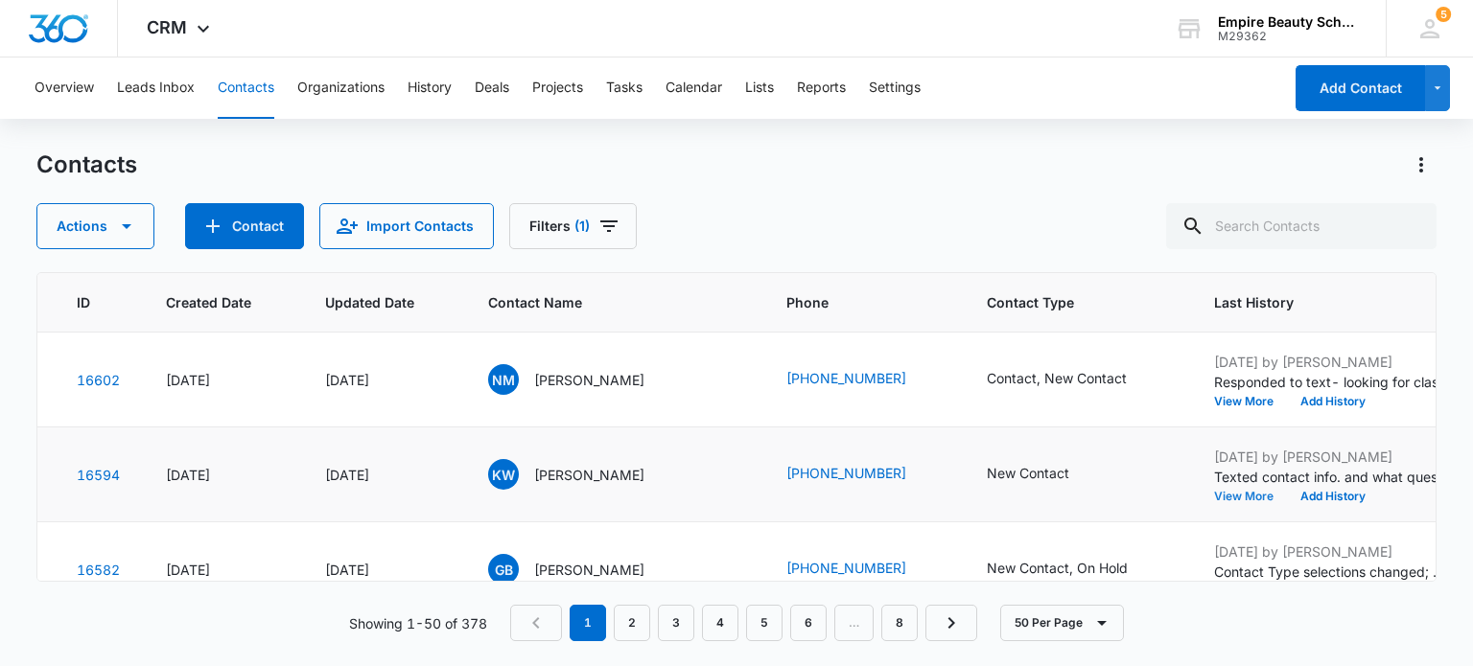
click at [1214, 494] on button "View More" at bounding box center [1250, 497] width 73 height 12
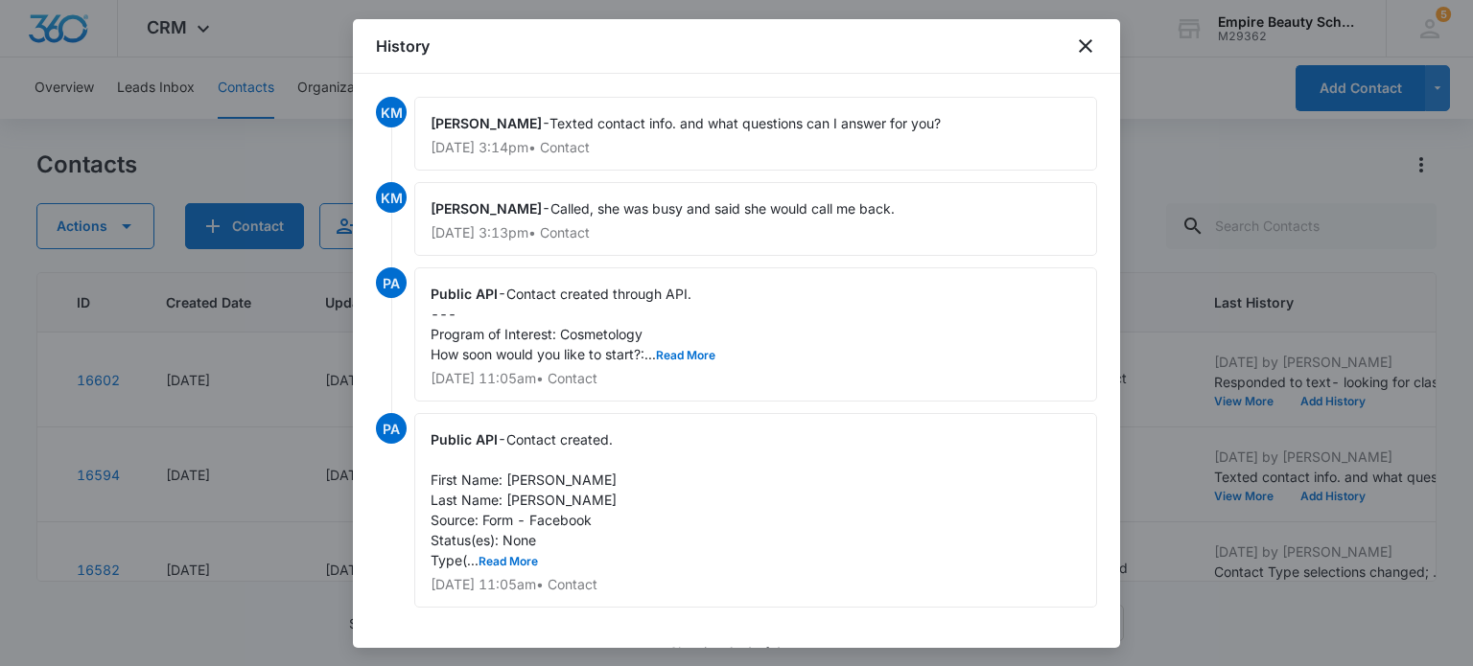
scroll to position [35, 0]
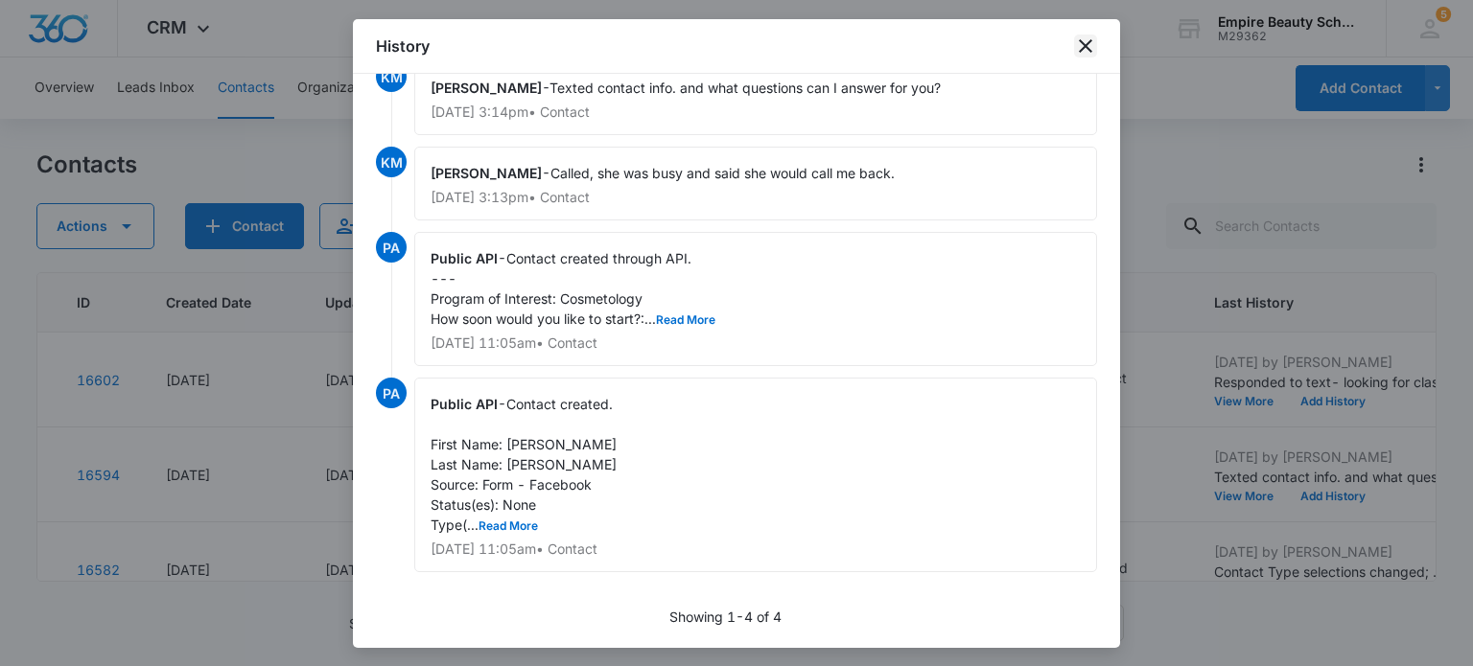
click at [1081, 44] on icon "close" at bounding box center [1085, 45] width 13 height 13
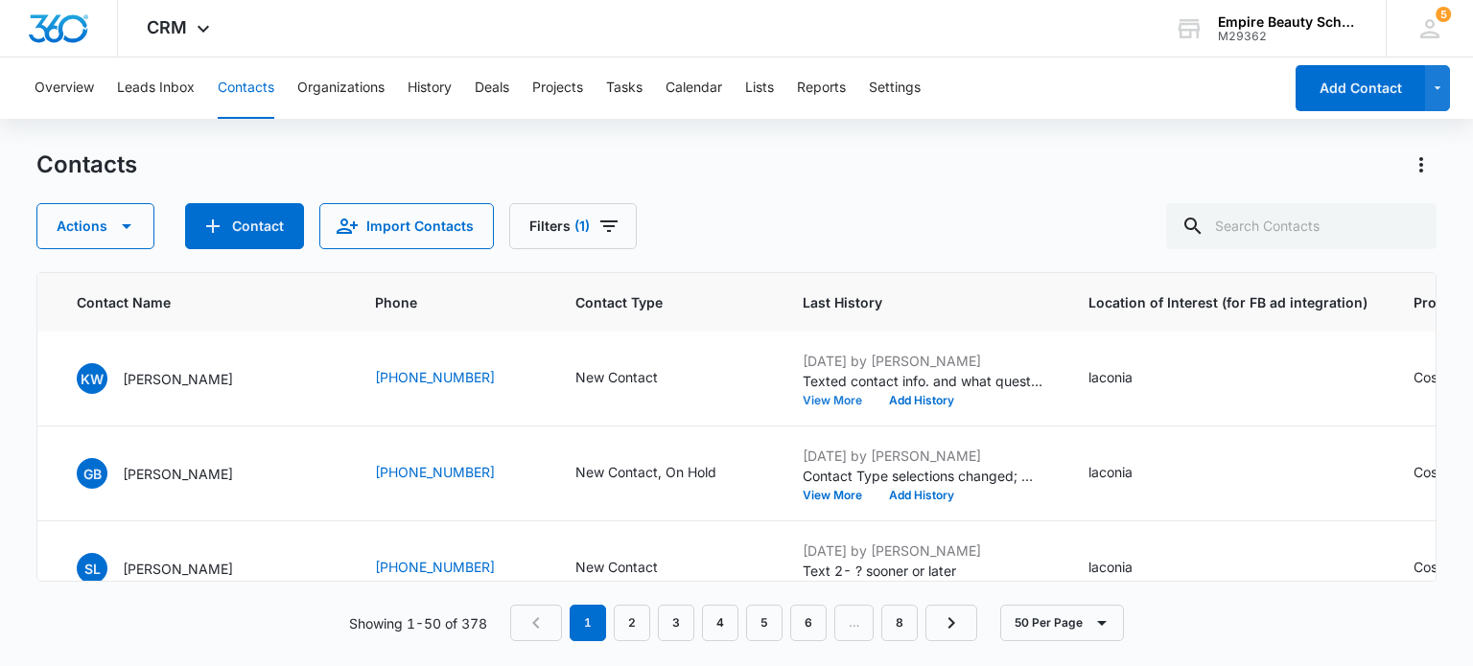
scroll to position [96, 465]
click at [901, 400] on button "Add History" at bounding box center [925, 401] width 92 height 12
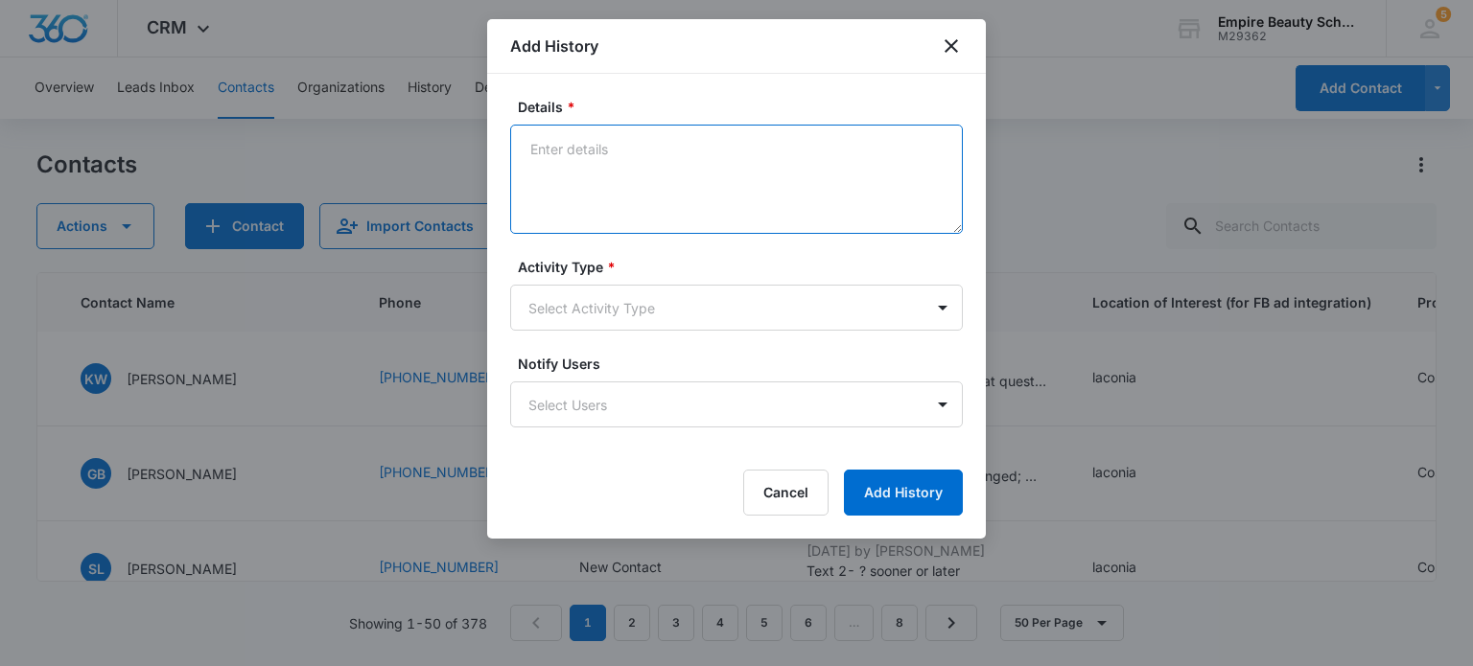
click at [603, 175] on textarea "Details *" at bounding box center [736, 179] width 452 height 109
click at [566, 152] on textarea "Awnsered phone and asked to c all me back in 1 hour" at bounding box center [736, 179] width 452 height 109
type textarea "Answered phone and asked to c all me back in 1 hour"
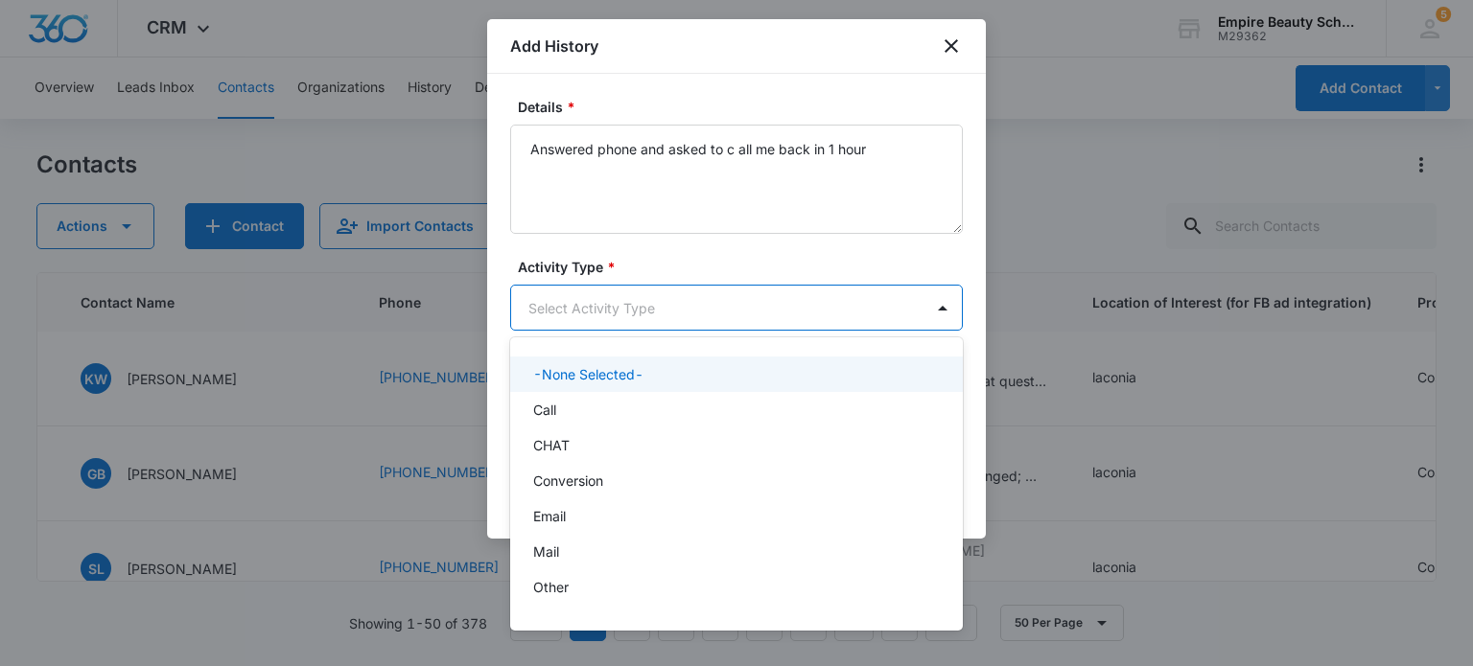
click at [644, 293] on body "CRM Apps Forms CRM Email Shop Payments POS Files Brand Settings Empire Beauty S…" at bounding box center [736, 333] width 1473 height 666
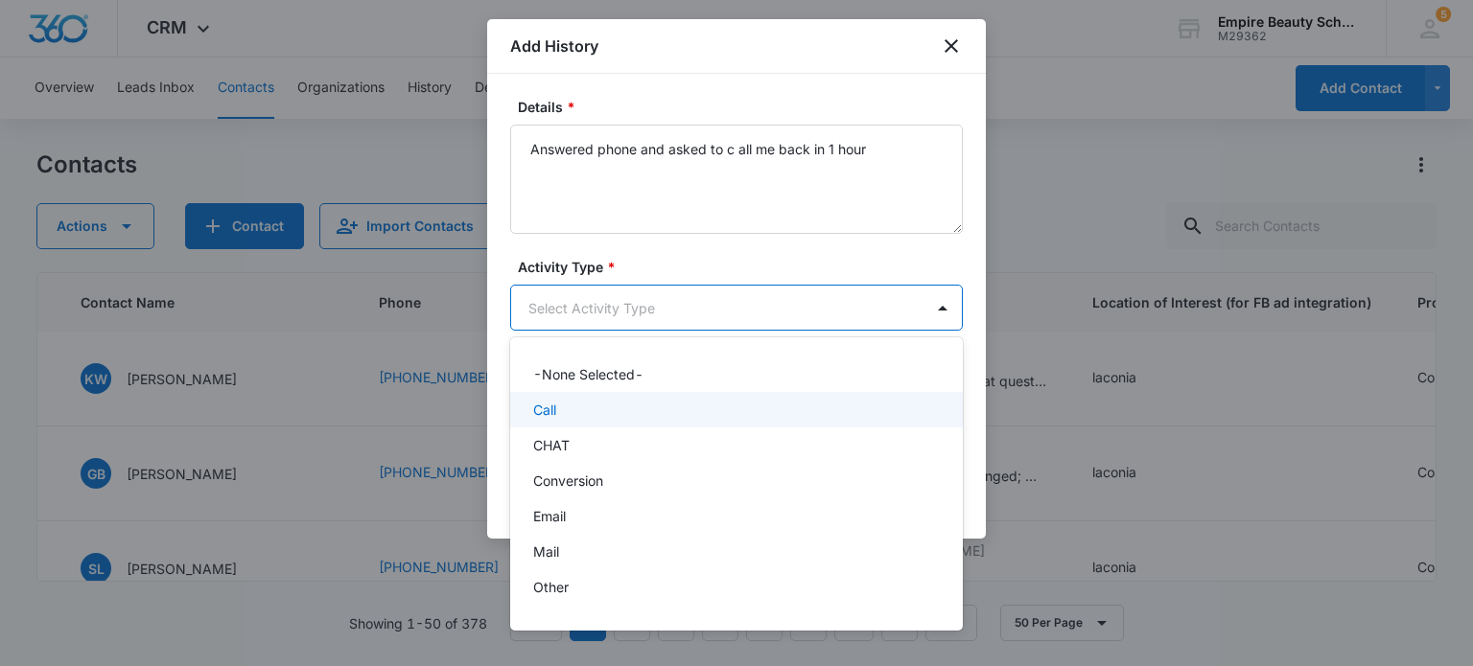
click at [606, 412] on div "Call" at bounding box center [734, 410] width 403 height 20
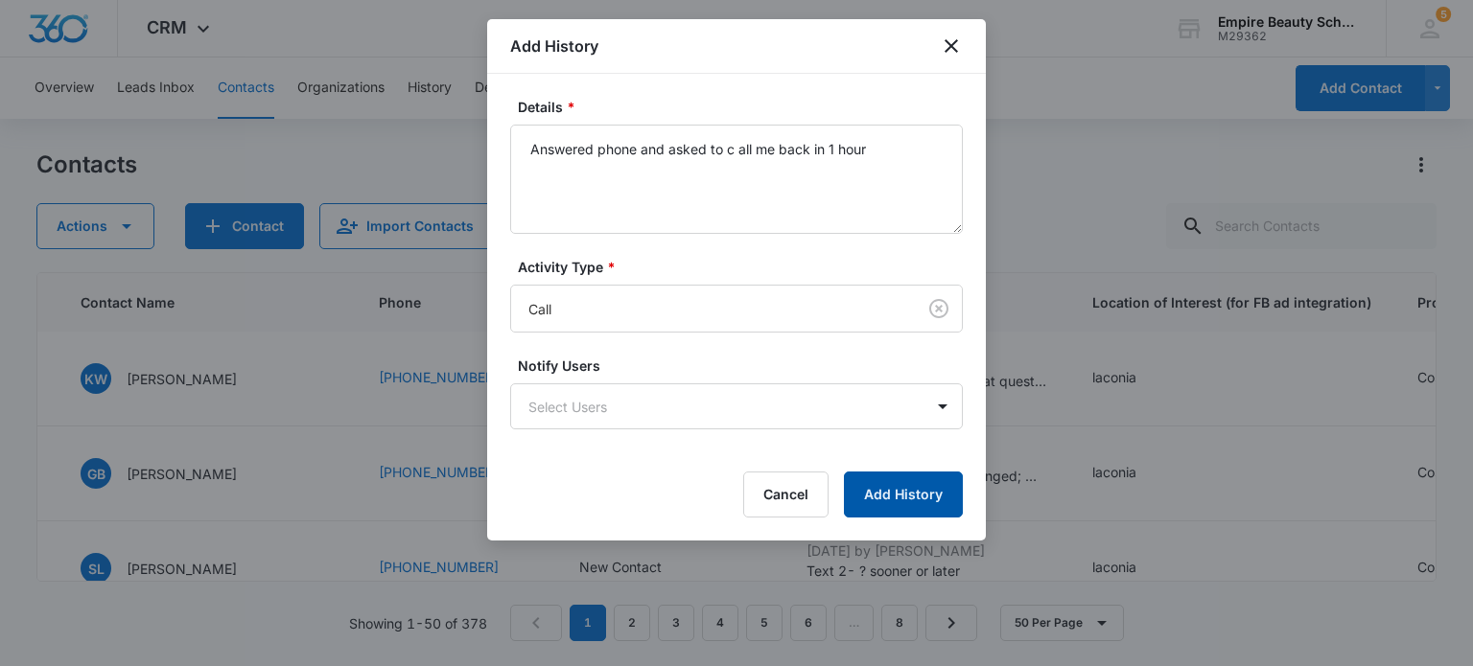
click at [938, 495] on button "Add History" at bounding box center [903, 495] width 119 height 46
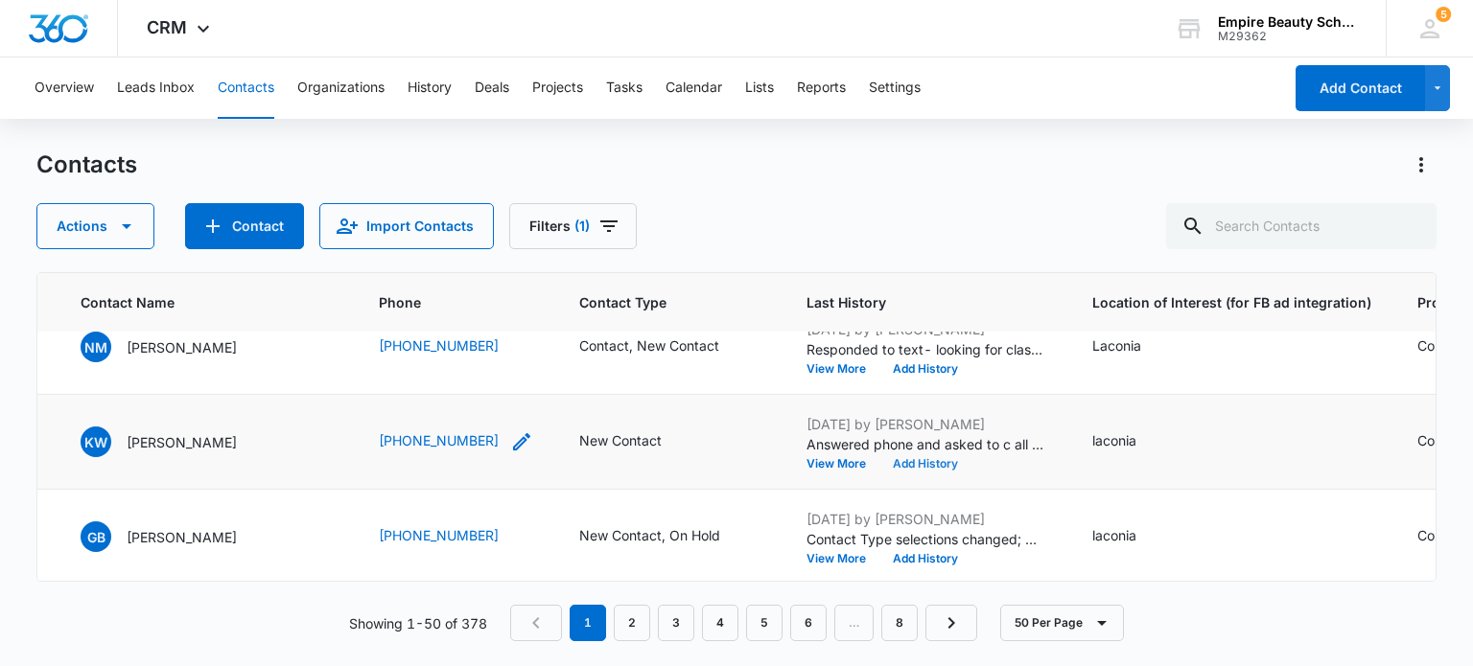
scroll to position [0, 465]
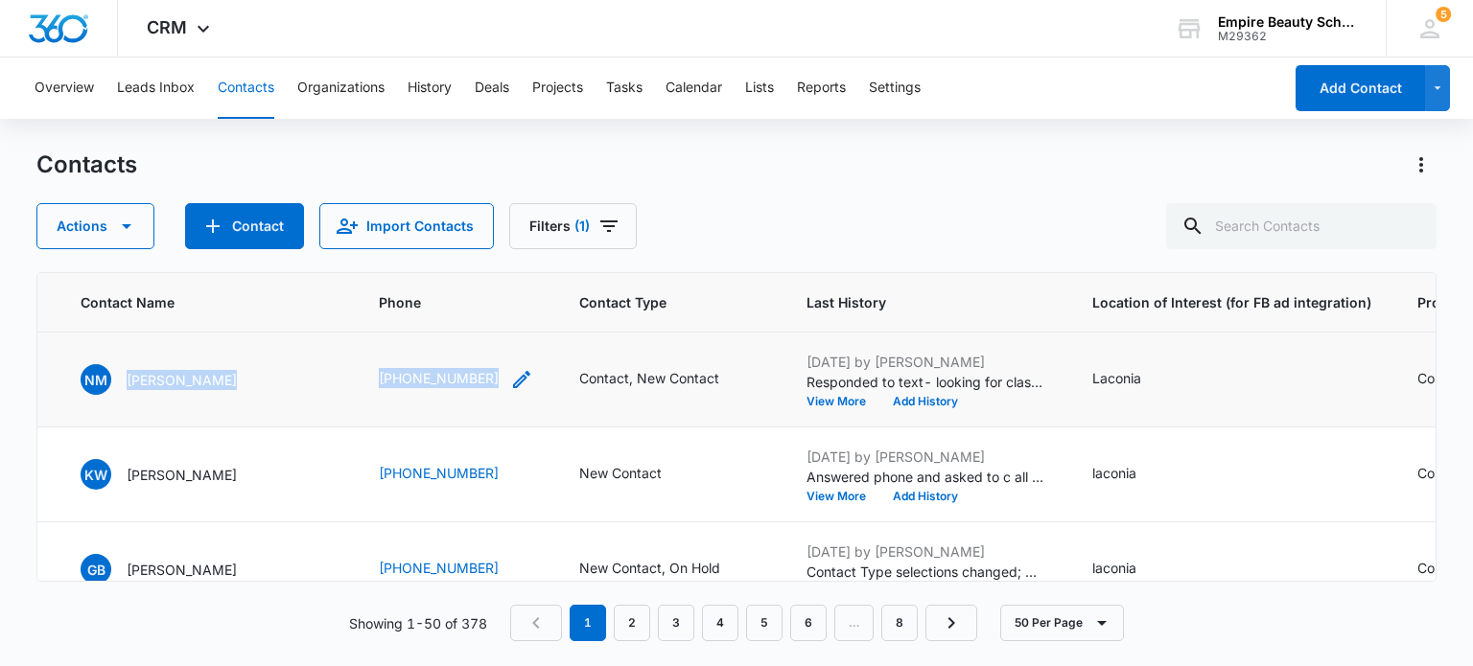
drag, startPoint x: 123, startPoint y: 379, endPoint x: 464, endPoint y: 383, distance: 341.3
click at [464, 383] on tr "16602 Aug 11, 2025 Aug 11, 2025 NM Natalie Marcoullier (603) 393-4105 Contact, …" at bounding box center [899, 380] width 2655 height 95
copy tr "Natalie Marcoullier (603) 393-4105"
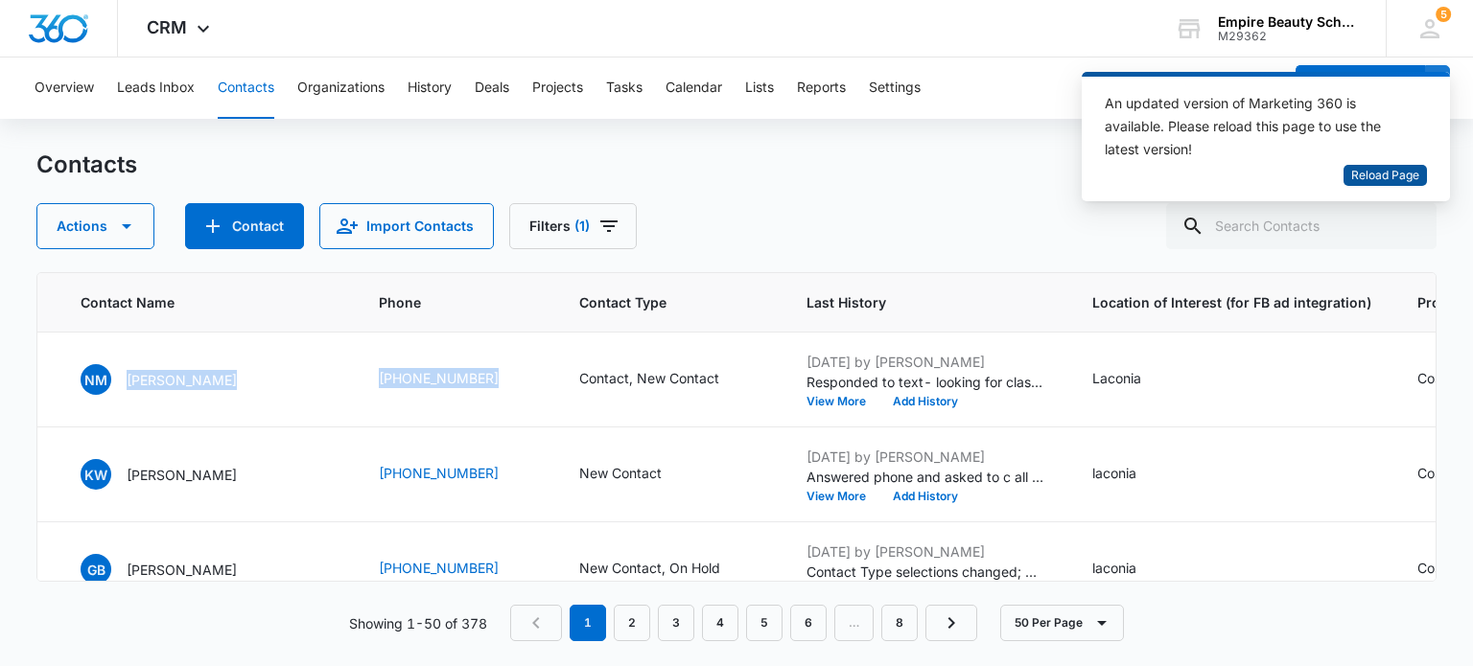
click at [1366, 176] on span "Reload Page" at bounding box center [1385, 176] width 68 height 18
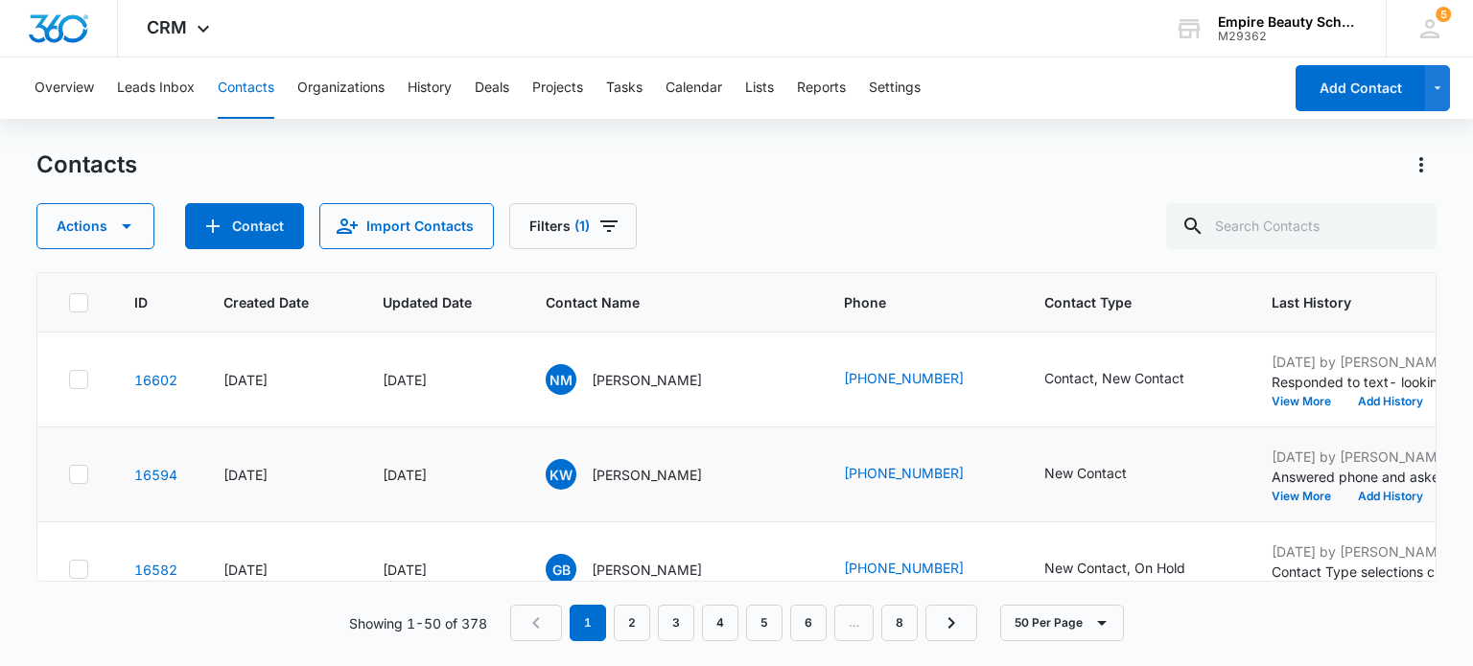
click at [1075, 460] on td "New Contact" at bounding box center [1134, 475] width 227 height 95
click at [1056, 383] on div "Contact, New Contact" at bounding box center [1114, 378] width 140 height 20
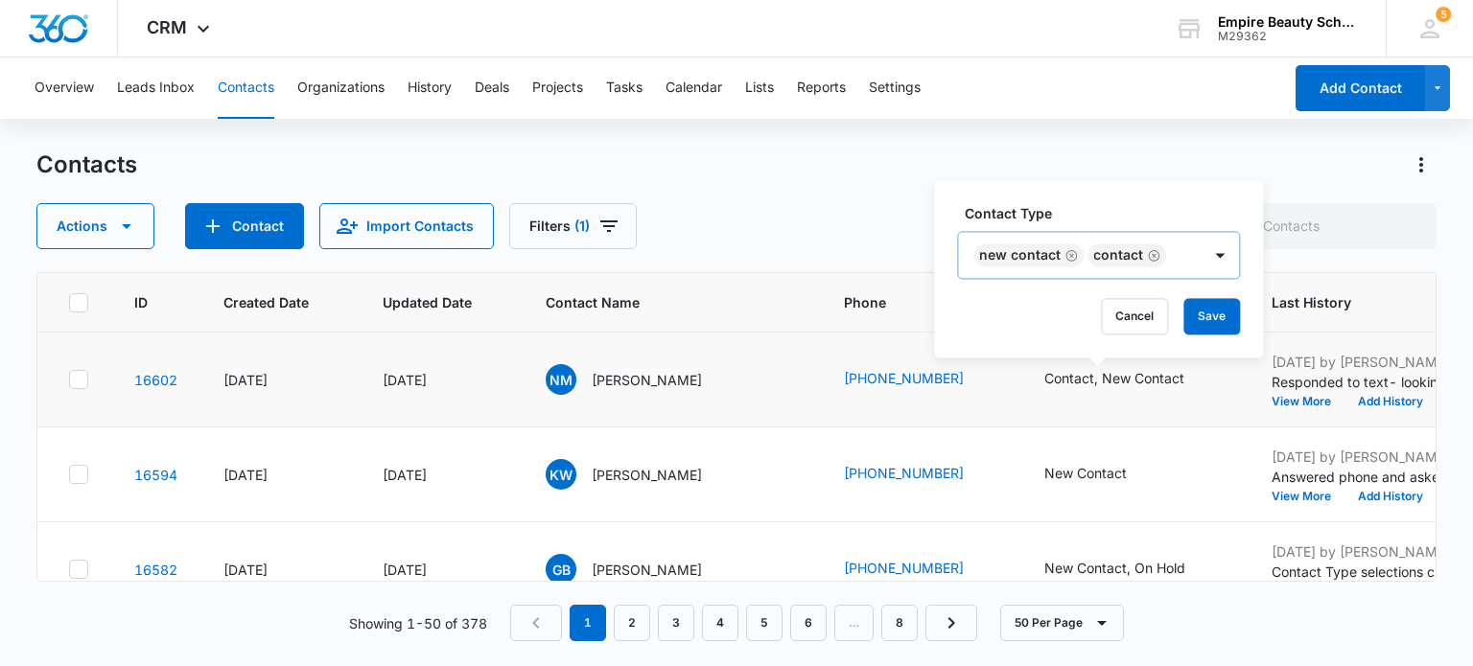
click at [1154, 251] on icon "Remove Contact" at bounding box center [1155, 256] width 12 height 12
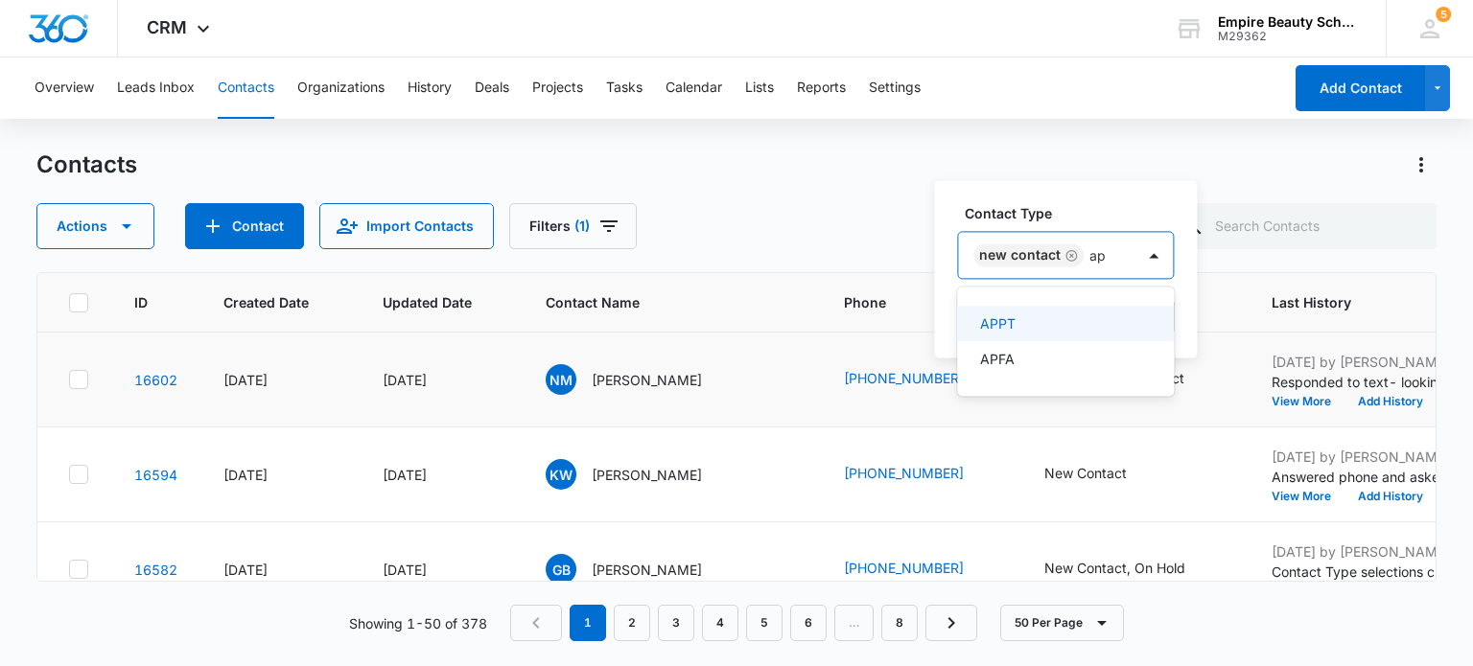
type input "app"
click at [1008, 331] on p "APPT" at bounding box center [997, 323] width 35 height 20
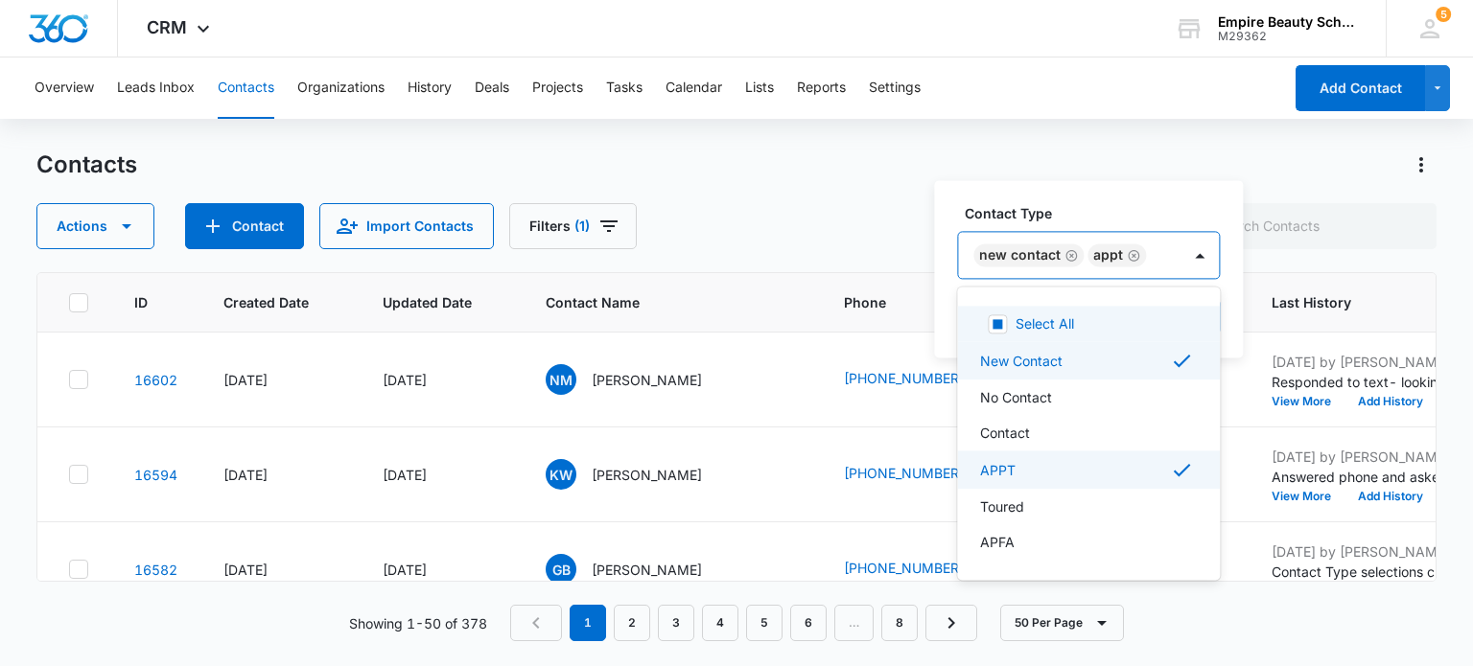
click at [1157, 248] on div "New Contact APPT" at bounding box center [1069, 255] width 222 height 46
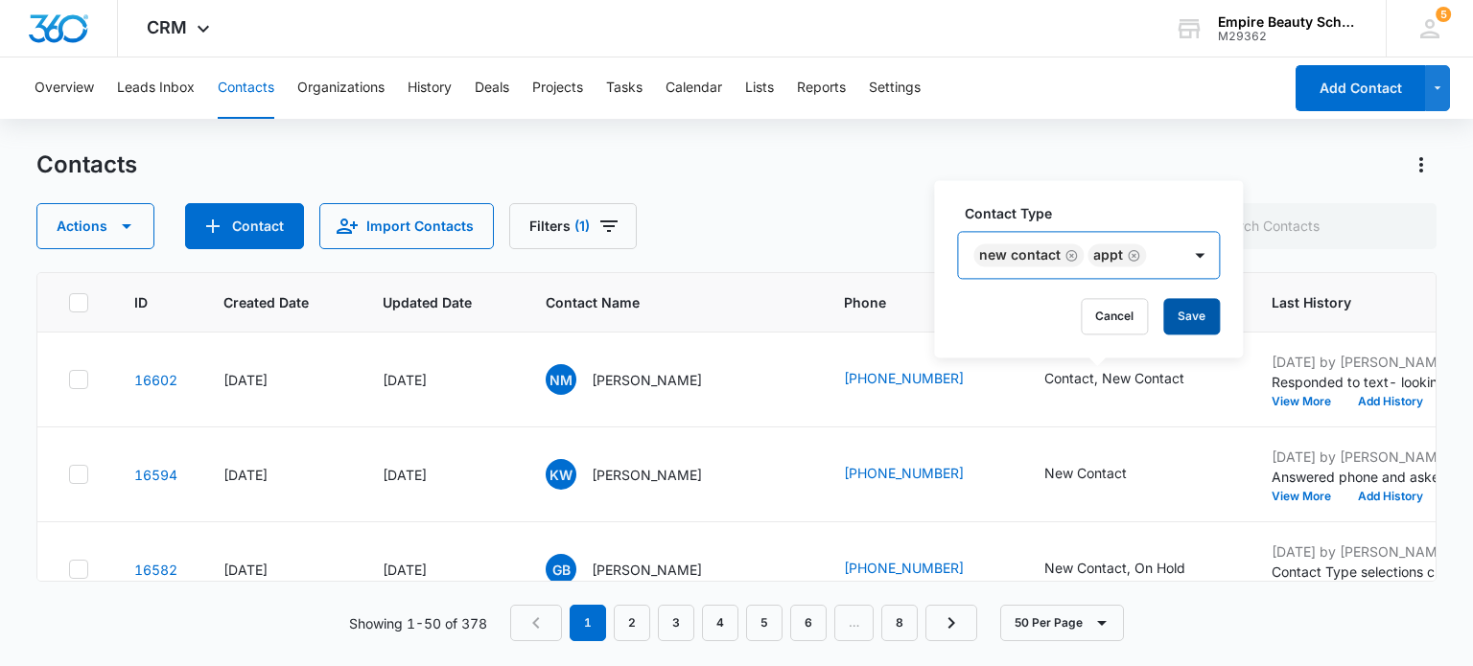
click at [1183, 313] on button "Save" at bounding box center [1191, 316] width 57 height 36
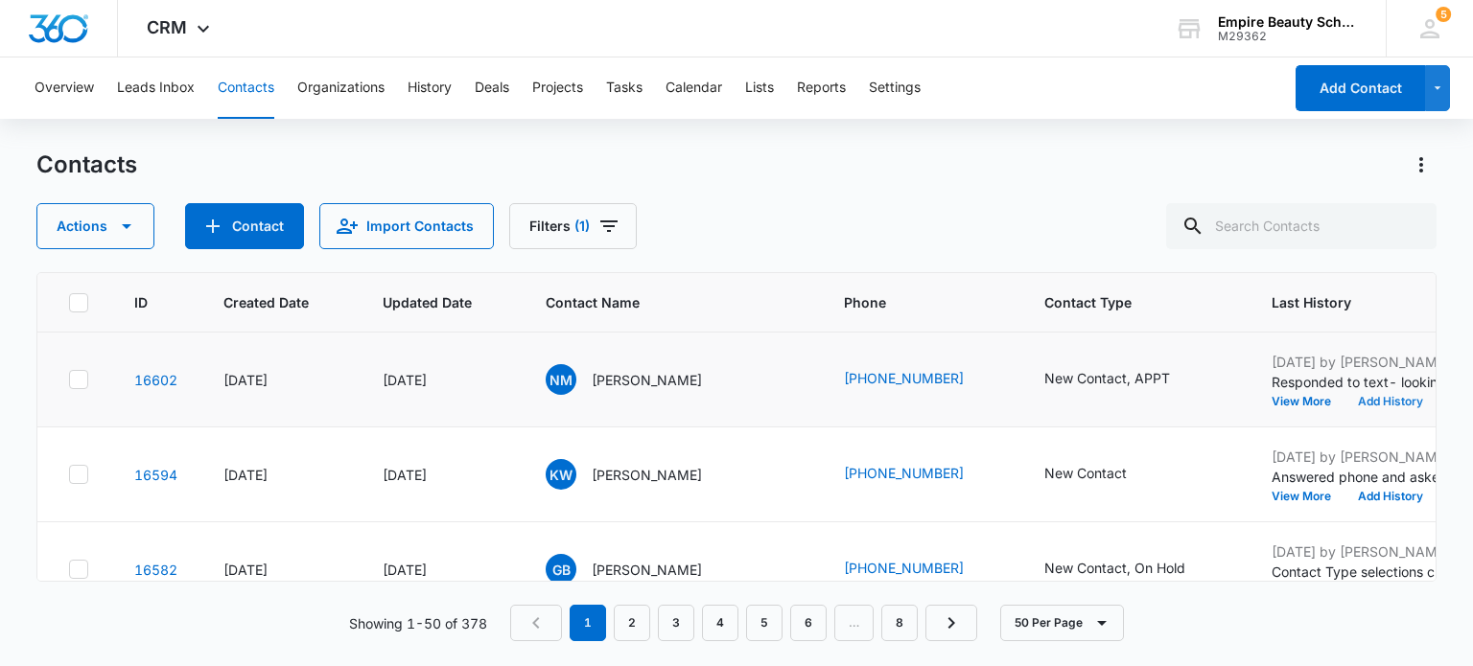
click at [1344, 402] on button "Add History" at bounding box center [1390, 402] width 92 height 12
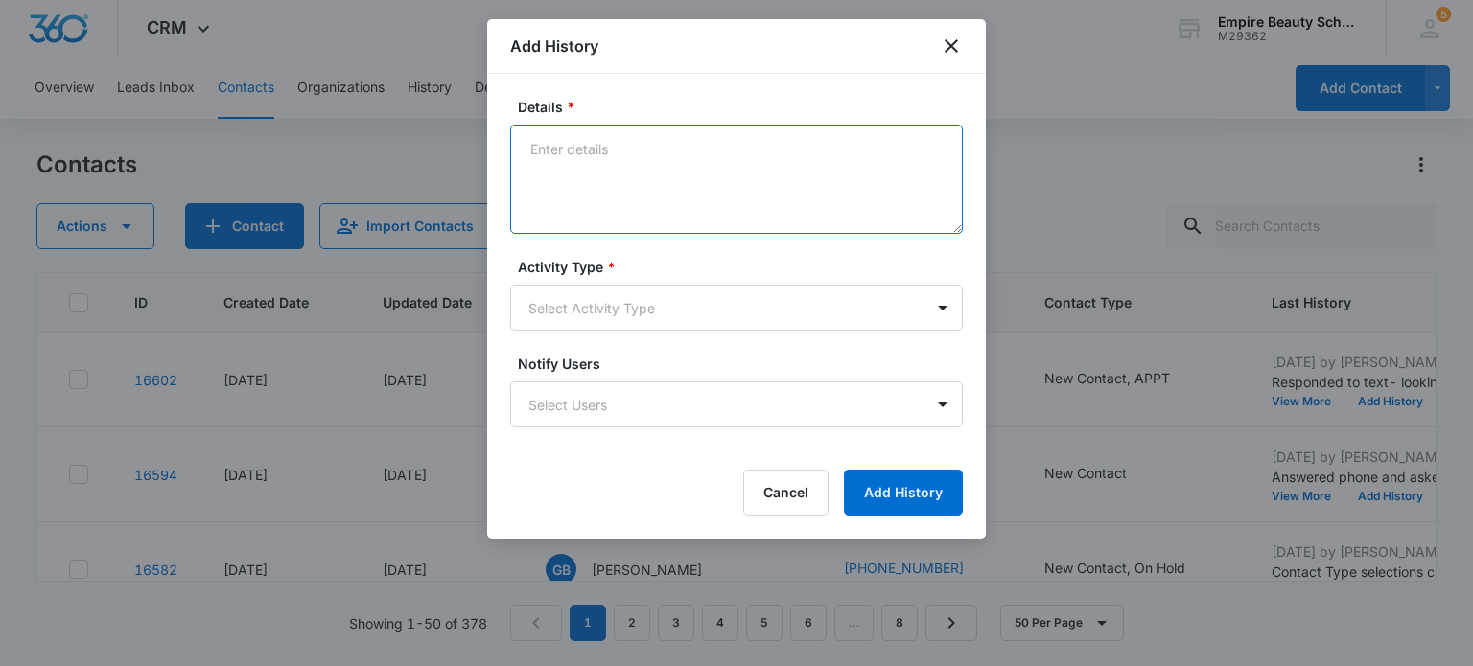
click at [569, 162] on textarea "Details *" at bounding box center [736, 179] width 452 height 109
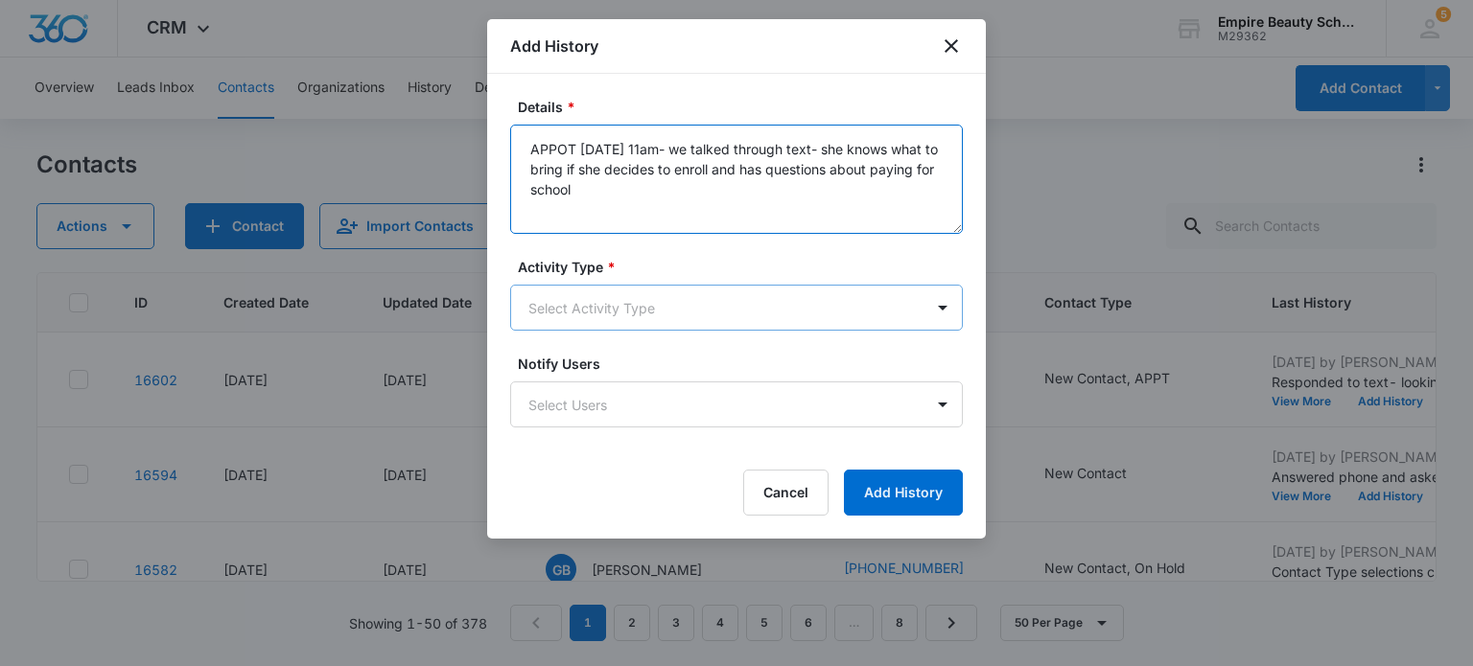
type textarea "APPOT [DATE] 11am- we talked through text- she knows what to bring if she decid…"
click at [602, 315] on body "CRM Apps Forms CRM Email Shop Payments POS Files Brand Settings Empire Beauty S…" at bounding box center [736, 333] width 1473 height 666
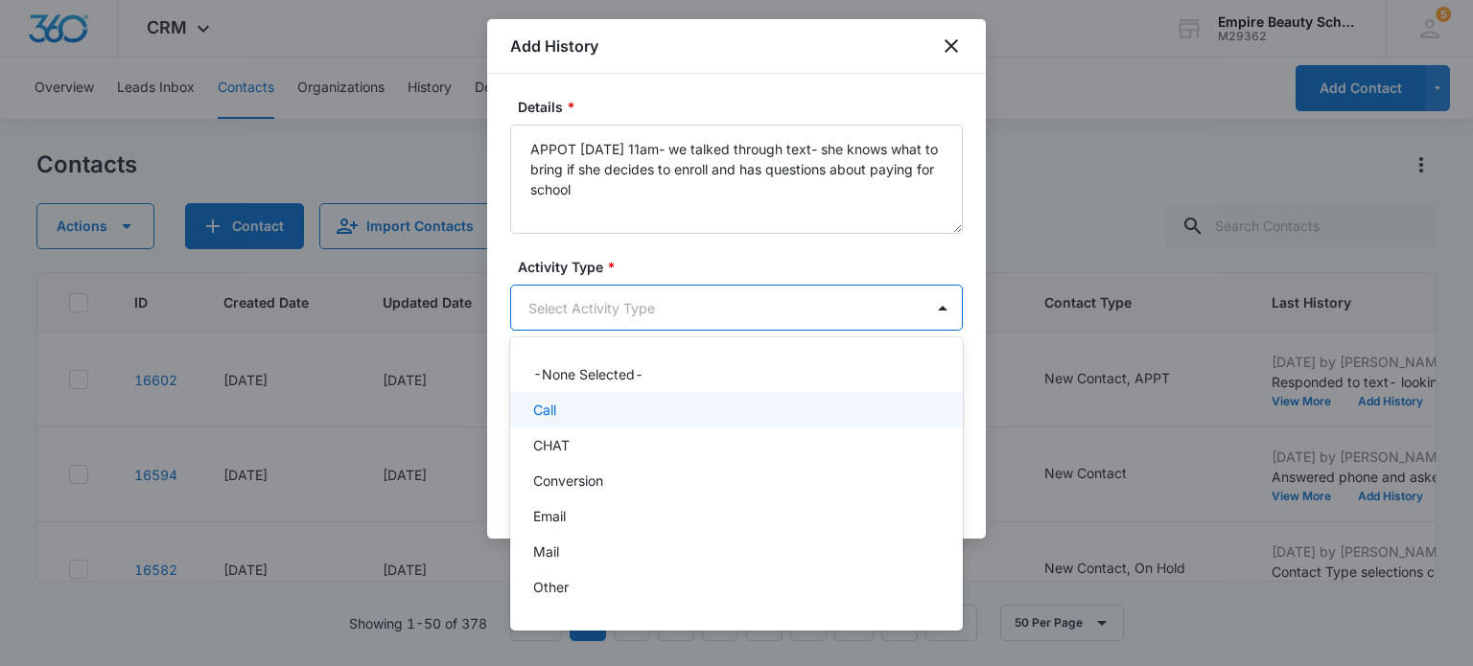
scroll to position [100, 0]
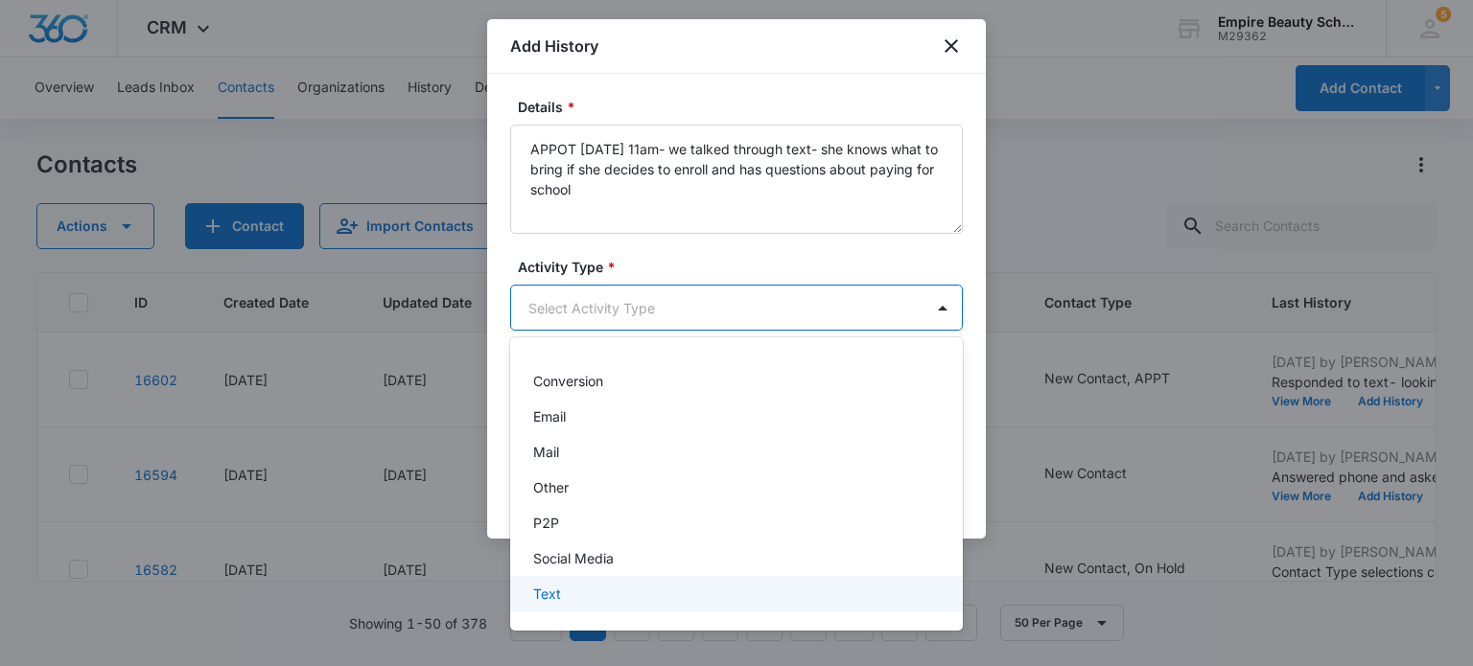
click at [574, 597] on div "Text" at bounding box center [734, 594] width 403 height 20
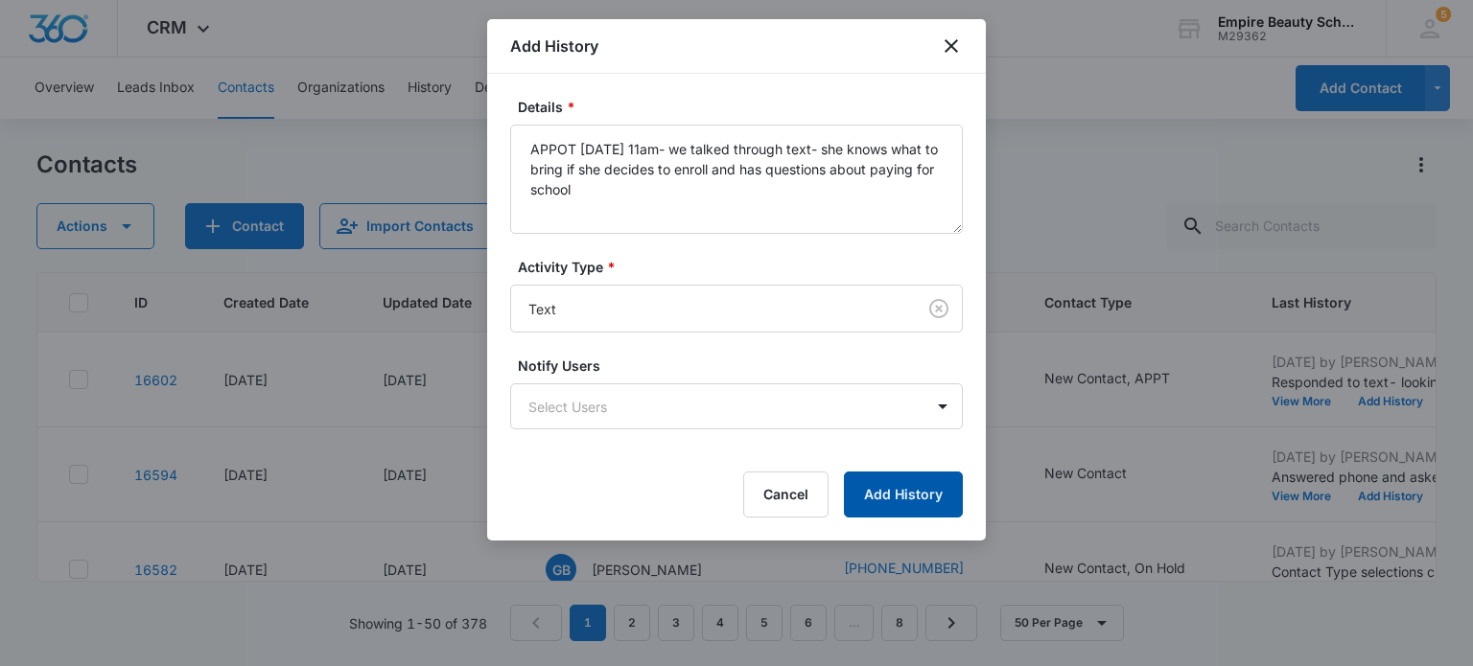
click at [870, 486] on button "Add History" at bounding box center [903, 495] width 119 height 46
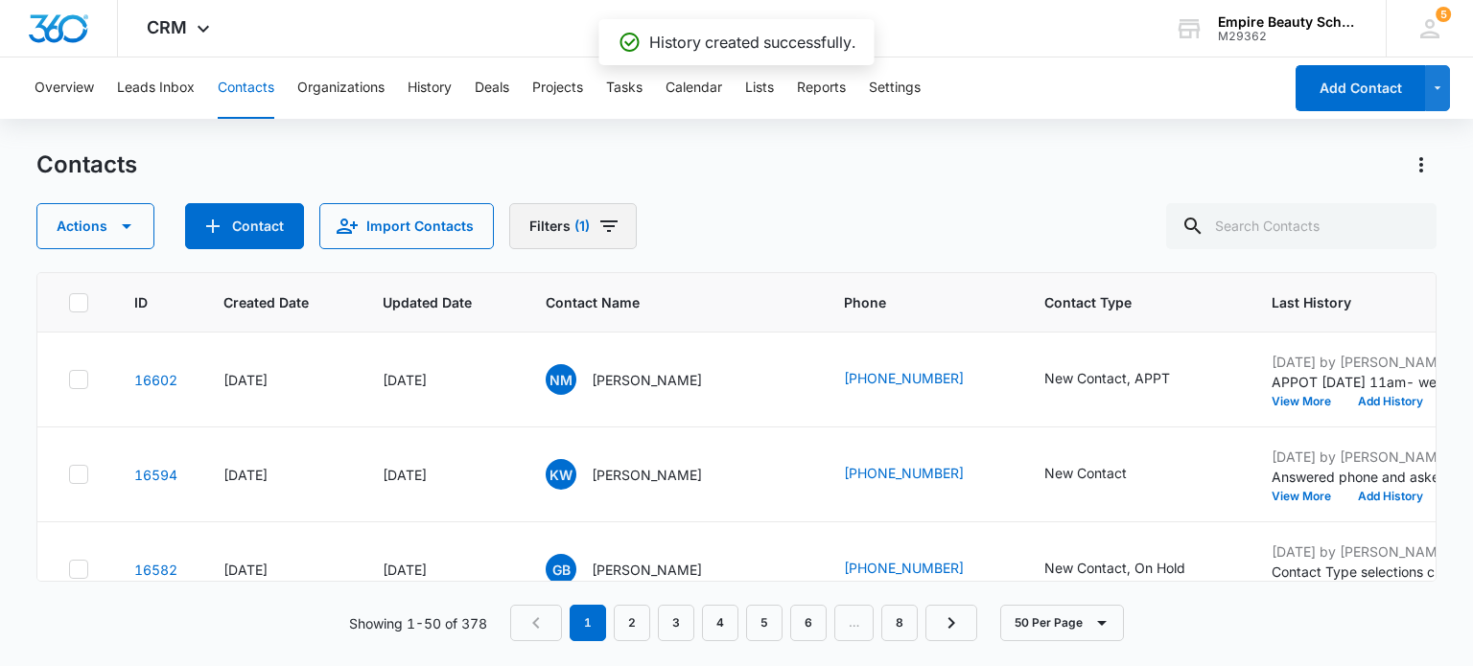
click at [602, 227] on icon "Filters" at bounding box center [608, 226] width 23 height 23
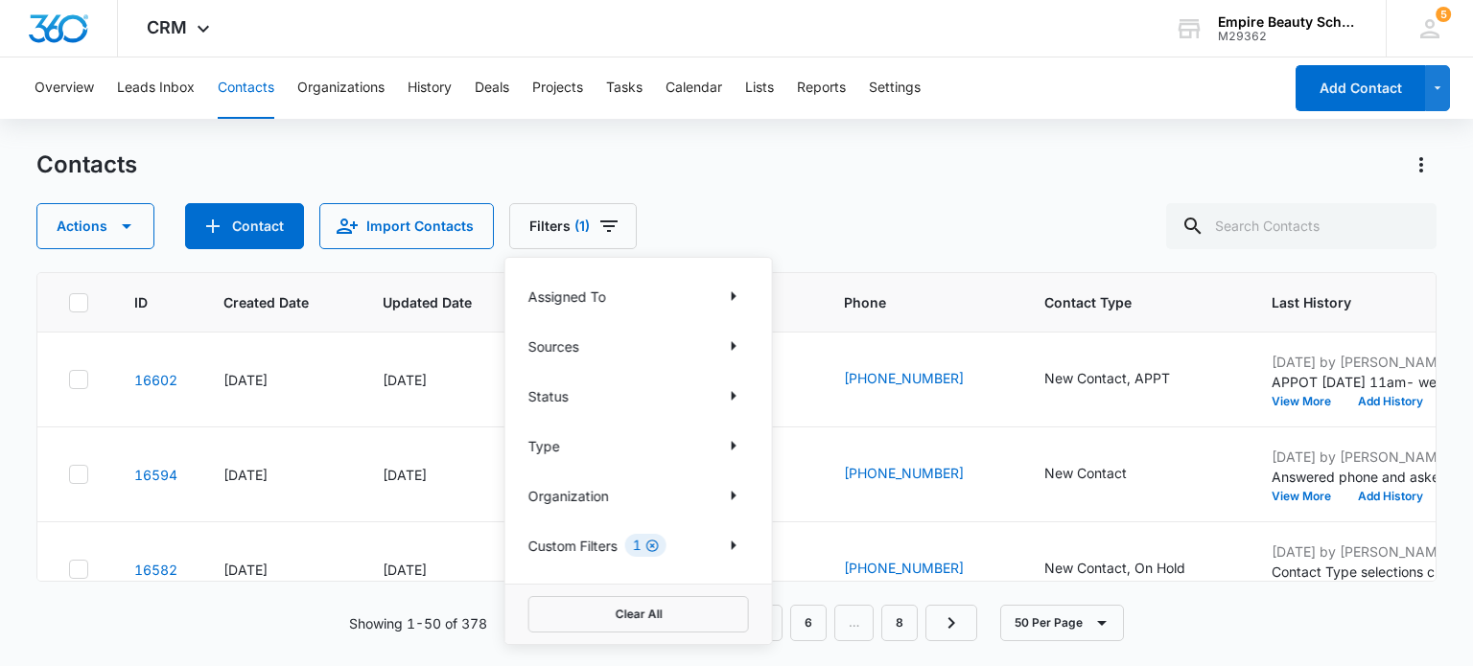
click at [656, 543] on icon "Clear" at bounding box center [652, 546] width 14 height 14
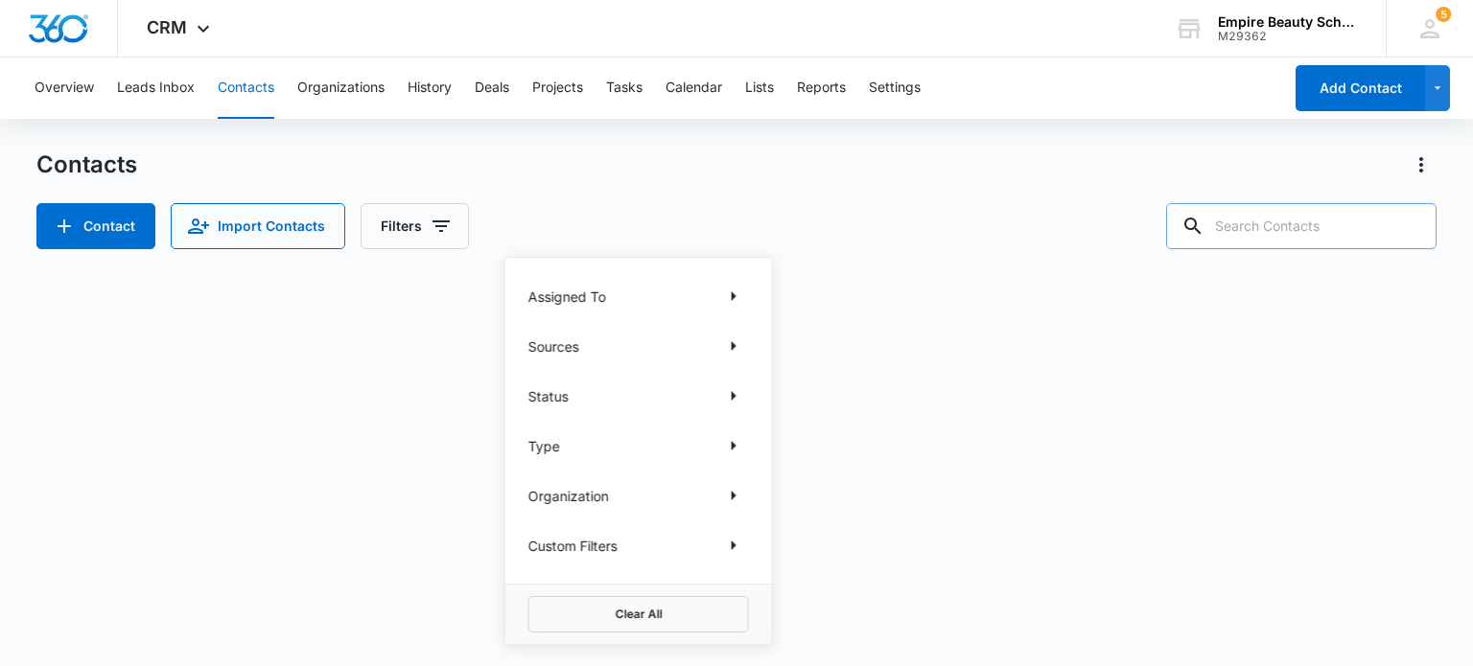
click at [1233, 214] on input "text" at bounding box center [1301, 226] width 270 height 46
type input "[PERSON_NAME]"
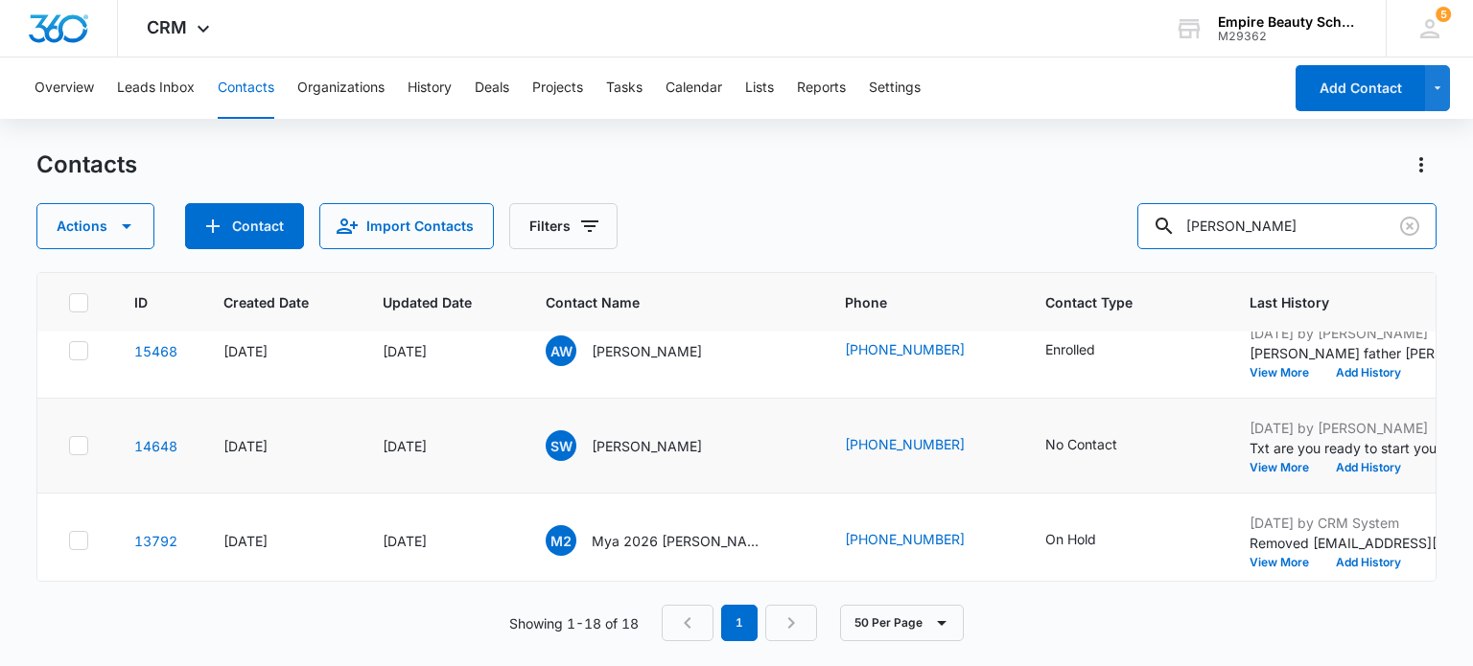
scroll to position [0, 0]
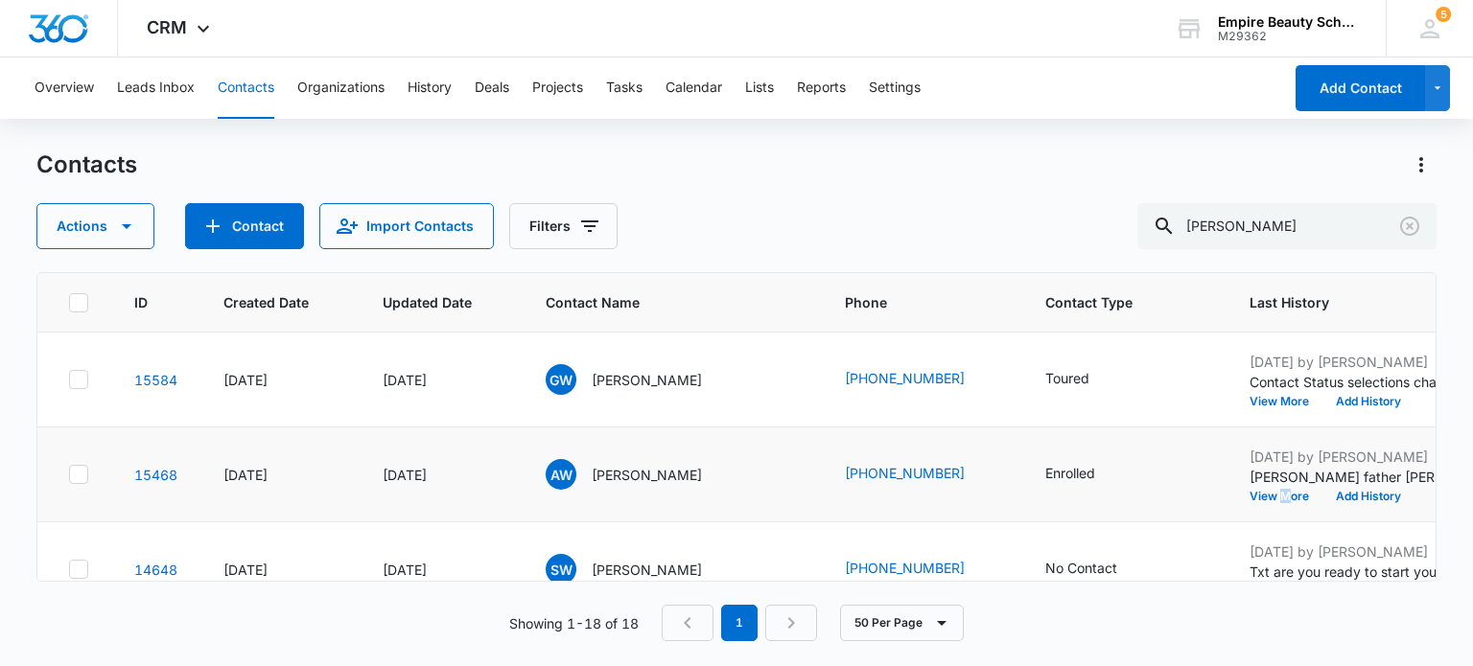
click at [1226, 503] on td "[DATE] by [PERSON_NAME] [PERSON_NAME] father [PERSON_NAME] is paying CASH for s…" at bounding box center [1369, 475] width 286 height 95
click at [1249, 495] on button "View More" at bounding box center [1285, 497] width 73 height 12
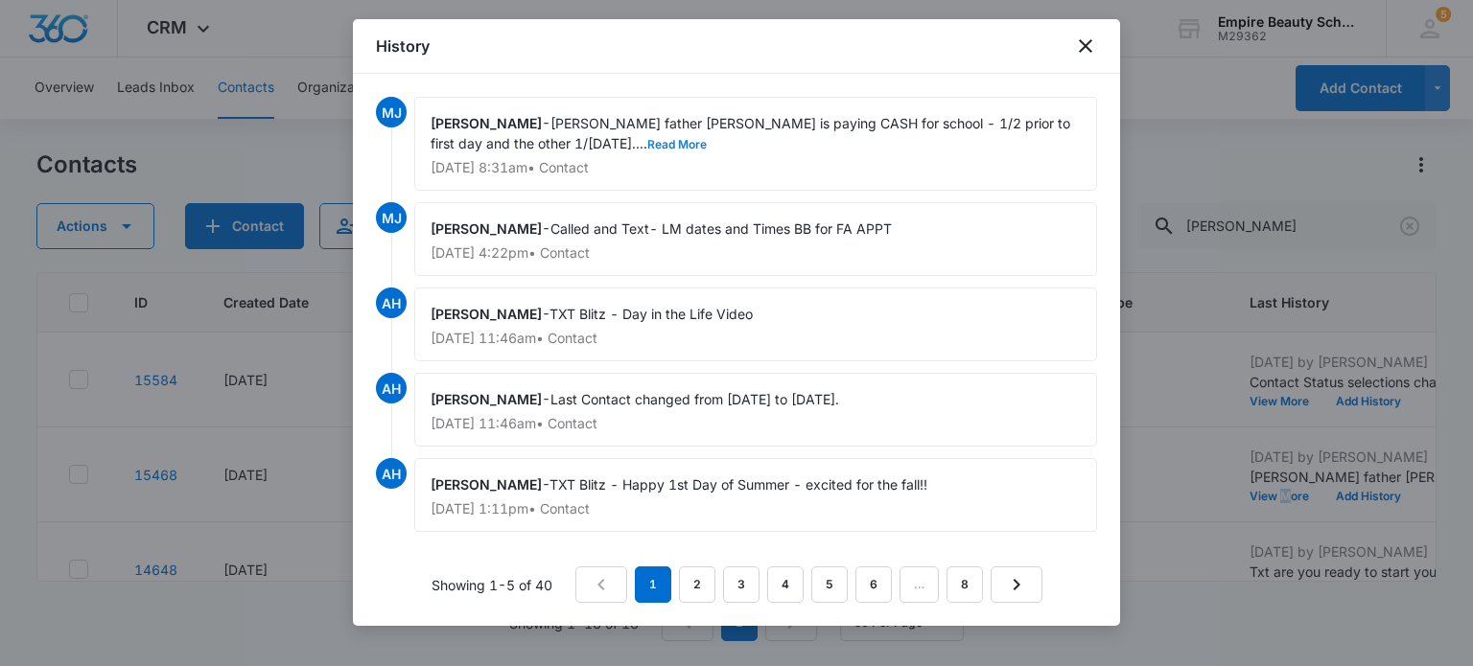
click at [647, 141] on button "Read More" at bounding box center [676, 145] width 59 height 12
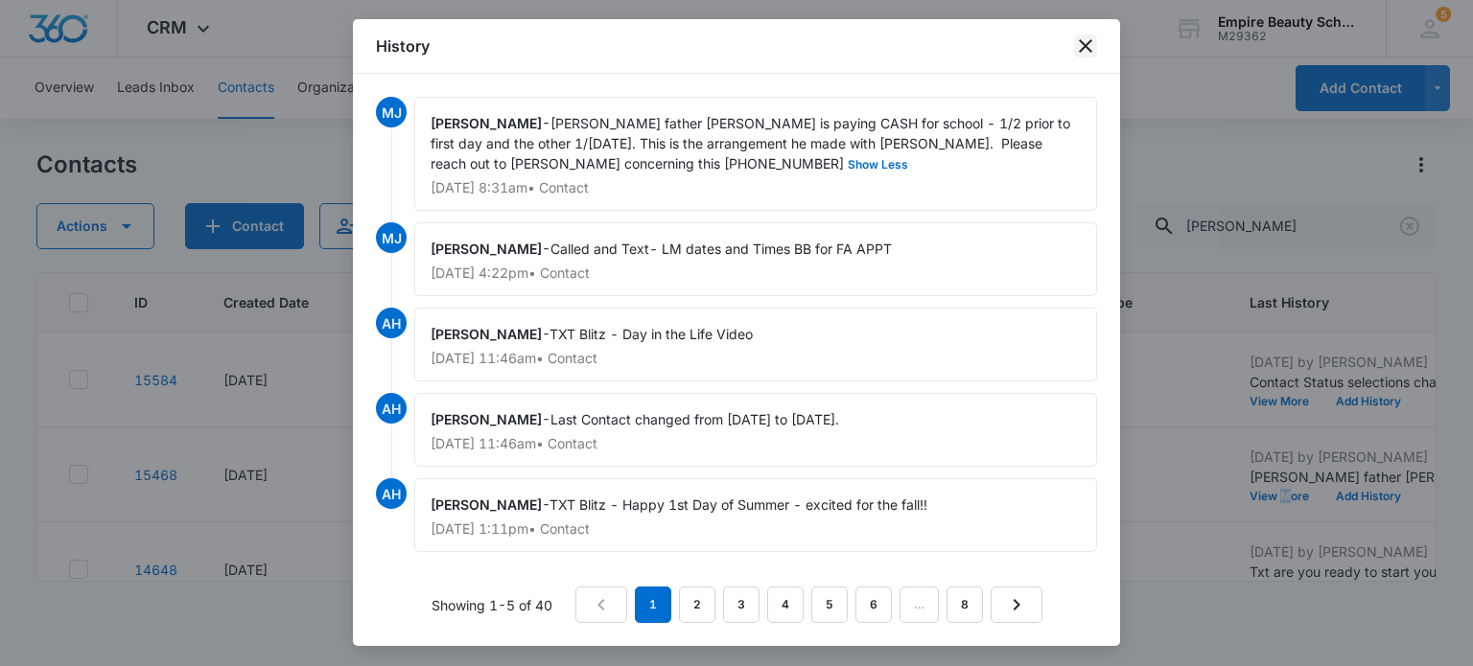
drag, startPoint x: 1085, startPoint y: 45, endPoint x: 1076, endPoint y: 46, distance: 9.6
click at [1085, 45] on icon "close" at bounding box center [1085, 45] width 13 height 13
